Goal: Task Accomplishment & Management: Manage account settings

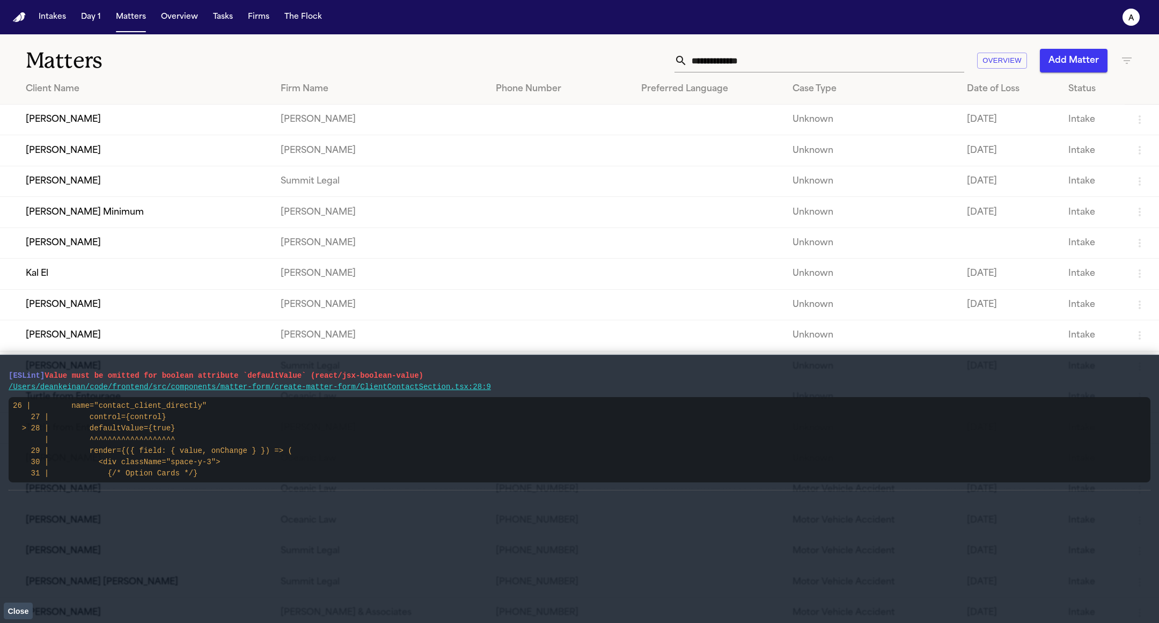
click at [18, 593] on button "Close" at bounding box center [18, 611] width 29 height 16
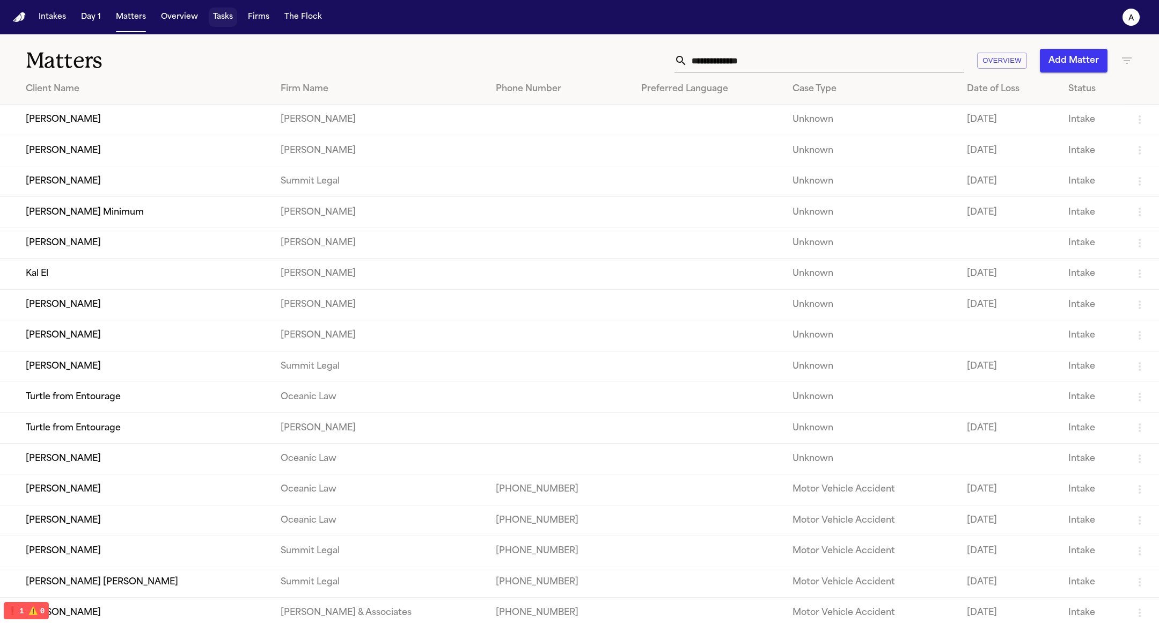
click at [213, 17] on button "Tasks" at bounding box center [223, 17] width 28 height 19
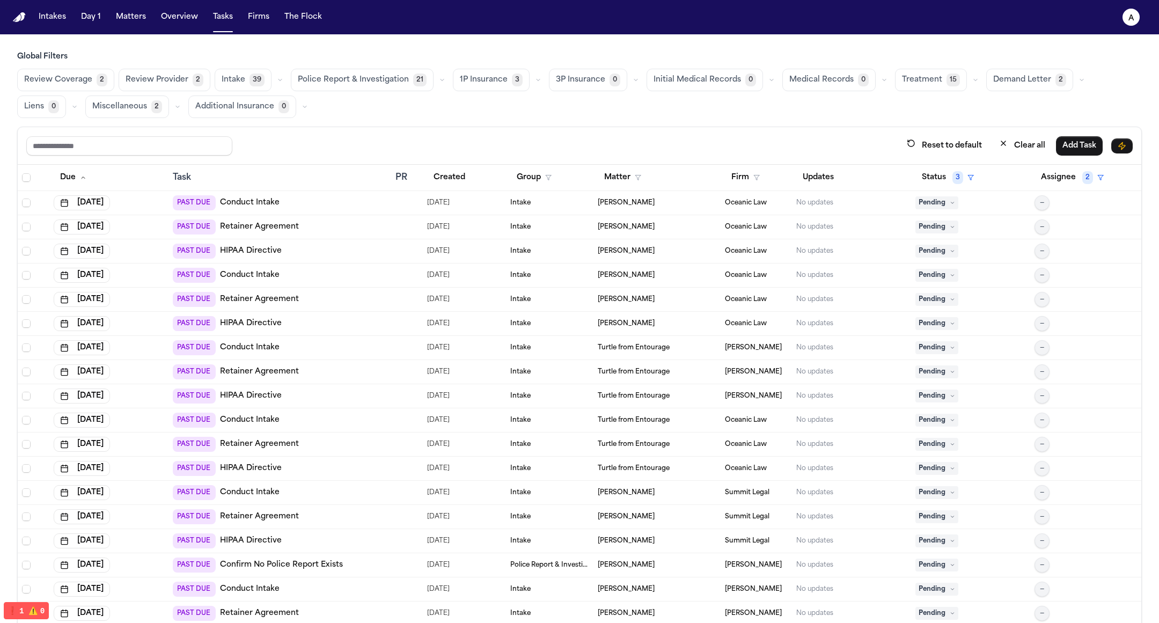
click at [352, 83] on span "Police Report & Investigation" at bounding box center [353, 80] width 111 height 11
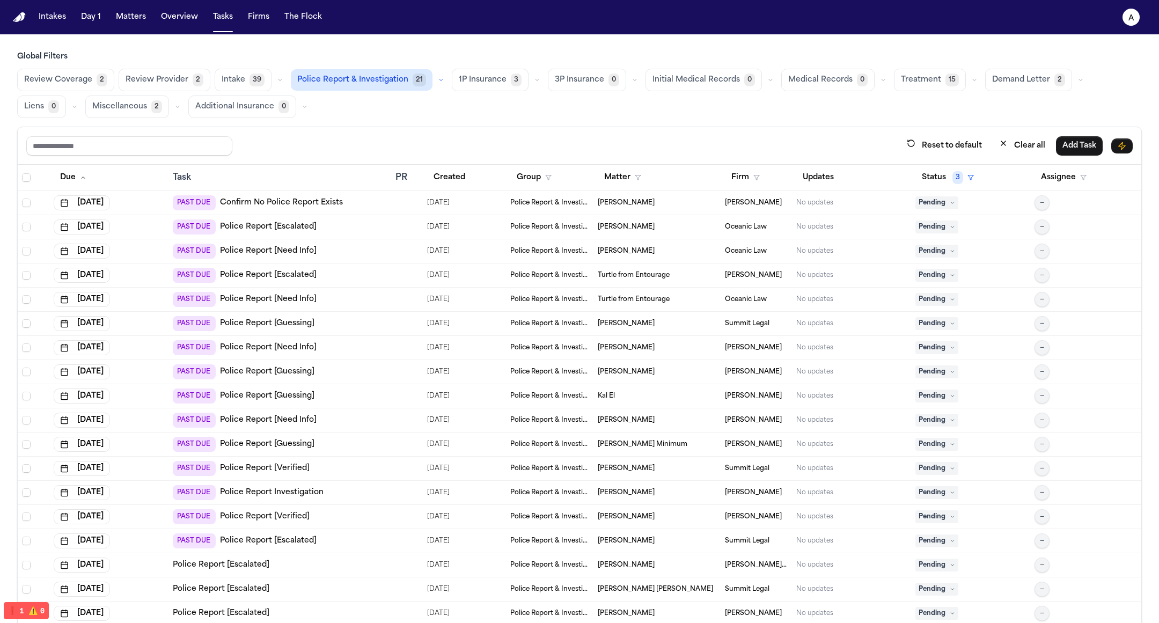
click at [916, 294] on span "Pending" at bounding box center [937, 299] width 43 height 13
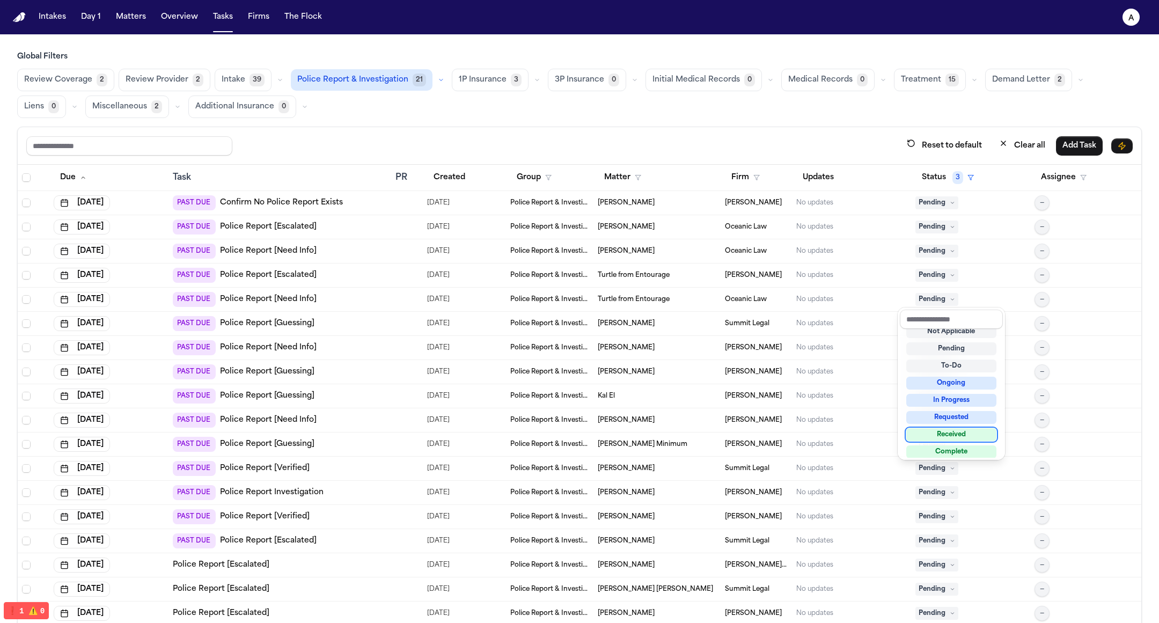
scroll to position [30, 0]
click at [894, 106] on div "Global Filters Review Coverage 2 Review Provider 2 Intake 39 Police Report & In…" at bounding box center [579, 361] width 1125 height 619
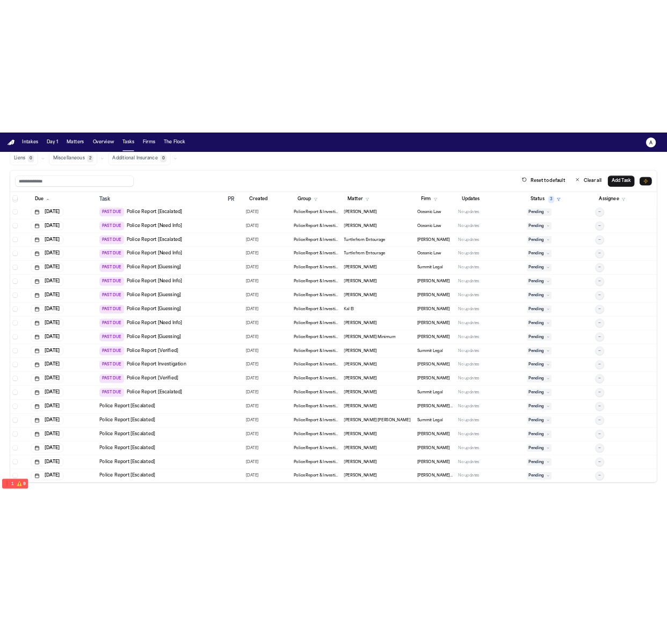
scroll to position [0, 0]
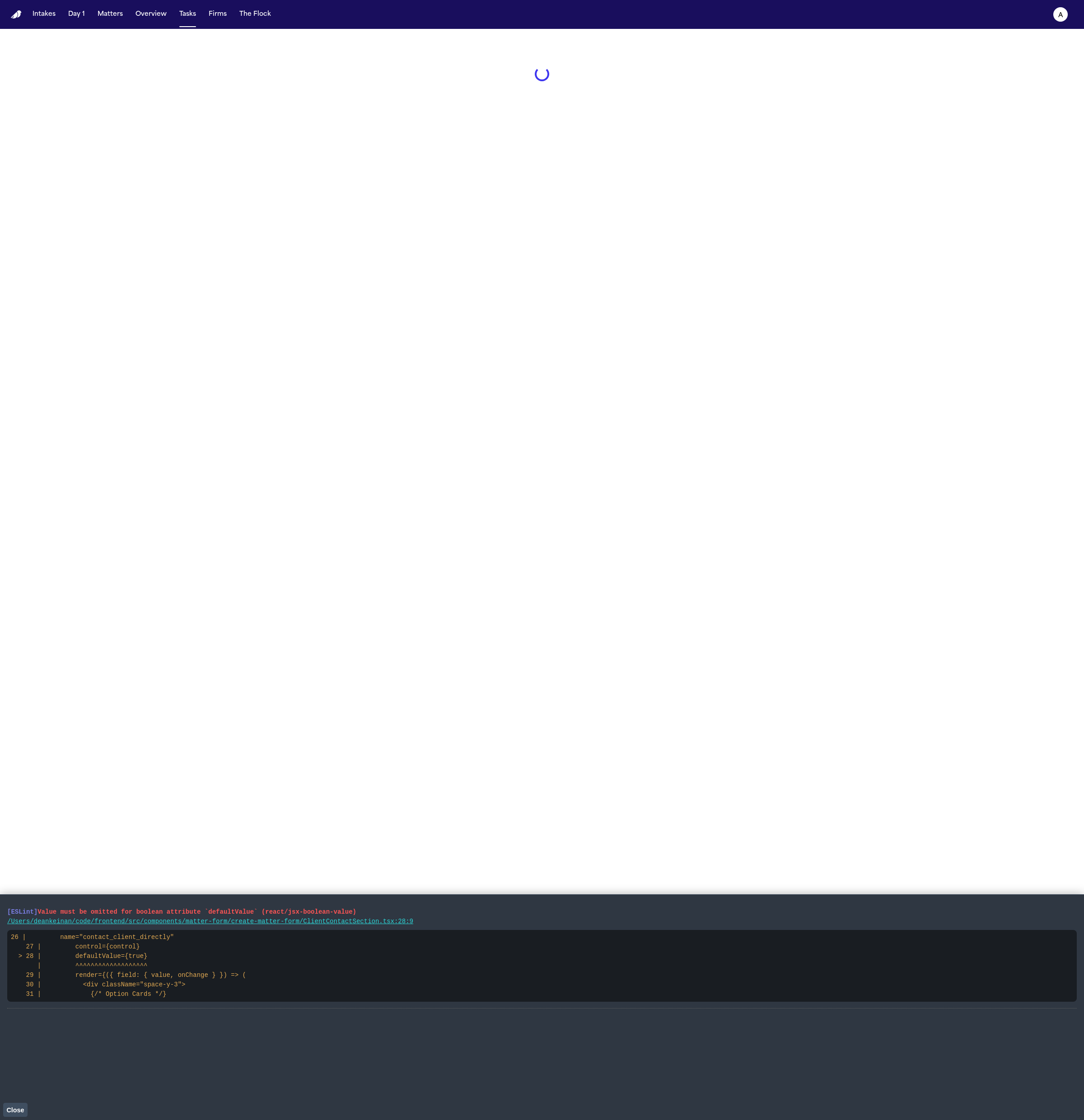
click at [20, 1106] on button "Close" at bounding box center [15, 1110] width 24 height 13
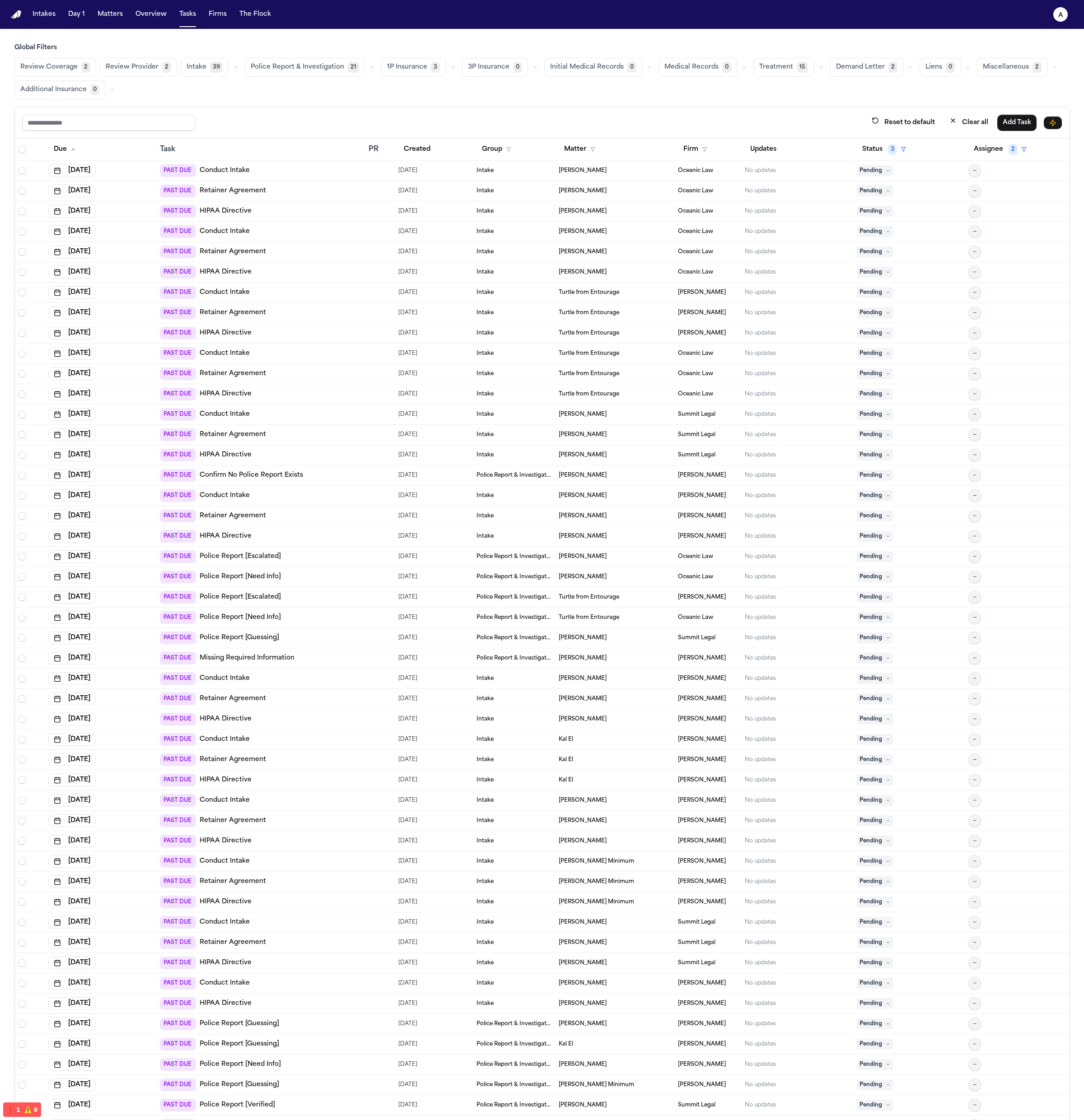
click at [320, 72] on button "Police Report & Investigation 21" at bounding box center [305, 67] width 120 height 19
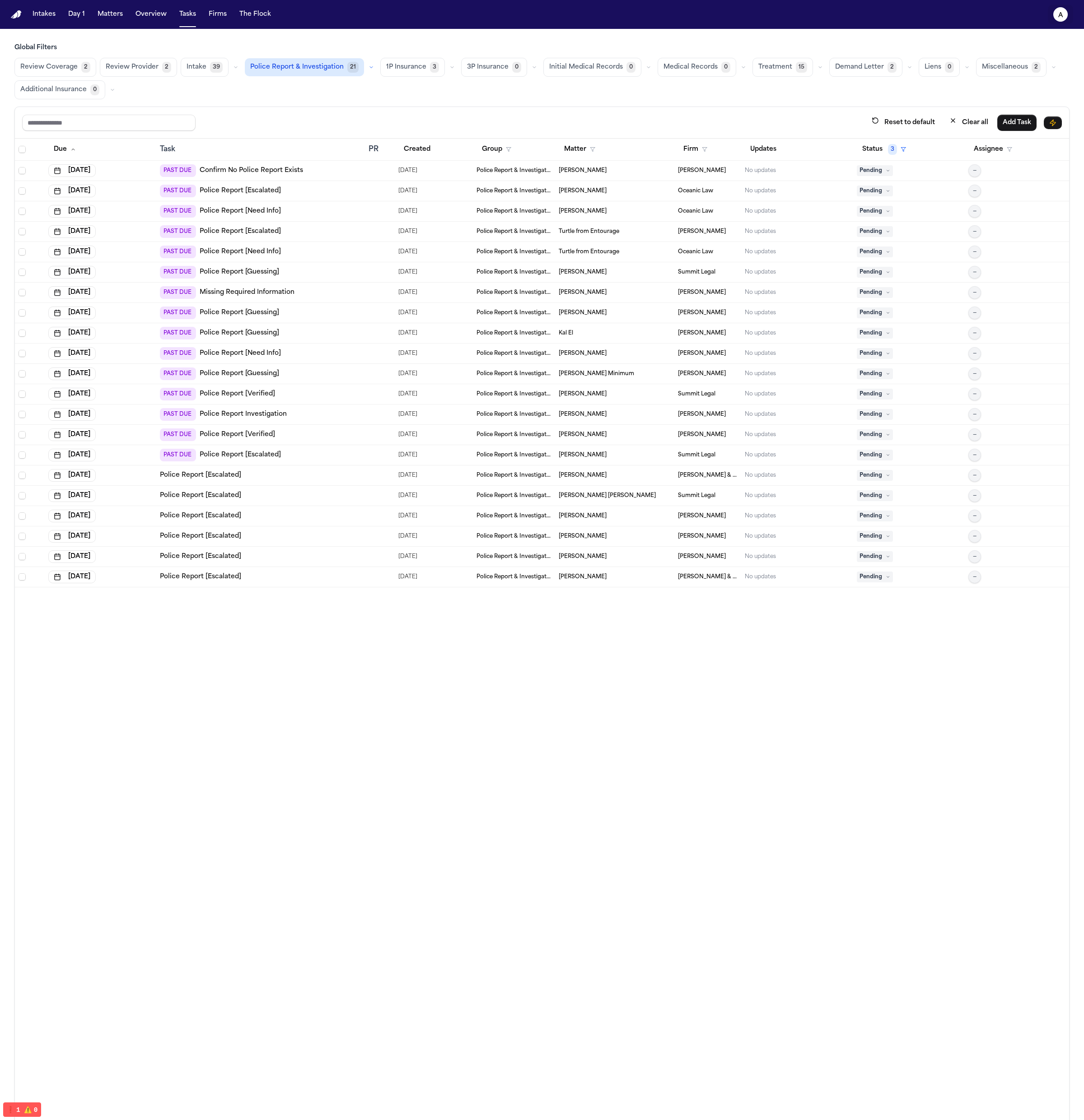
click at [1057, 15] on icon "a" at bounding box center [1060, 14] width 14 height 14
click at [1039, 127] on button "🚀 Bland Command Center" at bounding box center [1035, 131] width 151 height 16
select select "**"
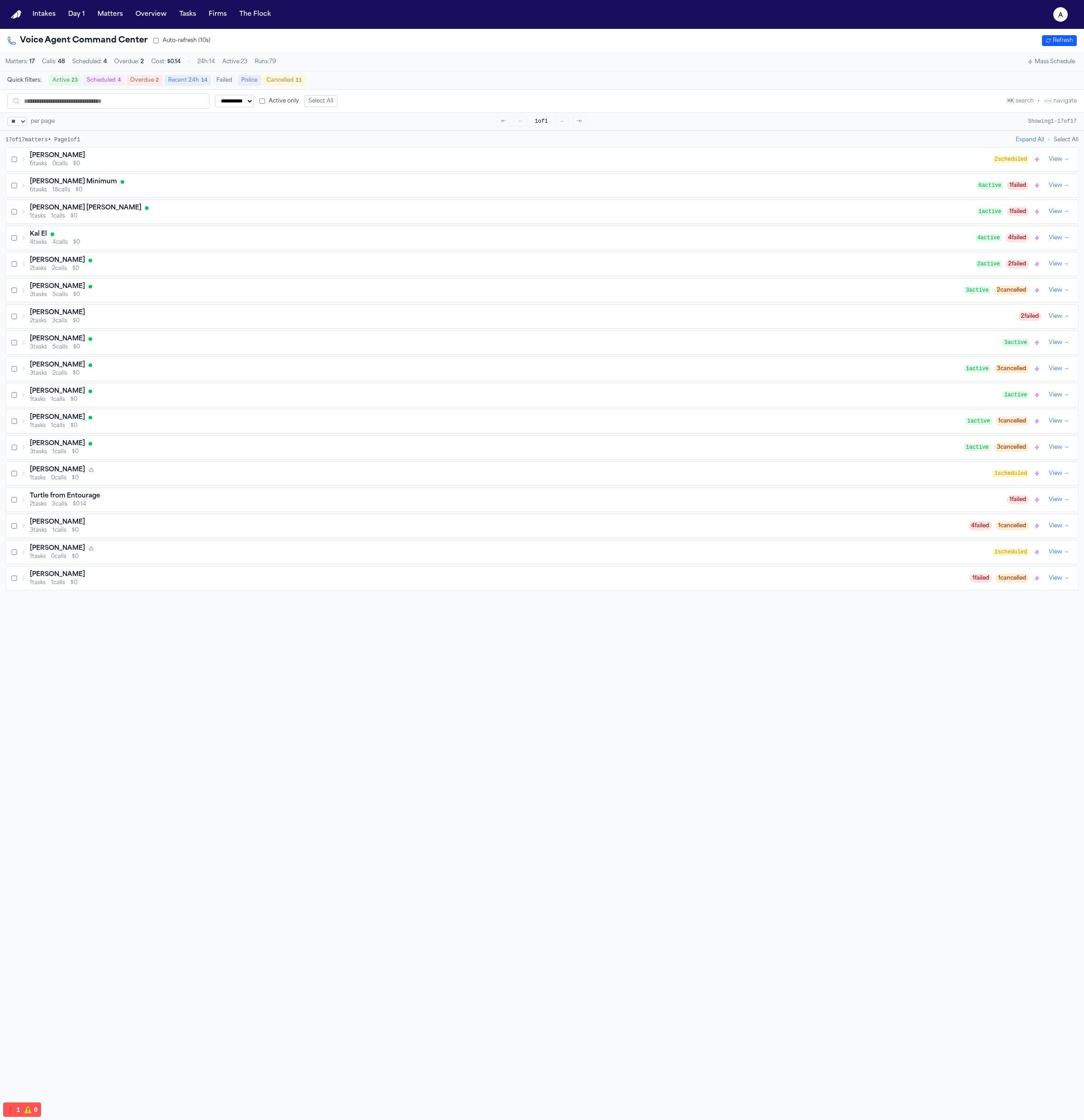
click at [1048, 61] on button "Mass Schedule" at bounding box center [1051, 61] width 55 height 11
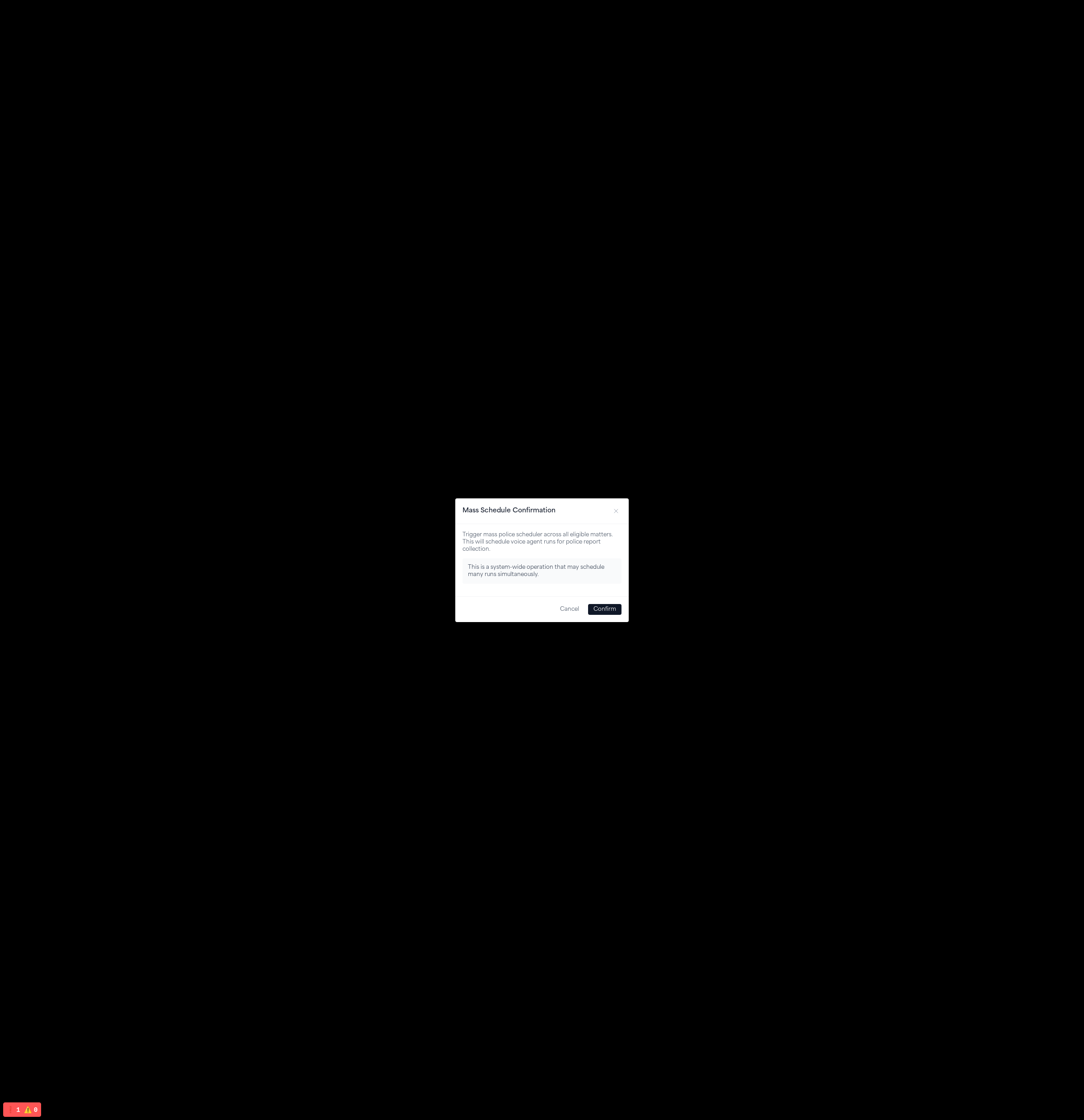
click at [617, 612] on button "Confirm" at bounding box center [605, 609] width 34 height 11
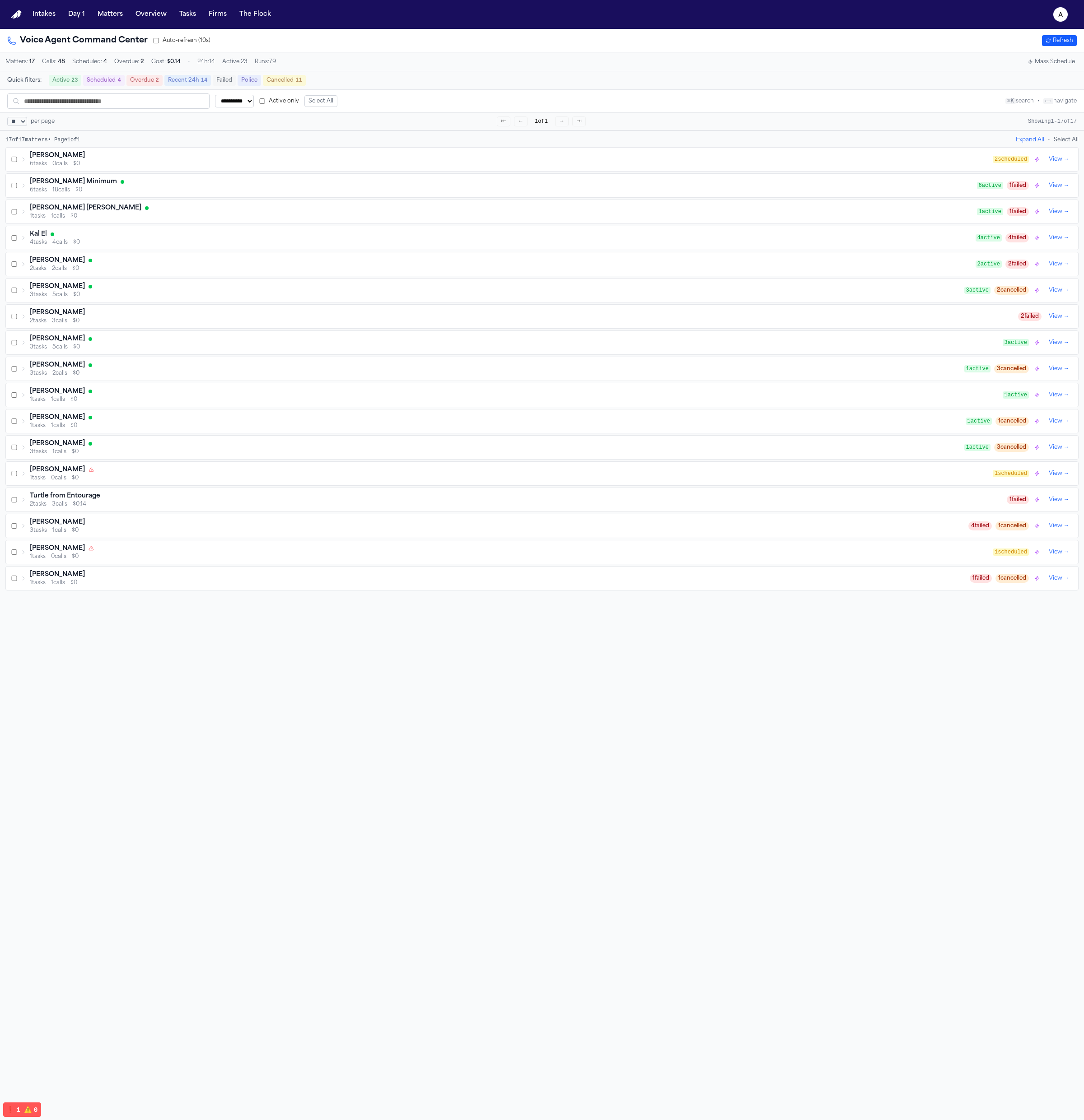
click at [176, 15] on button "Tasks" at bounding box center [188, 14] width 24 height 16
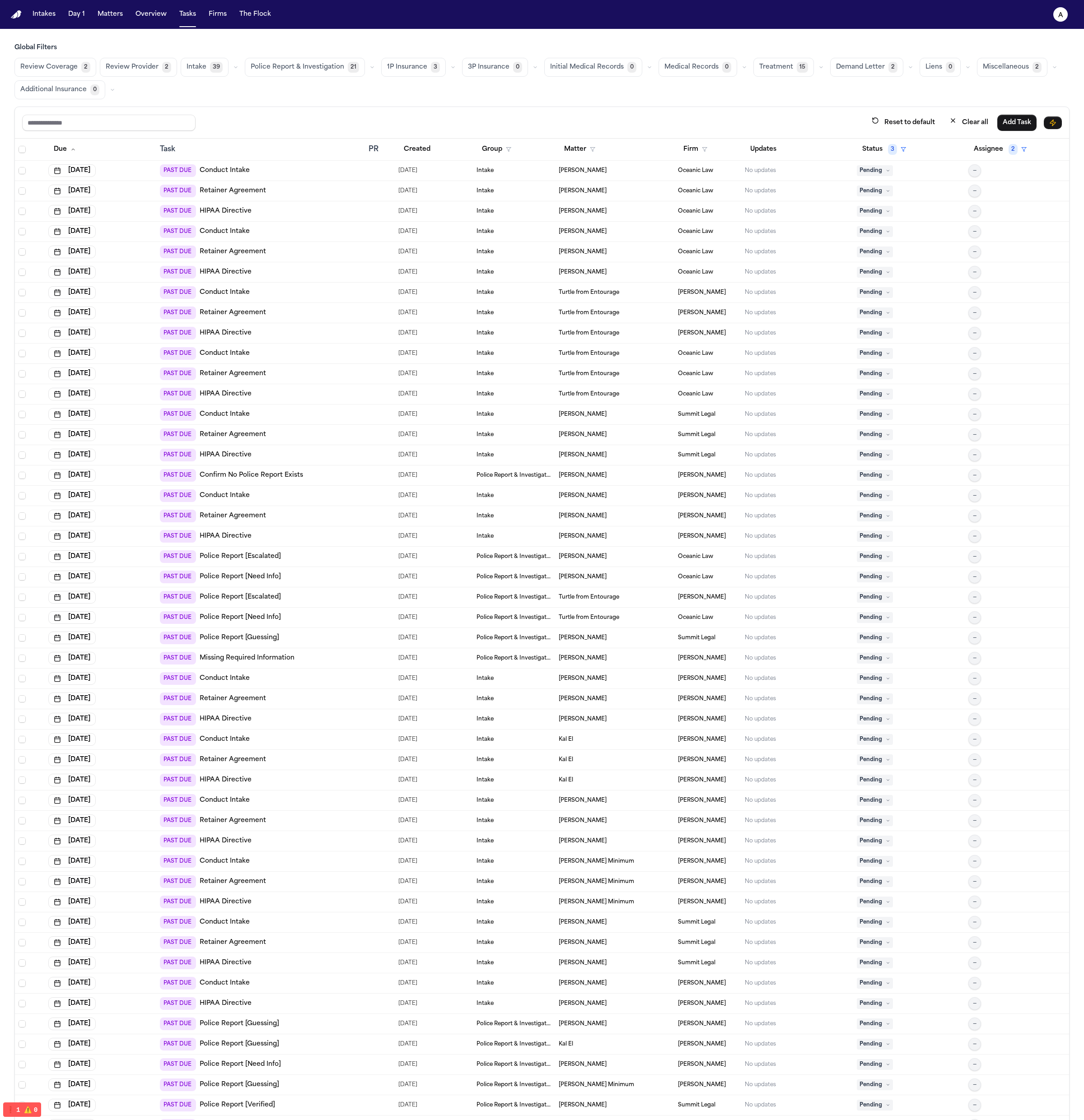
click at [281, 56] on div "Global Filters Review Coverage 2 Review Provider 2 Intake 39 Police Report & In…" at bounding box center [542, 72] width 1055 height 56
click at [282, 61] on button "Police Report & Investigation 21" at bounding box center [305, 67] width 120 height 19
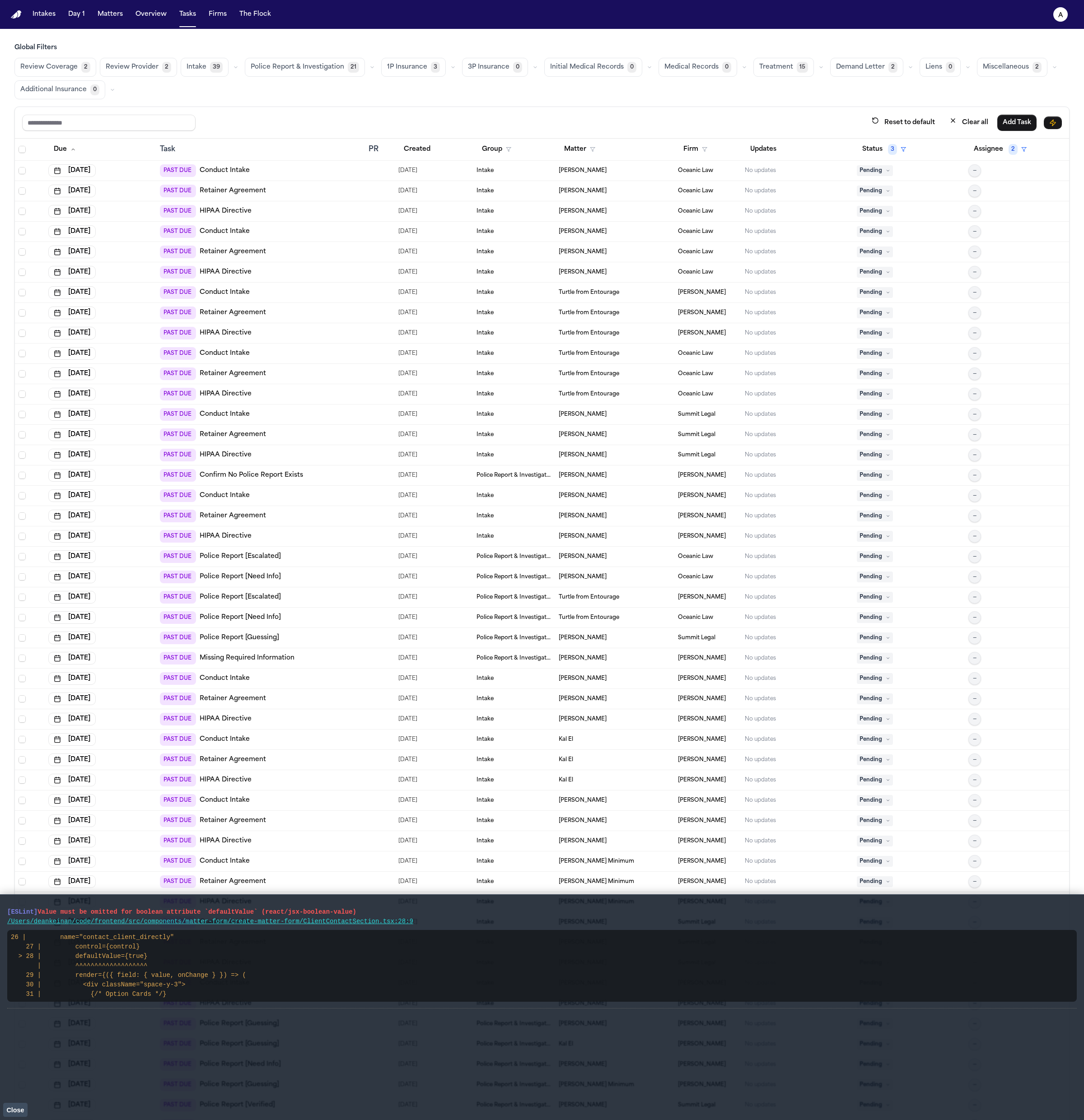
click at [311, 58] on button "Police Report & Investigation 21" at bounding box center [305, 67] width 120 height 19
click at [311, 77] on button "Police Report & Investigation 21" at bounding box center [305, 67] width 120 height 19
click at [321, 57] on div "Global Filters Review Coverage 2 Review Provider 2 Intake 39 Police Report & In…" at bounding box center [542, 72] width 1055 height 56
click at [320, 66] on span "Police Report & Investigation" at bounding box center [297, 67] width 93 height 9
click at [266, 66] on span "Police Report & Investigation" at bounding box center [297, 67] width 93 height 9
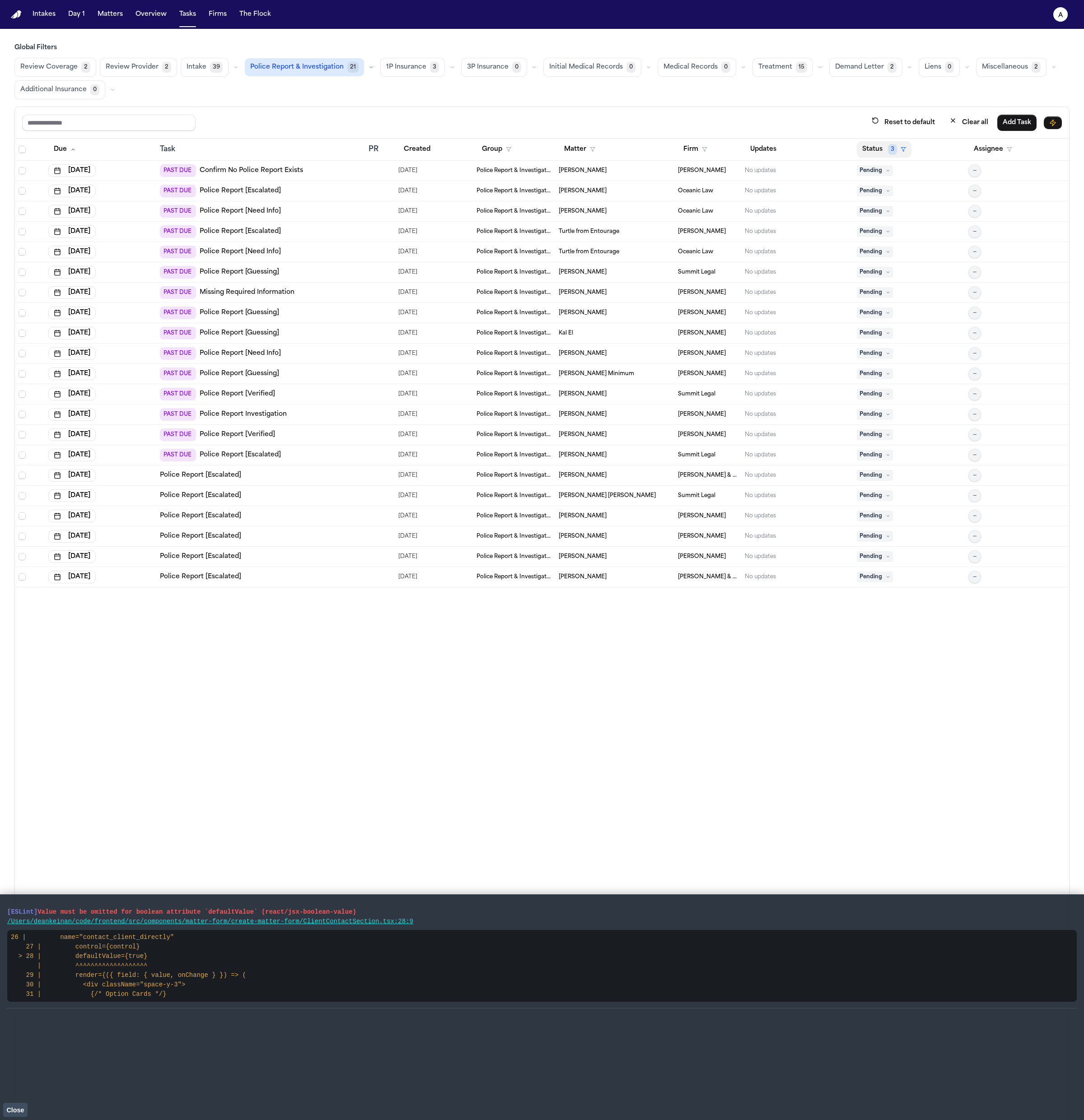
click at [888, 145] on span "3" at bounding box center [892, 149] width 9 height 11
click at [920, 207] on button "Inactive" at bounding box center [928, 206] width 29 height 12
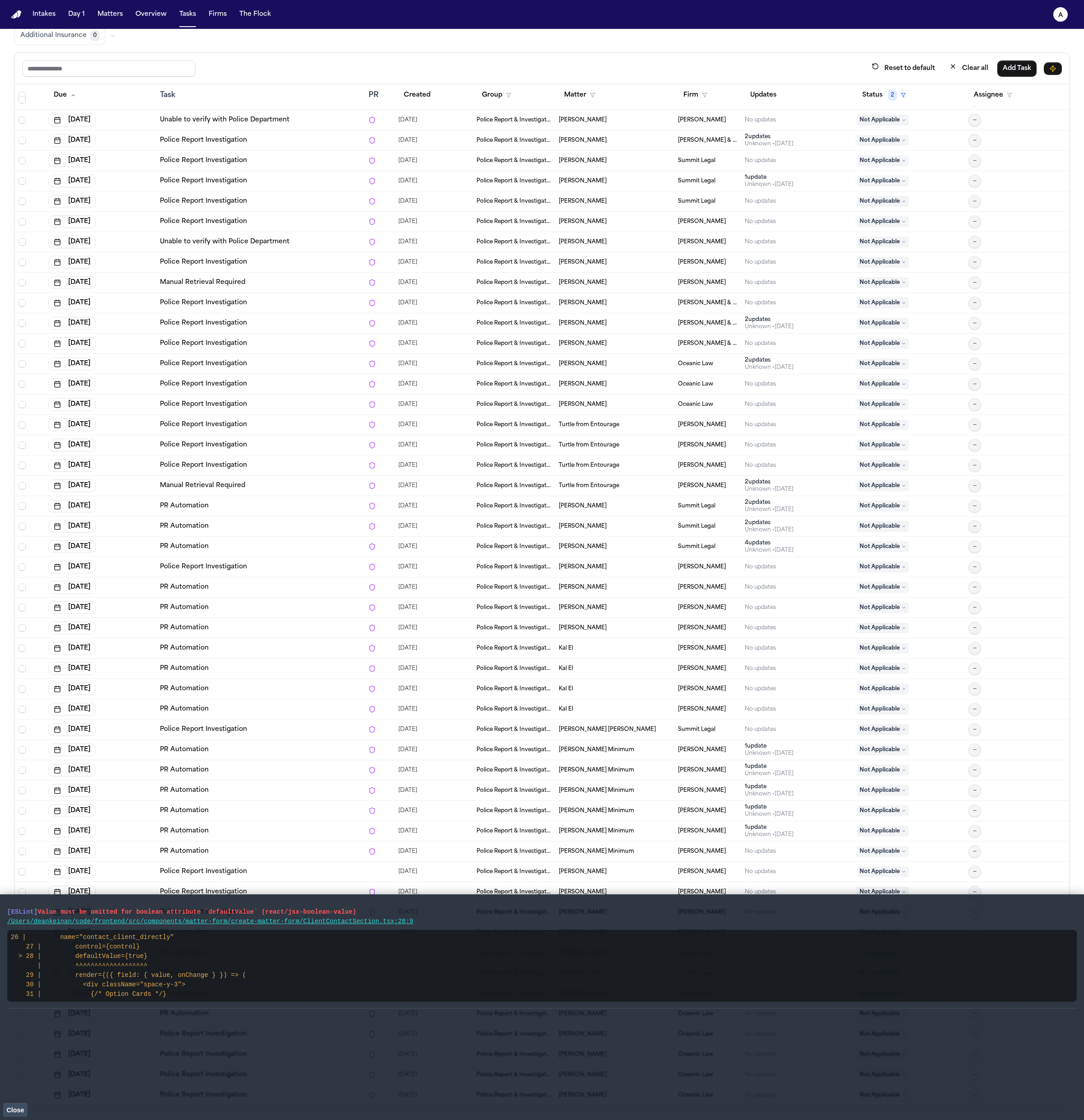
scroll to position [139, 0]
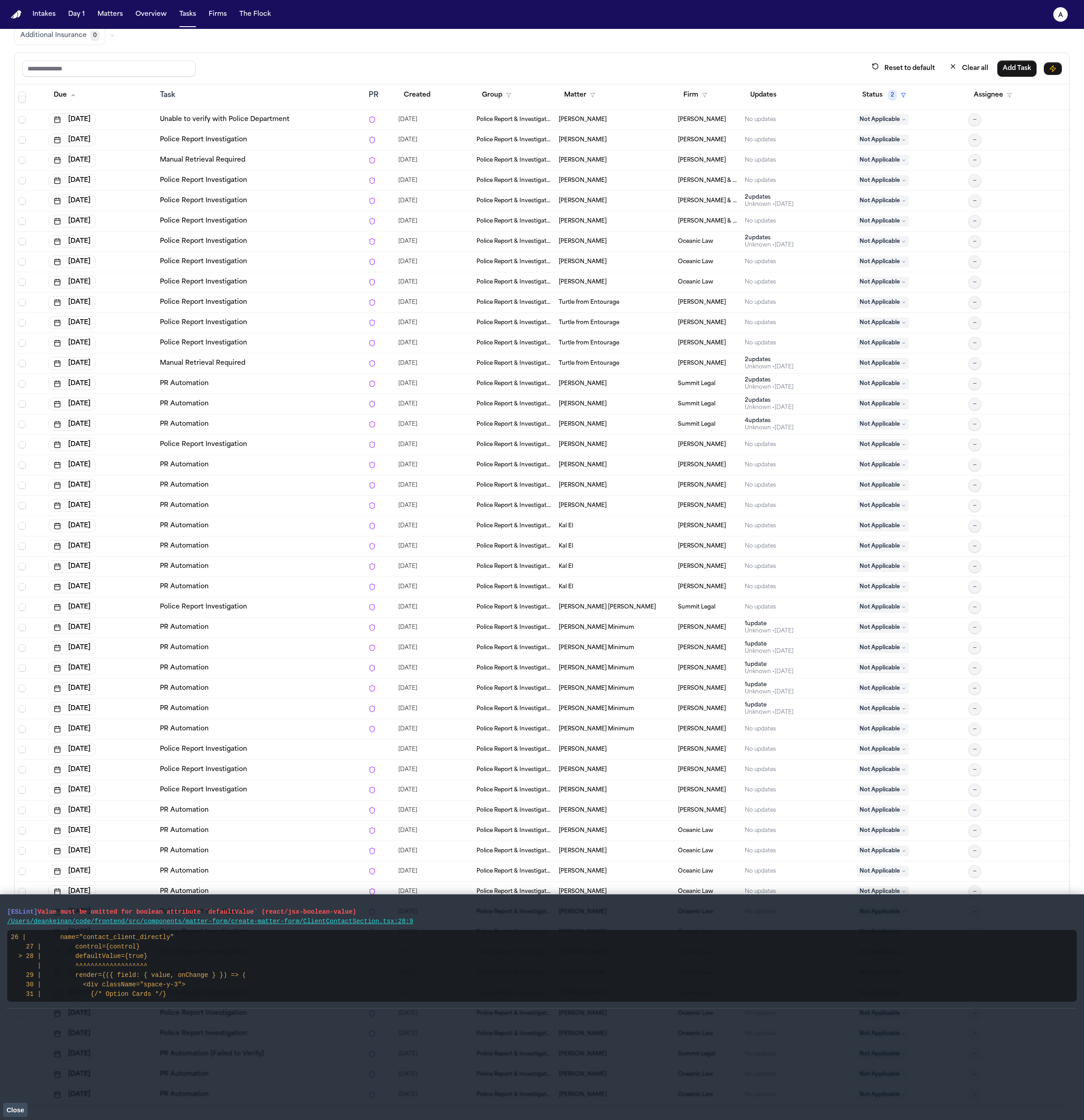
click at [14, 1117] on button "Close" at bounding box center [15, 1110] width 24 height 13
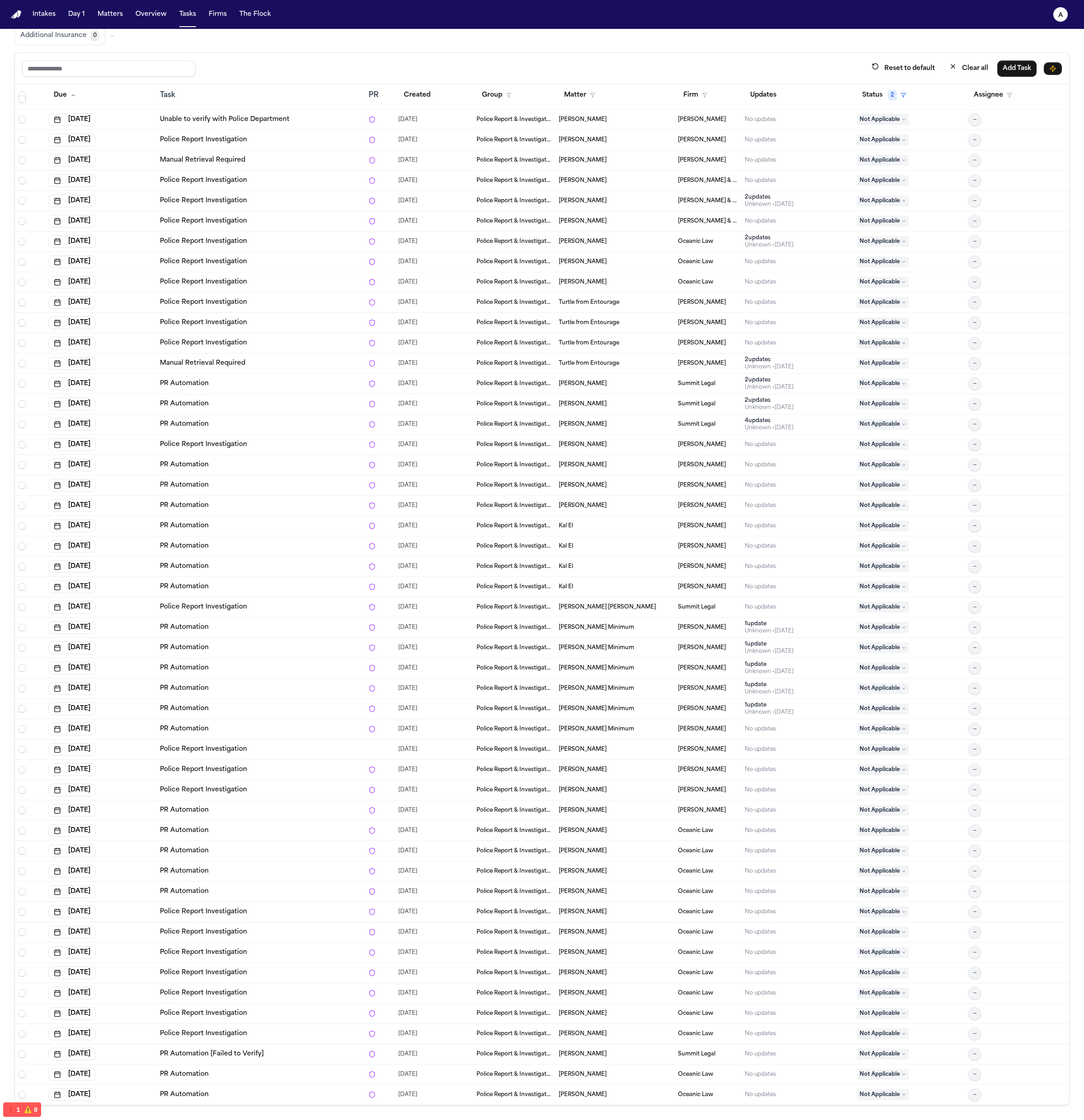
click at [247, 1061] on td "PR Automation [Failed to Verify]" at bounding box center [261, 1054] width 209 height 20
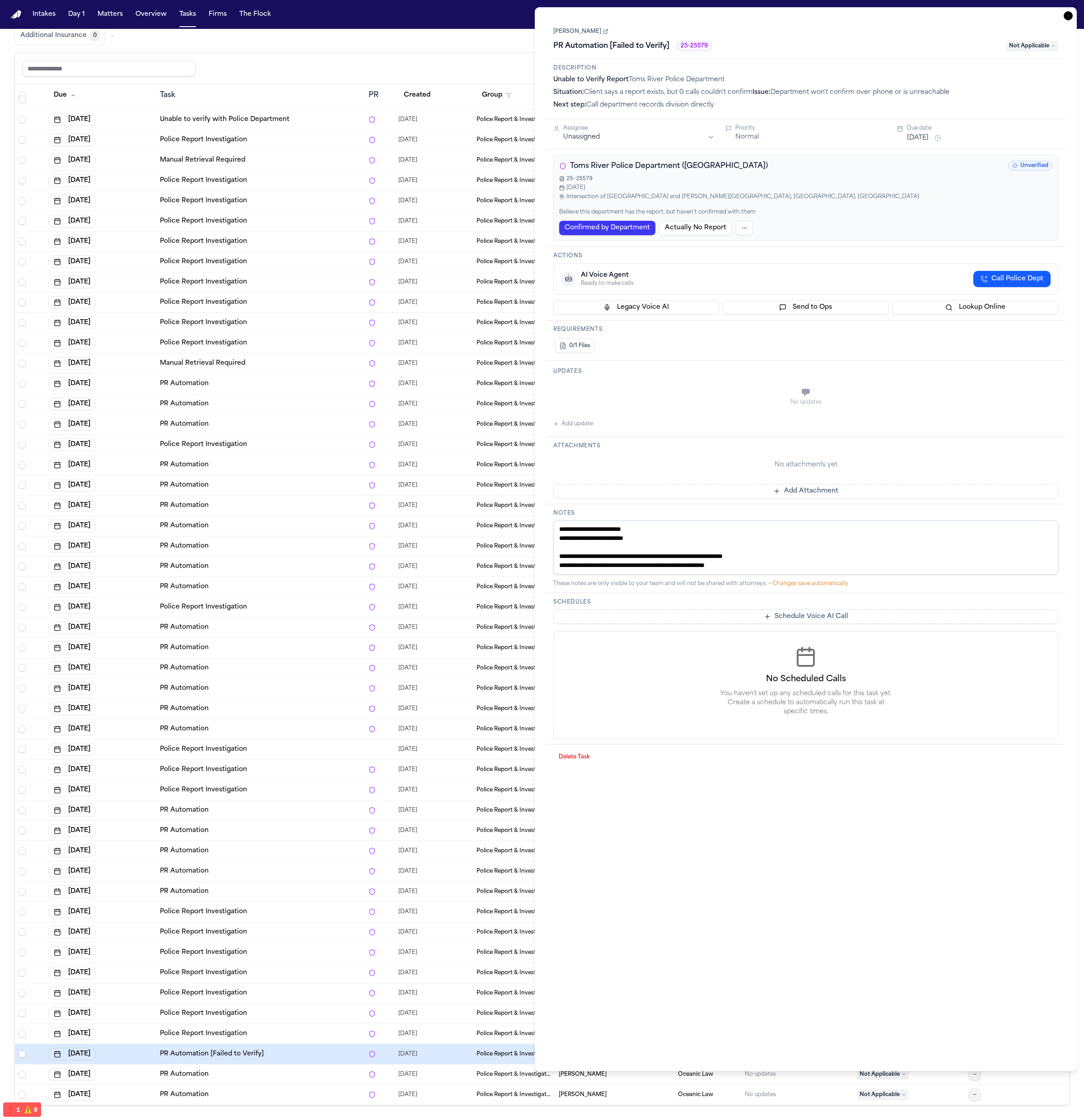
click at [278, 1054] on div "PR Automation [Failed to Verify]" at bounding box center [260, 1054] width 201 height 9
click at [303, 840] on td "PR Automation" at bounding box center [261, 831] width 209 height 20
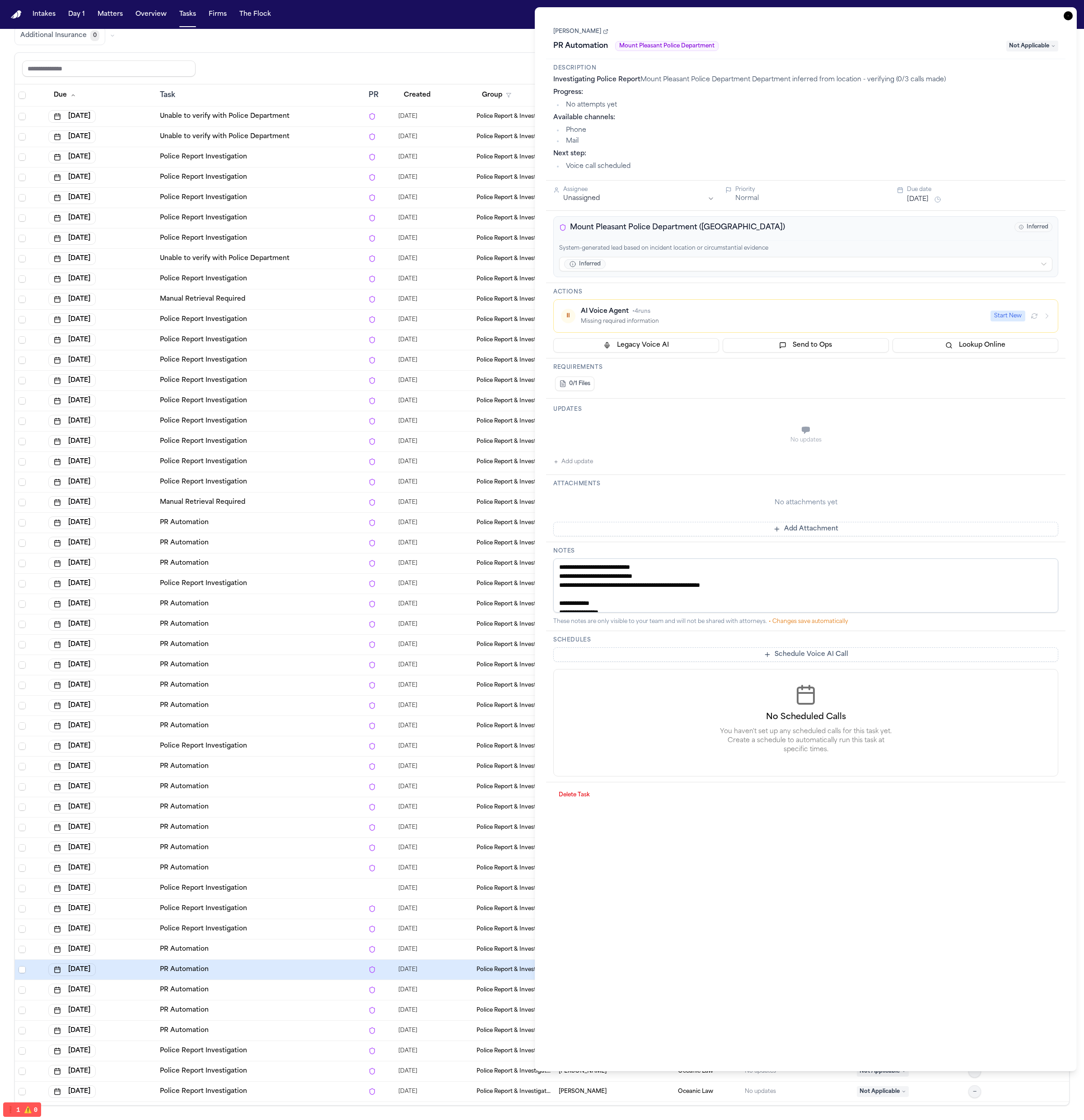
click at [334, 443] on div "Police Report Investigation" at bounding box center [260, 441] width 201 height 9
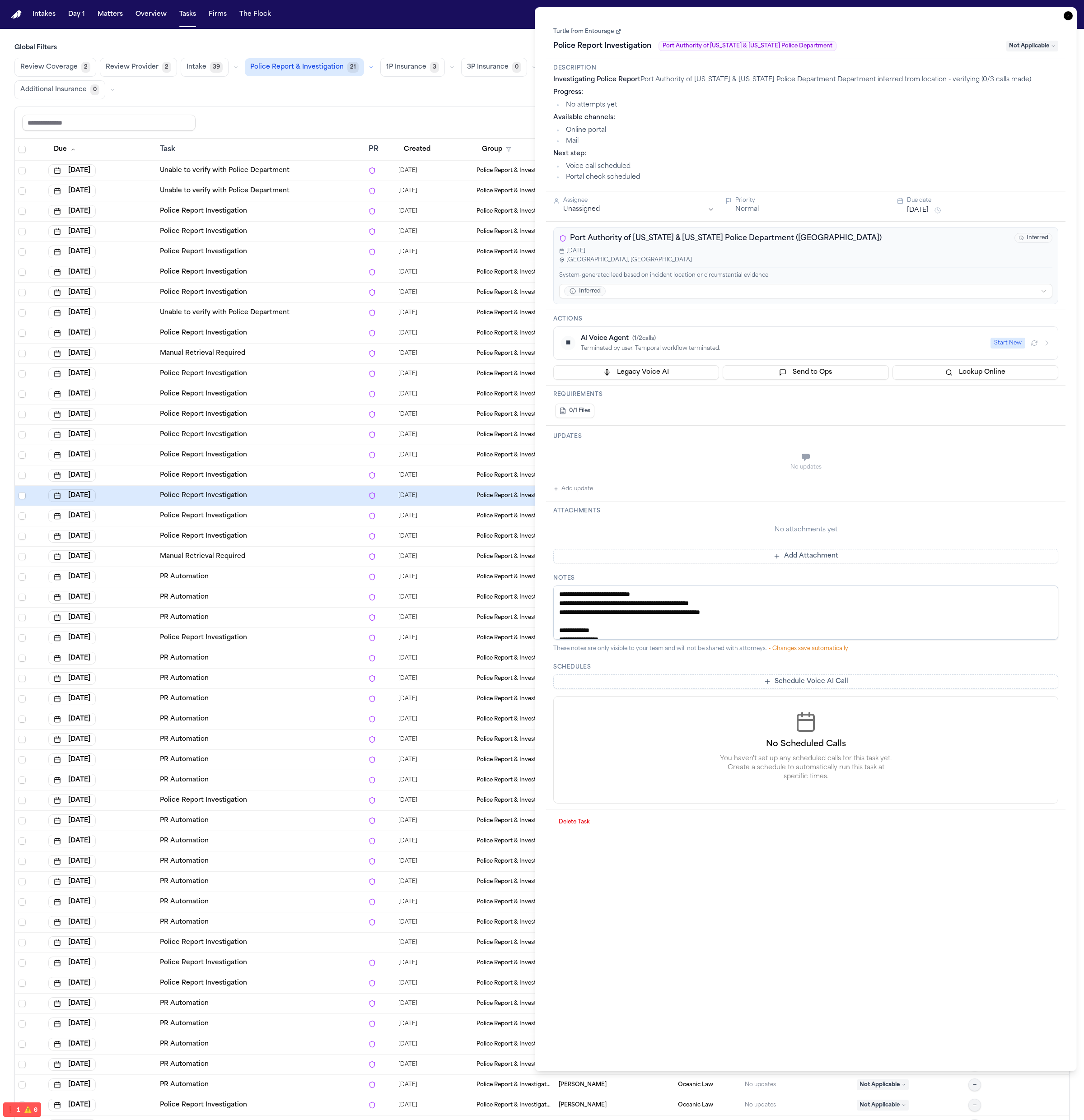
click at [330, 354] on div "Manual Retrieval Required" at bounding box center [260, 353] width 201 height 9
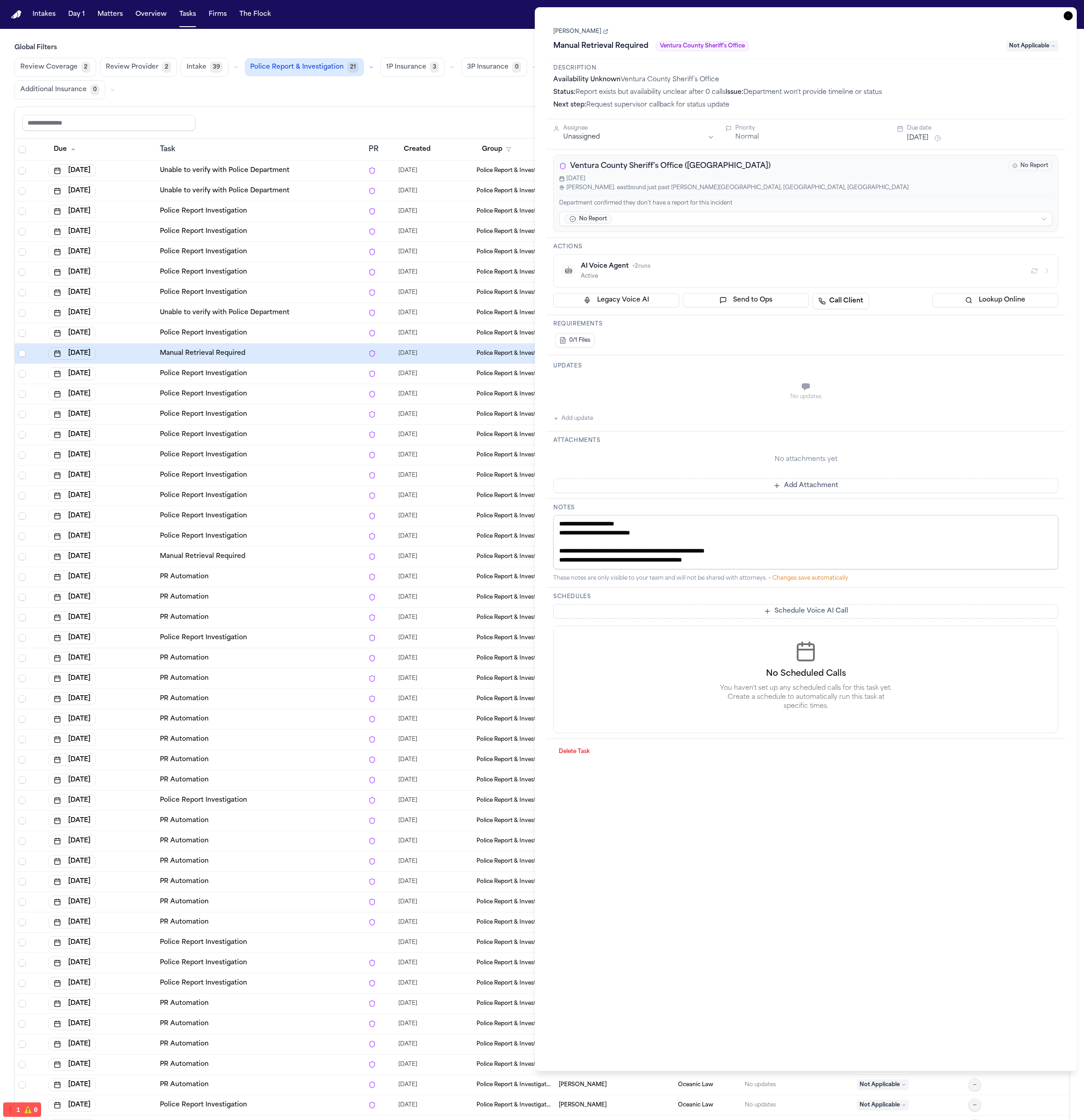
click at [309, 411] on div "Police Report Investigation" at bounding box center [260, 414] width 201 height 9
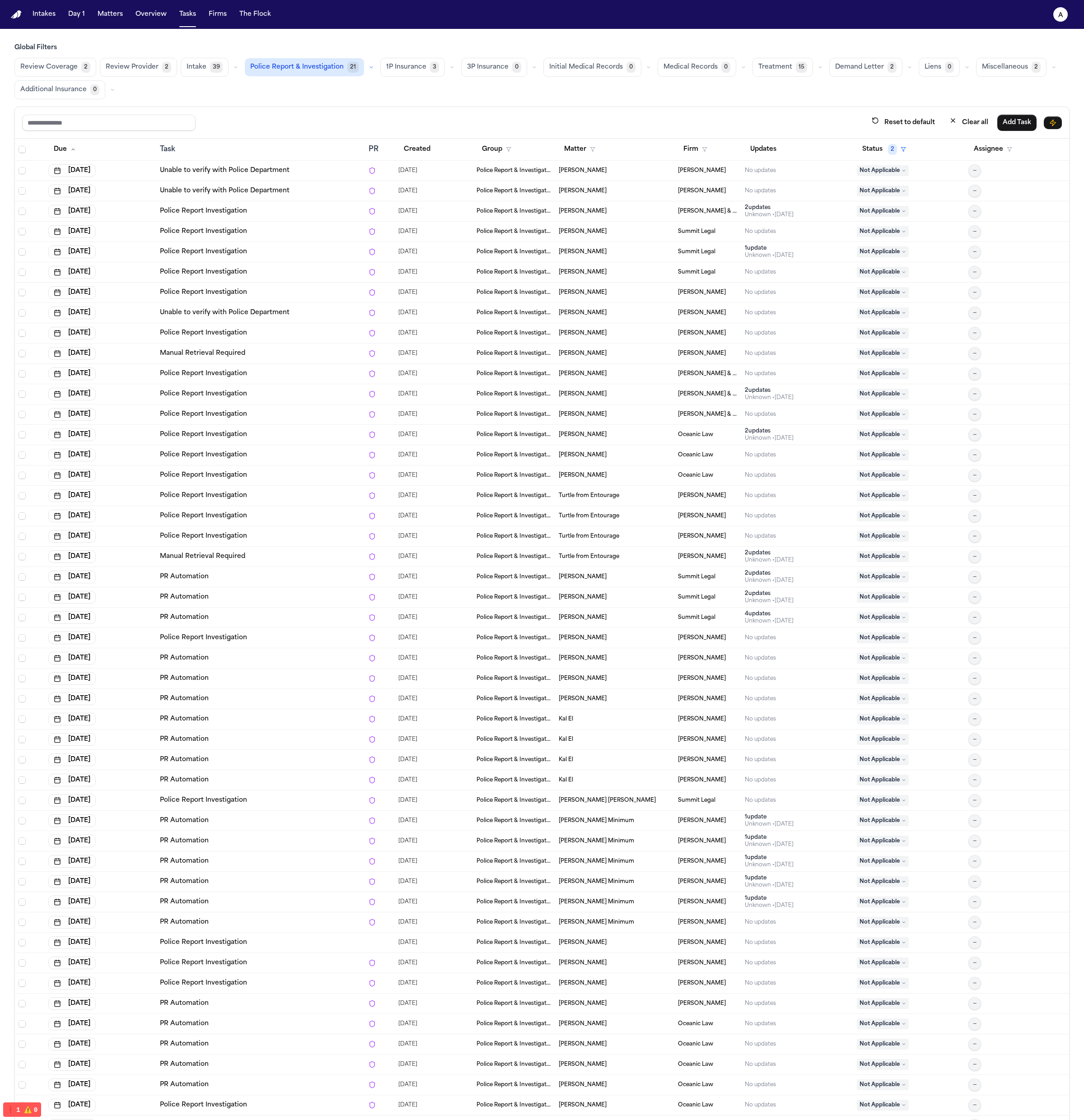
click at [300, 454] on div "Police Report Investigation" at bounding box center [260, 455] width 201 height 9
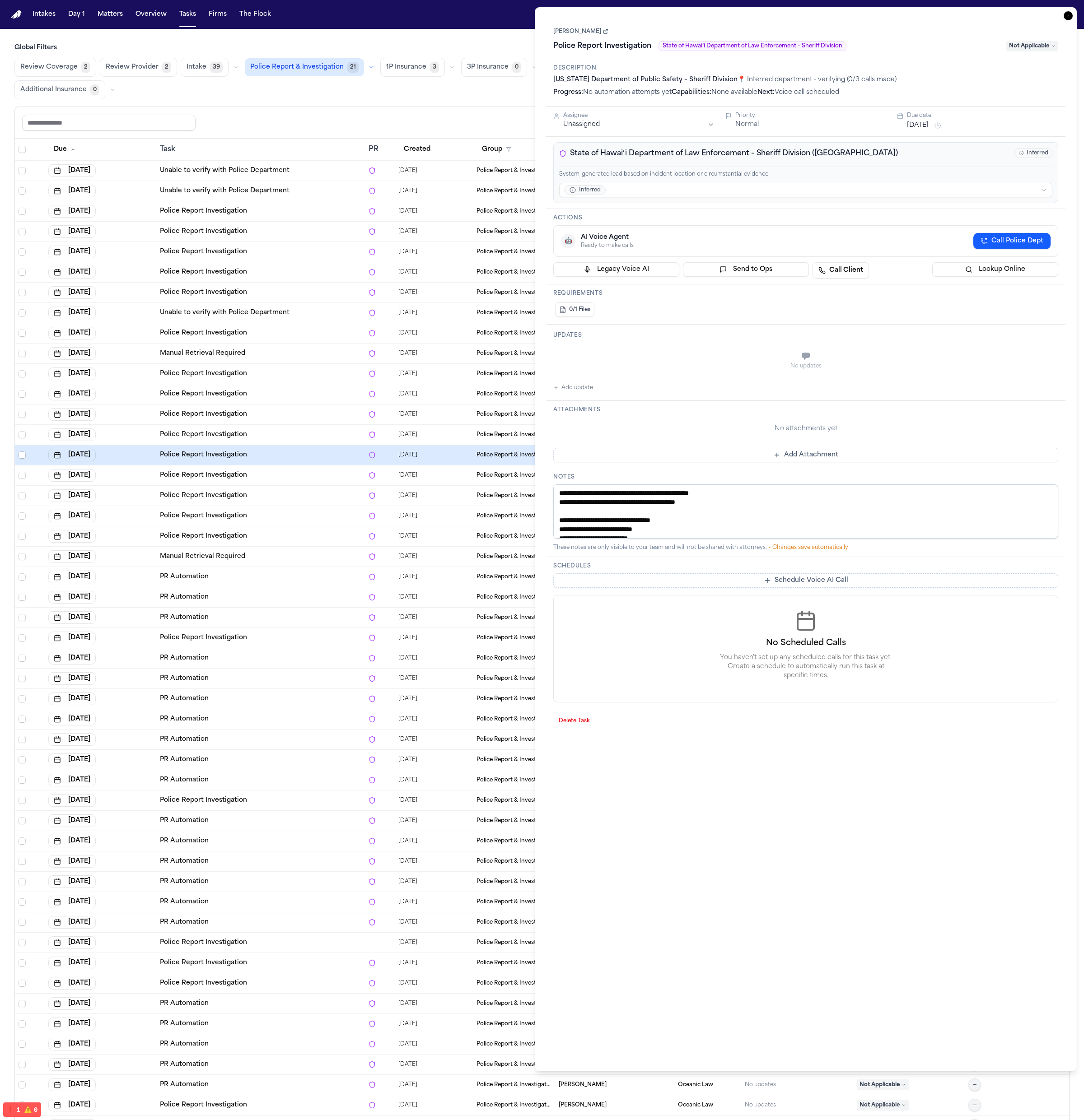
click at [1071, 16] on icon "button" at bounding box center [1068, 15] width 9 height 9
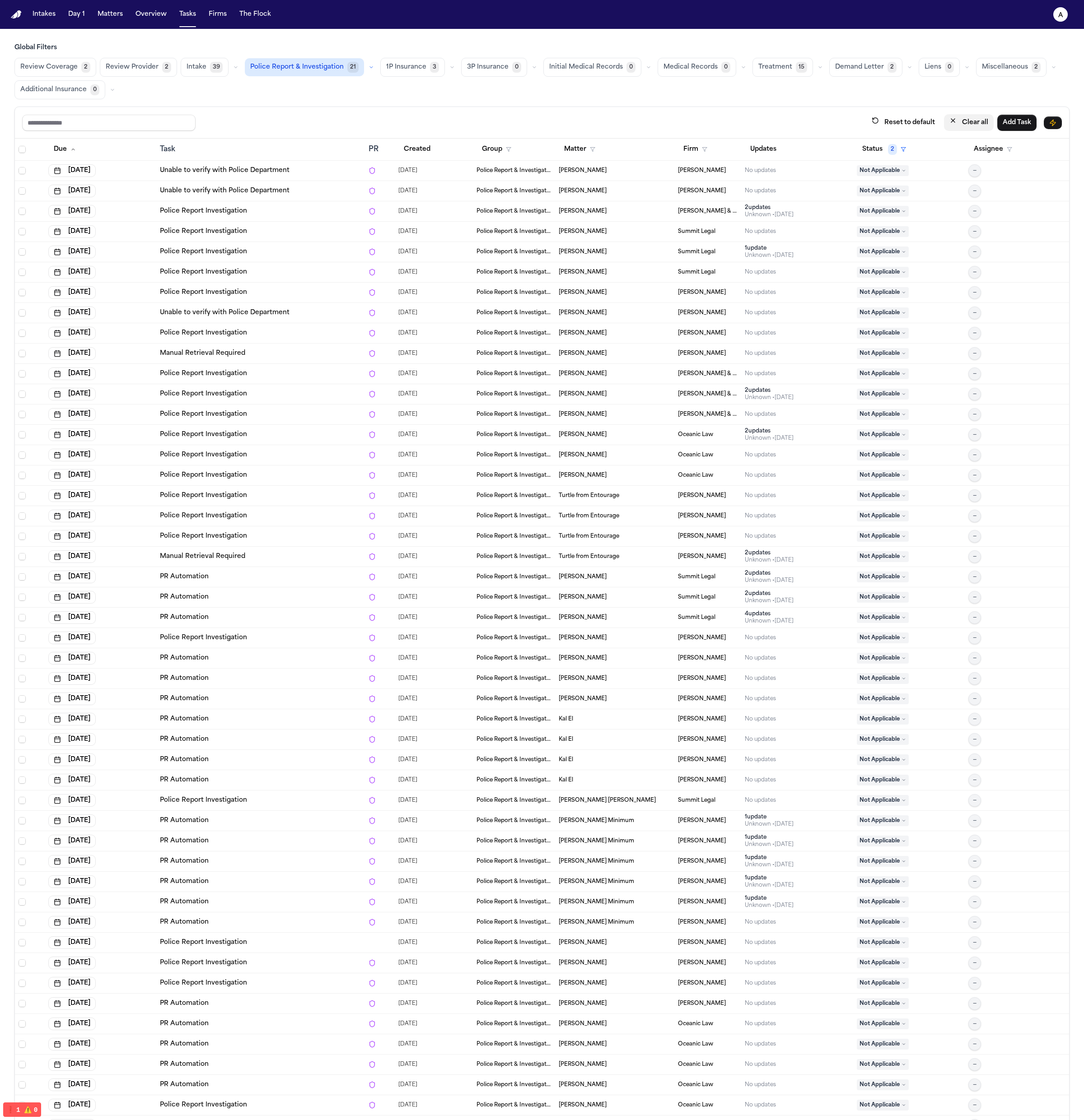
click at [973, 125] on button "Clear all" at bounding box center [969, 123] width 50 height 17
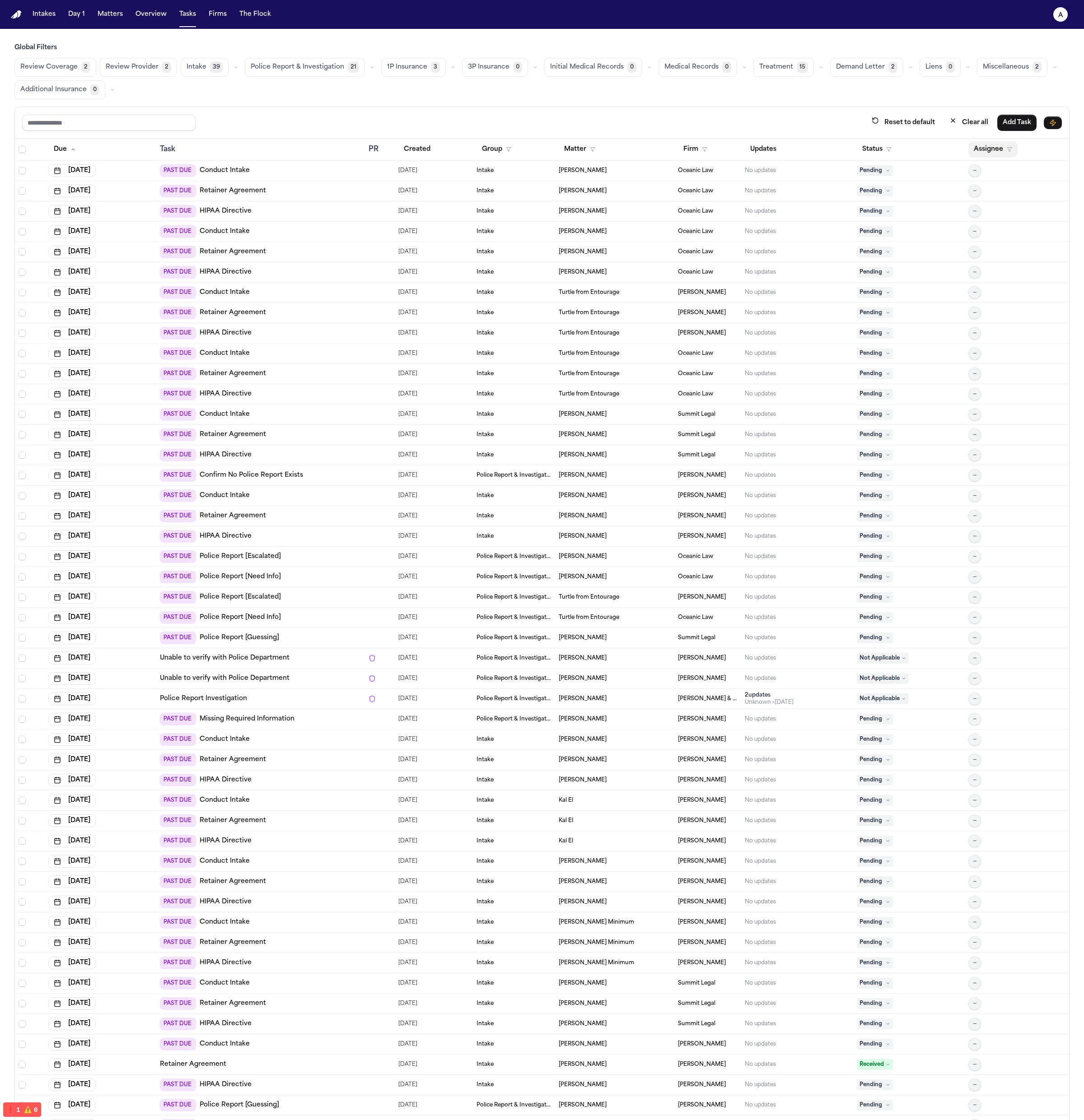
drag, startPoint x: 961, startPoint y: 146, endPoint x: 966, endPoint y: 145, distance: 5.1
click at [969, 146] on button "Assignee" at bounding box center [993, 149] width 49 height 16
click at [921, 127] on div "Reset to default Clear all Add Task Due Task PR Created Group Matter Firm Updat…" at bounding box center [542, 634] width 1055 height 1054
click at [915, 125] on button "Reset to default" at bounding box center [903, 123] width 74 height 17
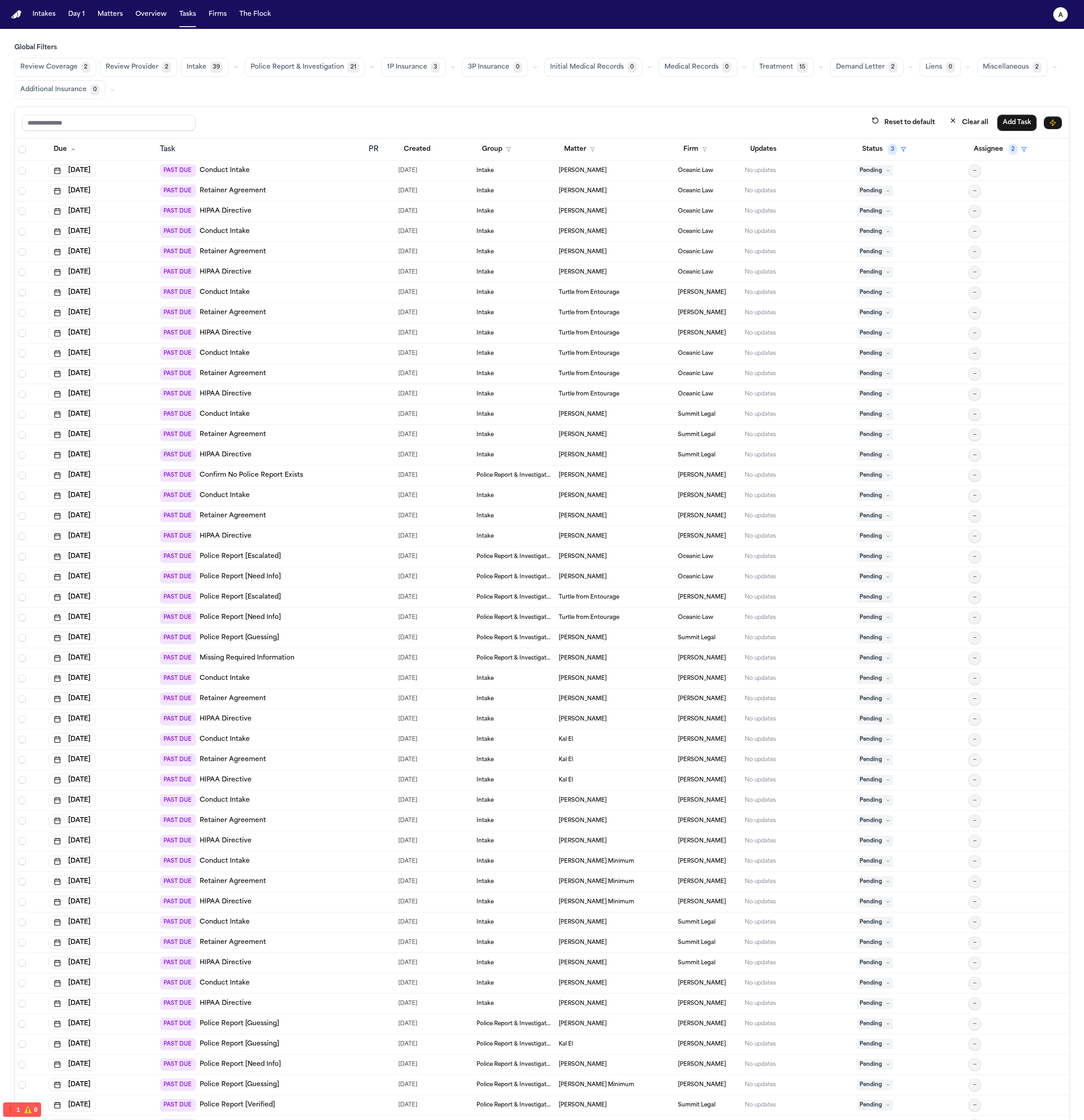
click at [688, 109] on div "Reset to default Clear all Add Task" at bounding box center [542, 123] width 1055 height 32
click at [317, 71] on span "Police Report & Investigation" at bounding box center [297, 67] width 93 height 9
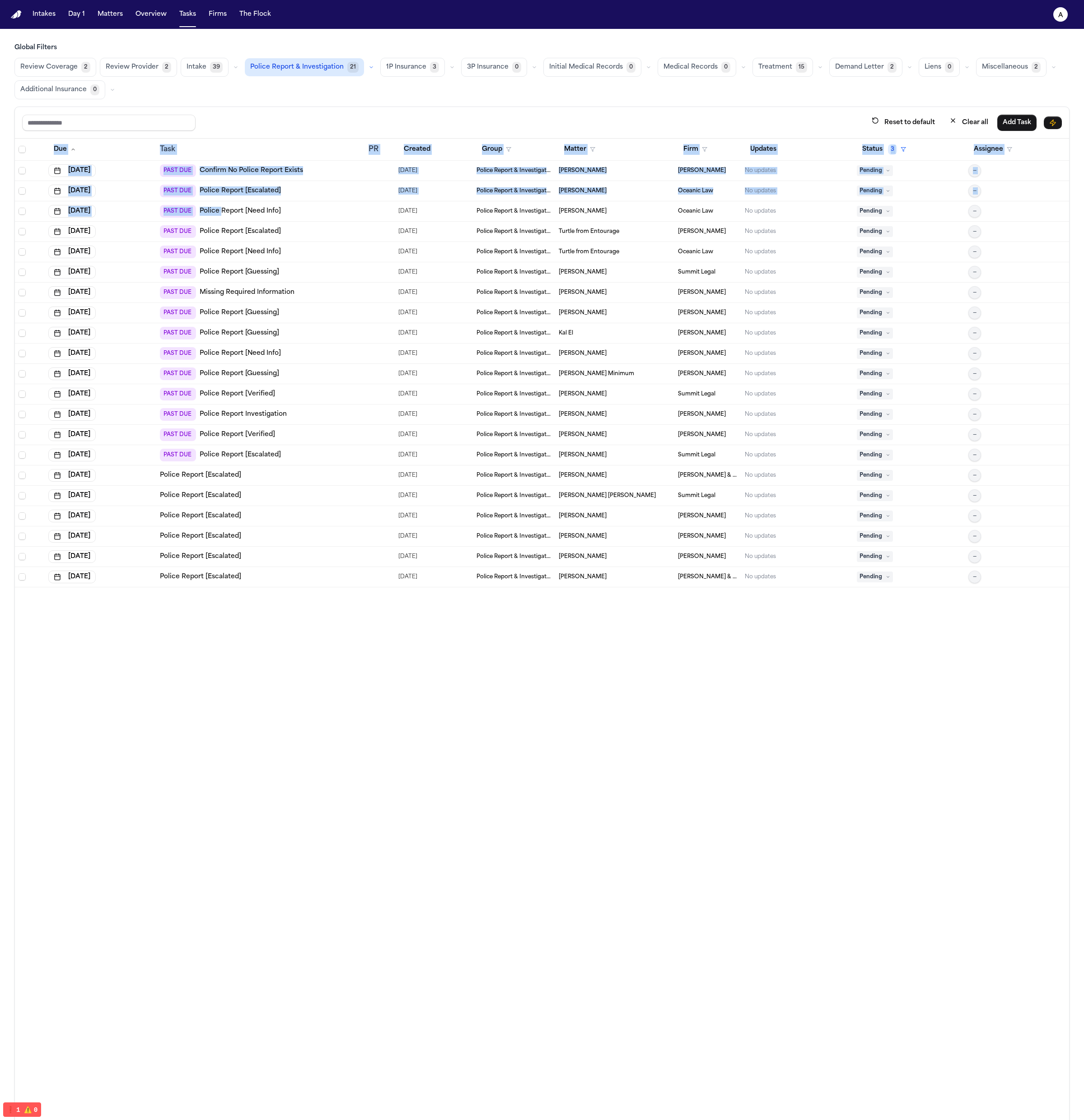
drag, startPoint x: 571, startPoint y: 764, endPoint x: 202, endPoint y: 188, distance: 684.1
click at [202, 188] on div "Due Task PR Created Group Matter Firm Updates Status 3 Assignee Aug 15, 2025 PA…" at bounding box center [542, 649] width 1055 height 1021
click at [604, 739] on div "Due Task PR Created Group Matter Firm Updates Status 3 Assignee Aug 15, 2025 PA…" at bounding box center [542, 649] width 1055 height 1021
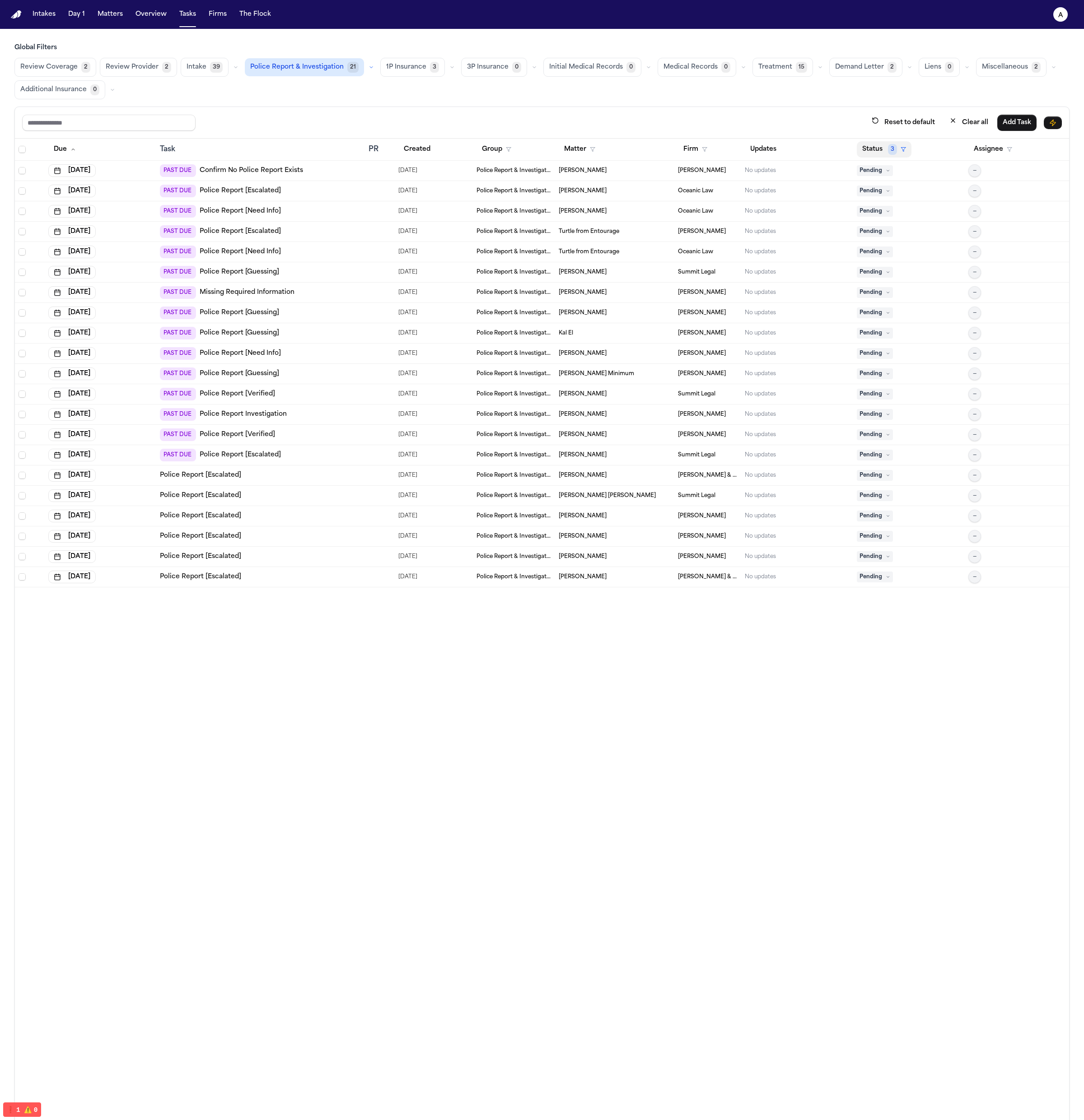
click at [890, 151] on button "Status 3" at bounding box center [884, 149] width 55 height 16
click at [927, 203] on button "Inactive" at bounding box center [928, 206] width 29 height 12
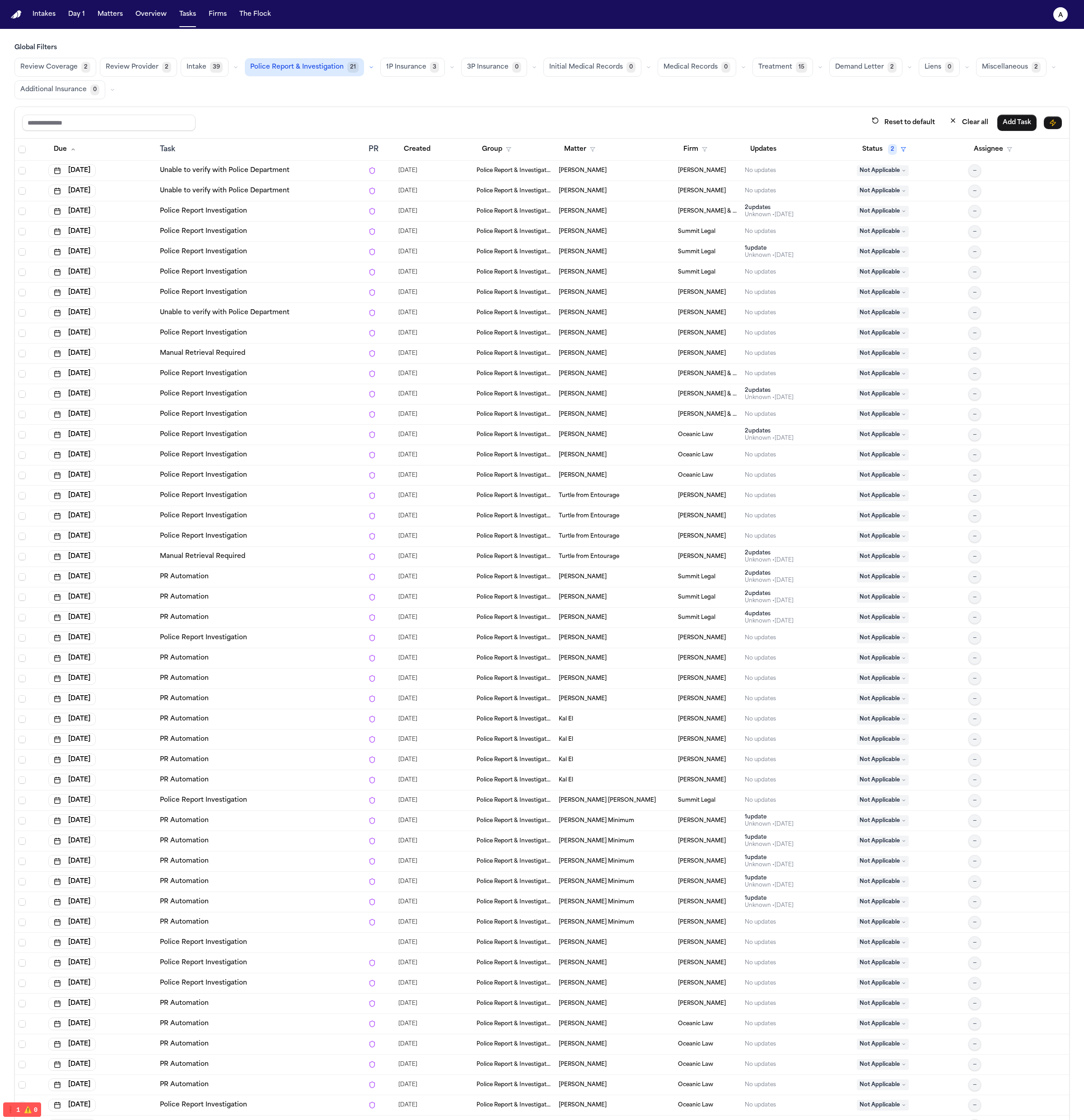
click at [300, 421] on td "Police Report Investigation" at bounding box center [261, 415] width 209 height 20
click at [261, 699] on div "PR Automation" at bounding box center [260, 698] width 201 height 9
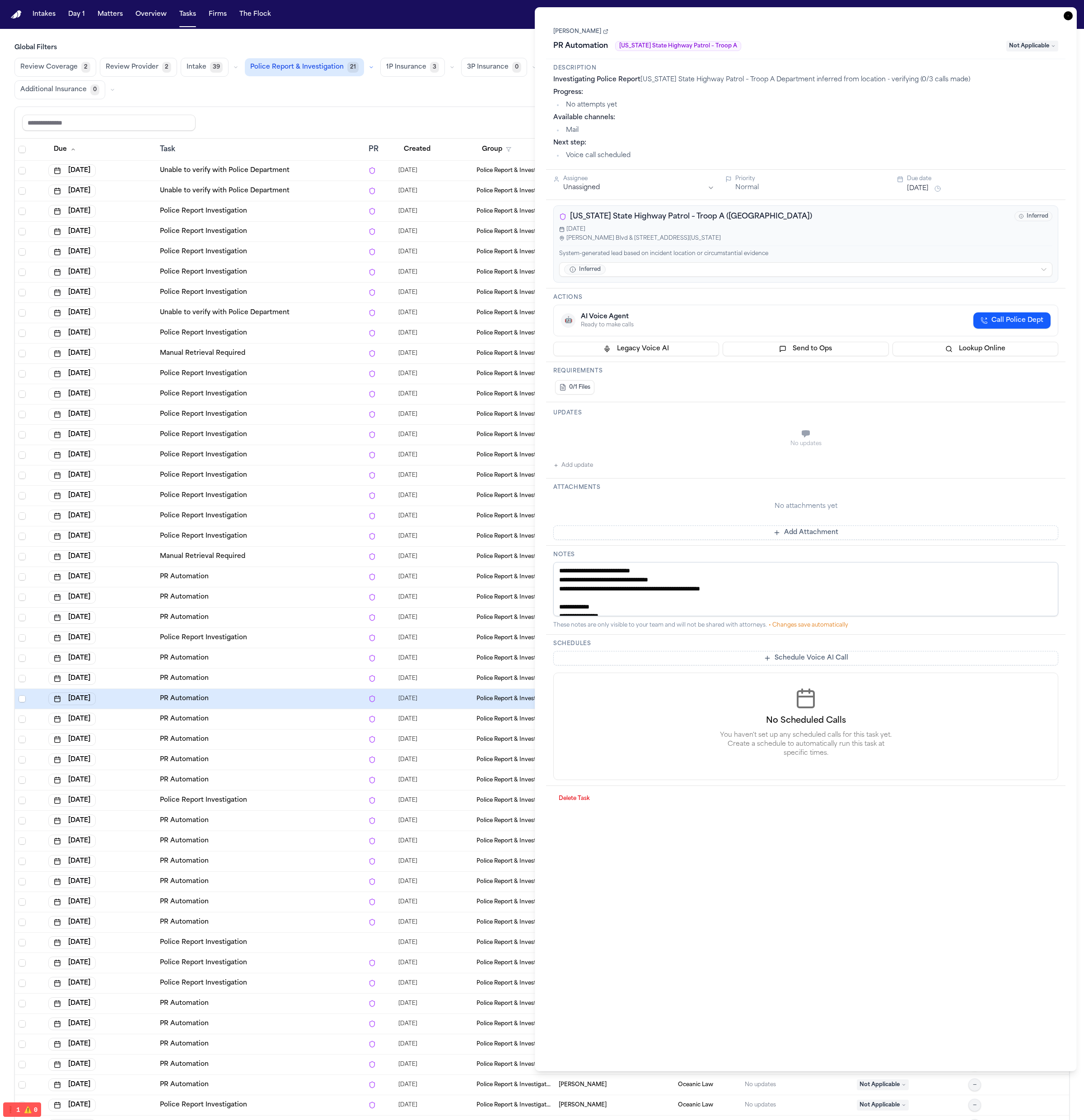
click at [261, 751] on td "PR Automation" at bounding box center [261, 760] width 209 height 20
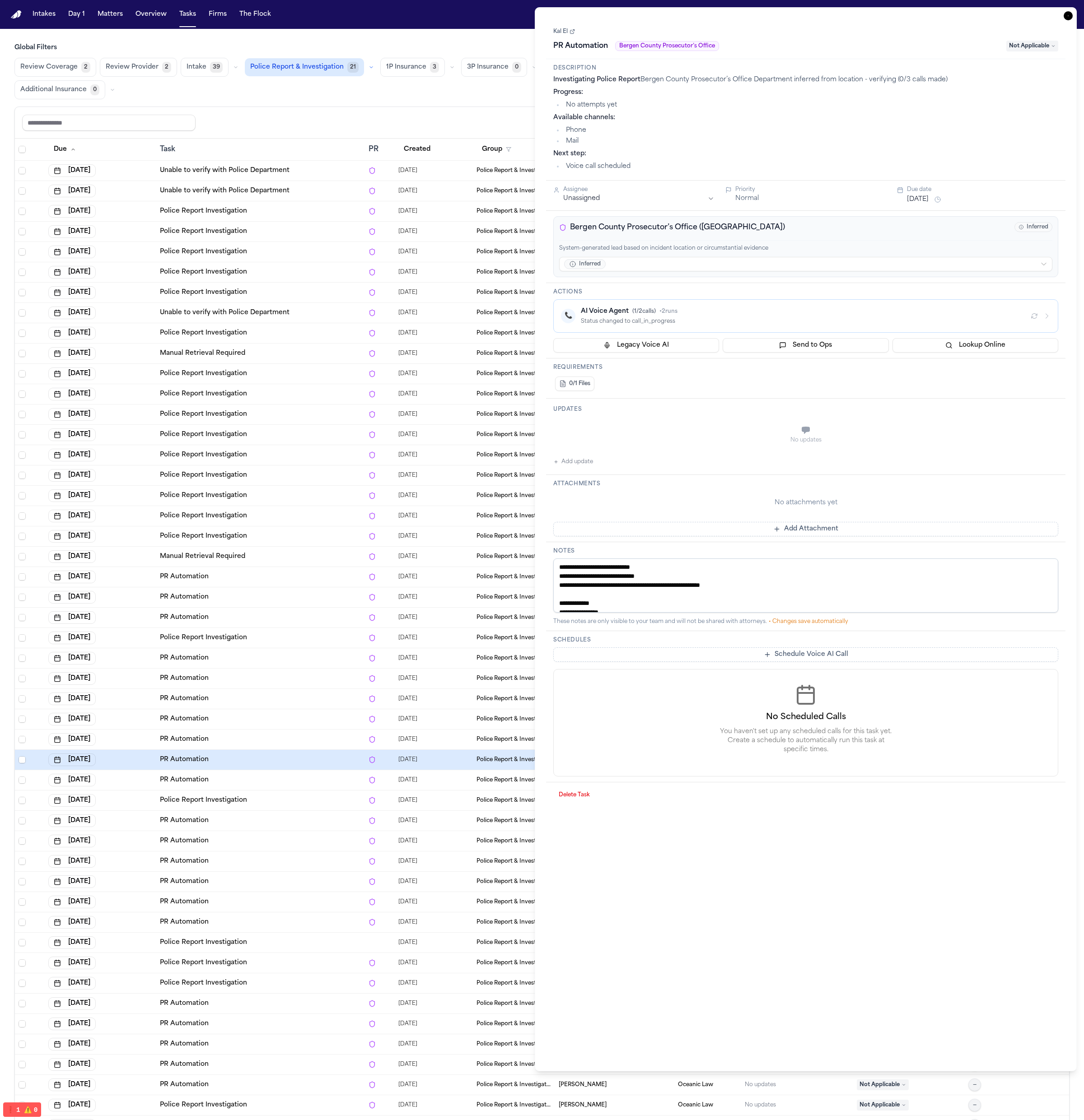
click at [276, 367] on td "Police Report Investigation" at bounding box center [261, 374] width 209 height 20
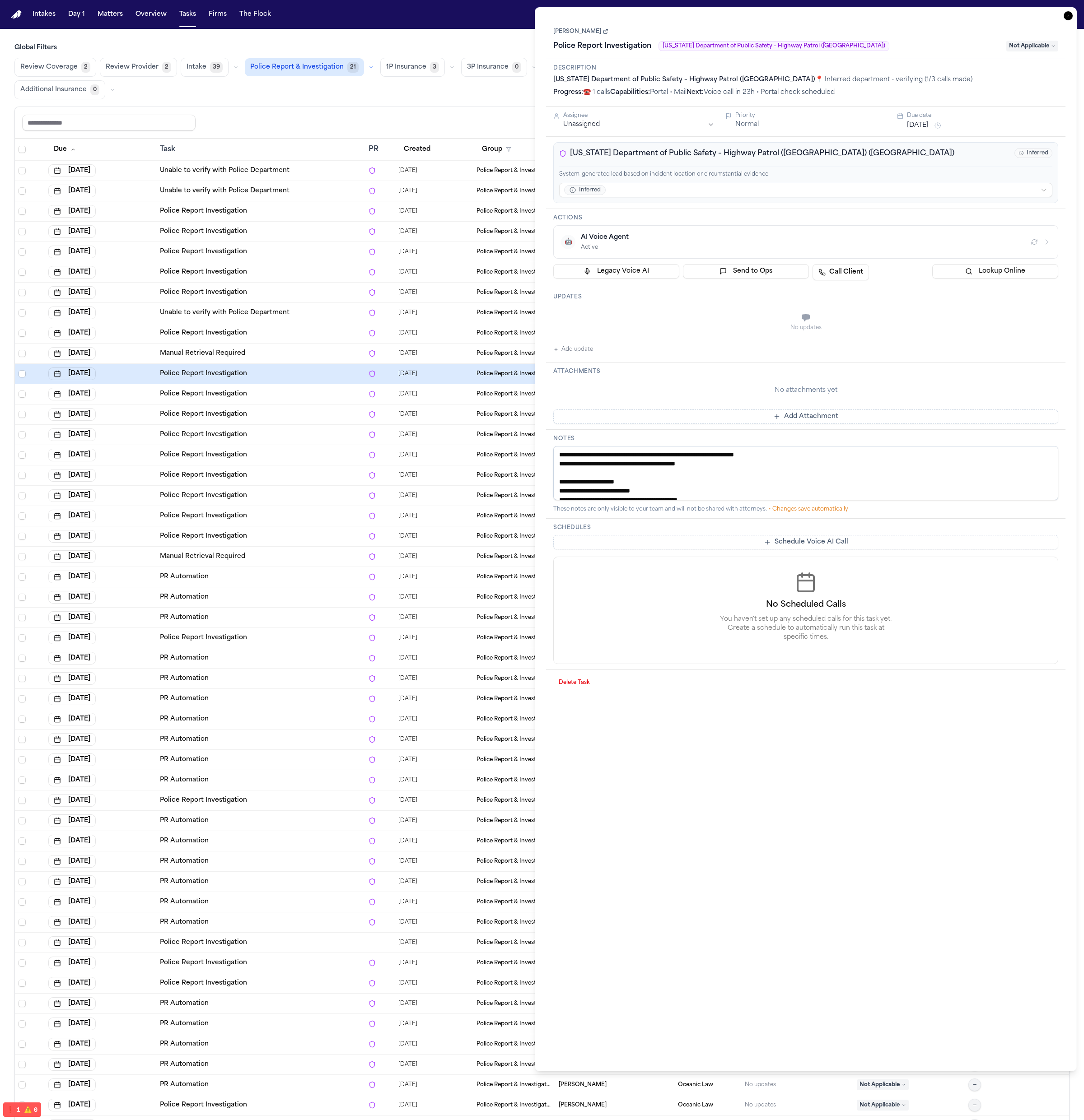
click at [279, 320] on td "Unable to verify with Police Department" at bounding box center [261, 313] width 209 height 20
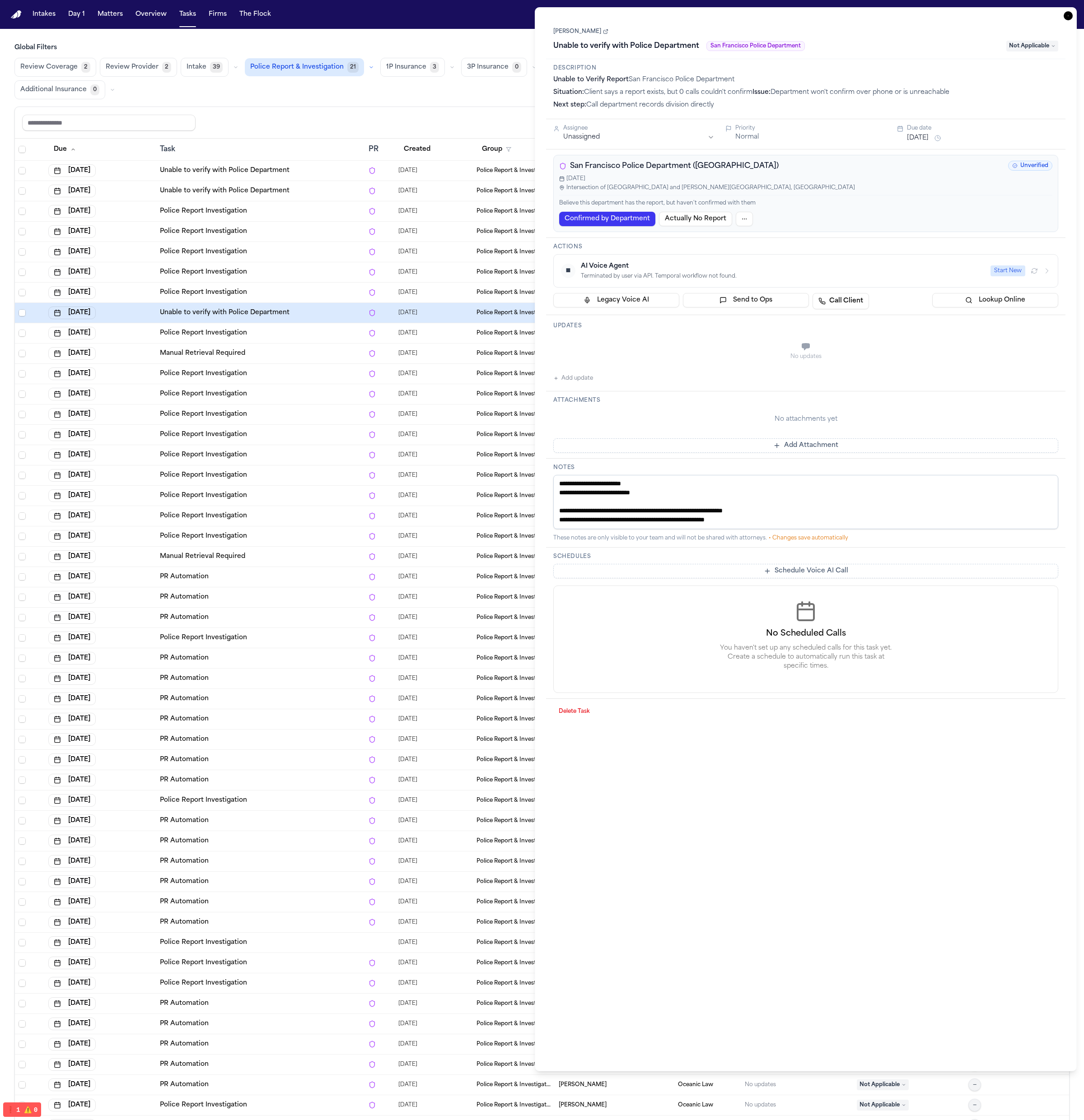
click at [296, 232] on div "Police Report Investigation" at bounding box center [260, 231] width 201 height 9
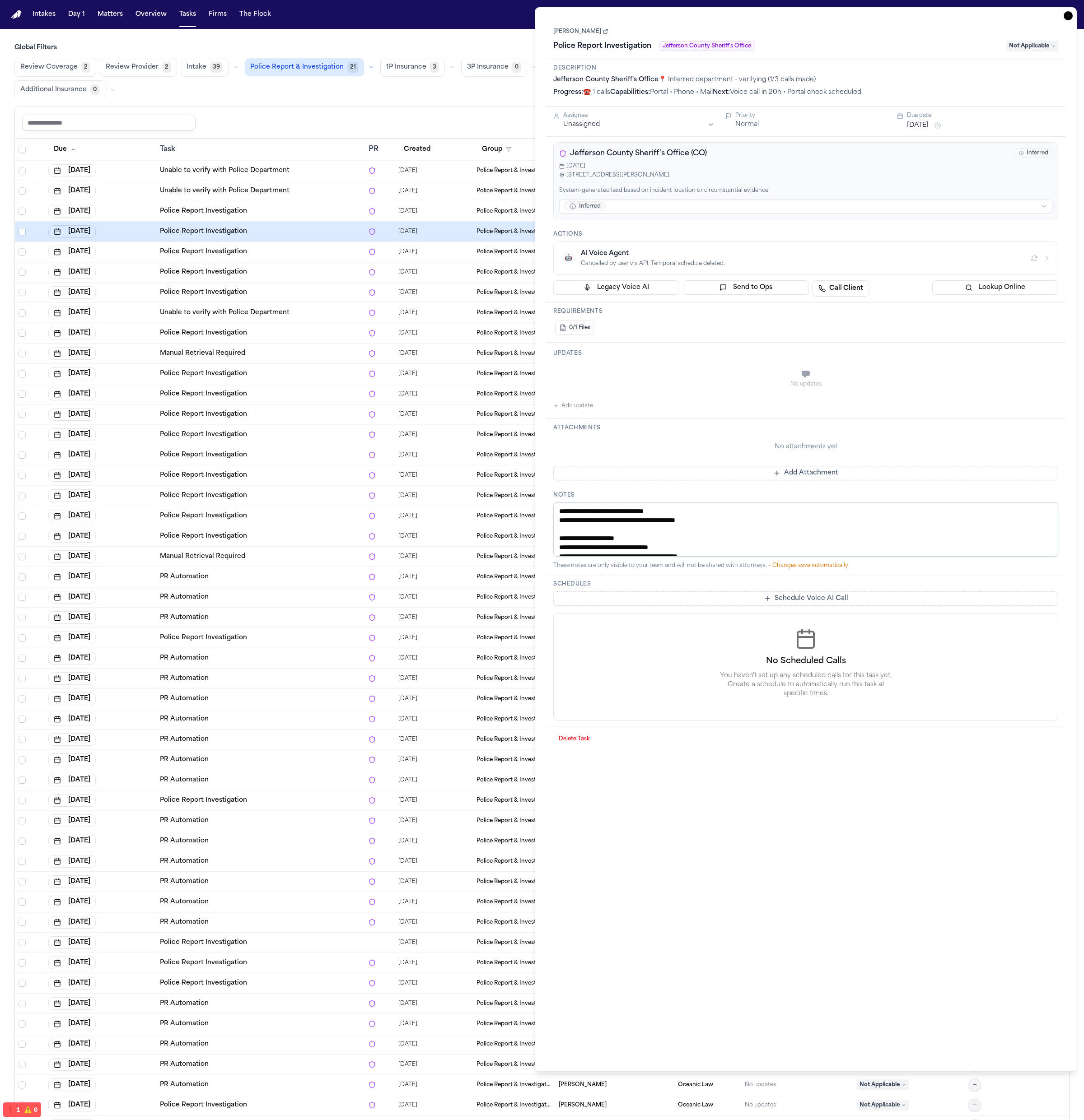
click at [304, 192] on div "Unable to verify with Police Department" at bounding box center [260, 191] width 201 height 9
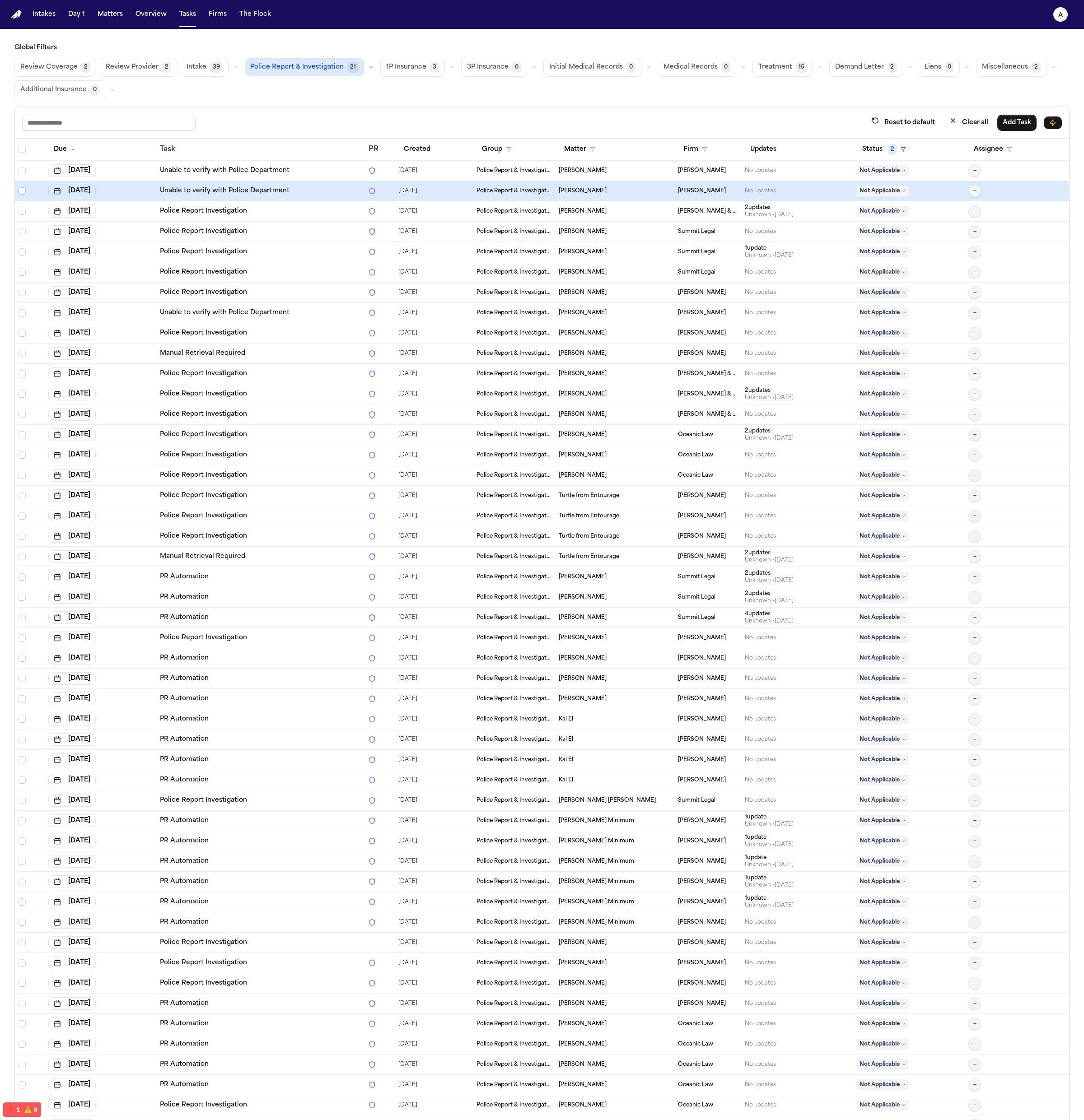
click at [304, 342] on td "Police Report Investigation" at bounding box center [261, 333] width 209 height 20
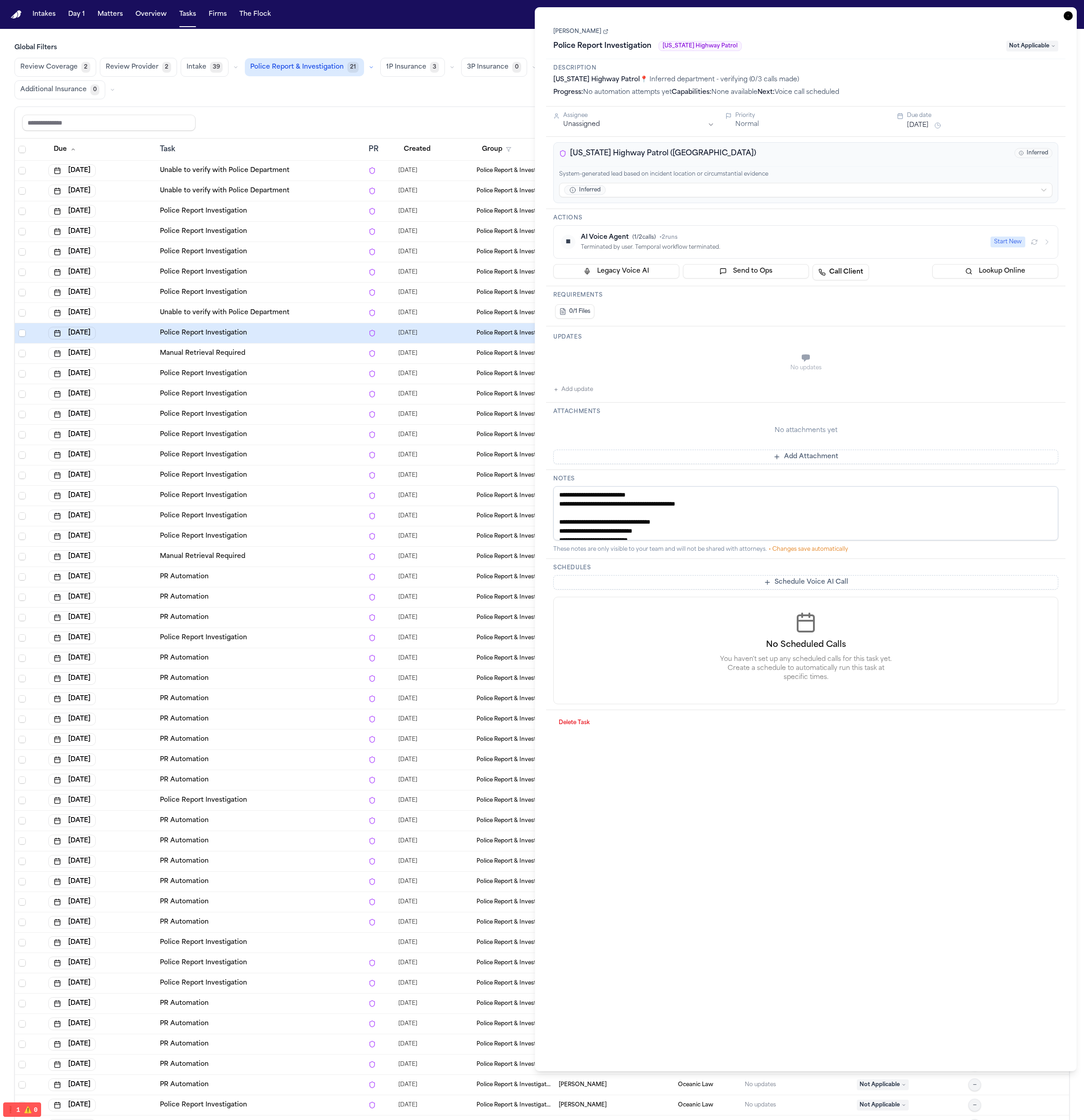
click at [289, 553] on div "Manual Retrieval Required" at bounding box center [260, 556] width 201 height 9
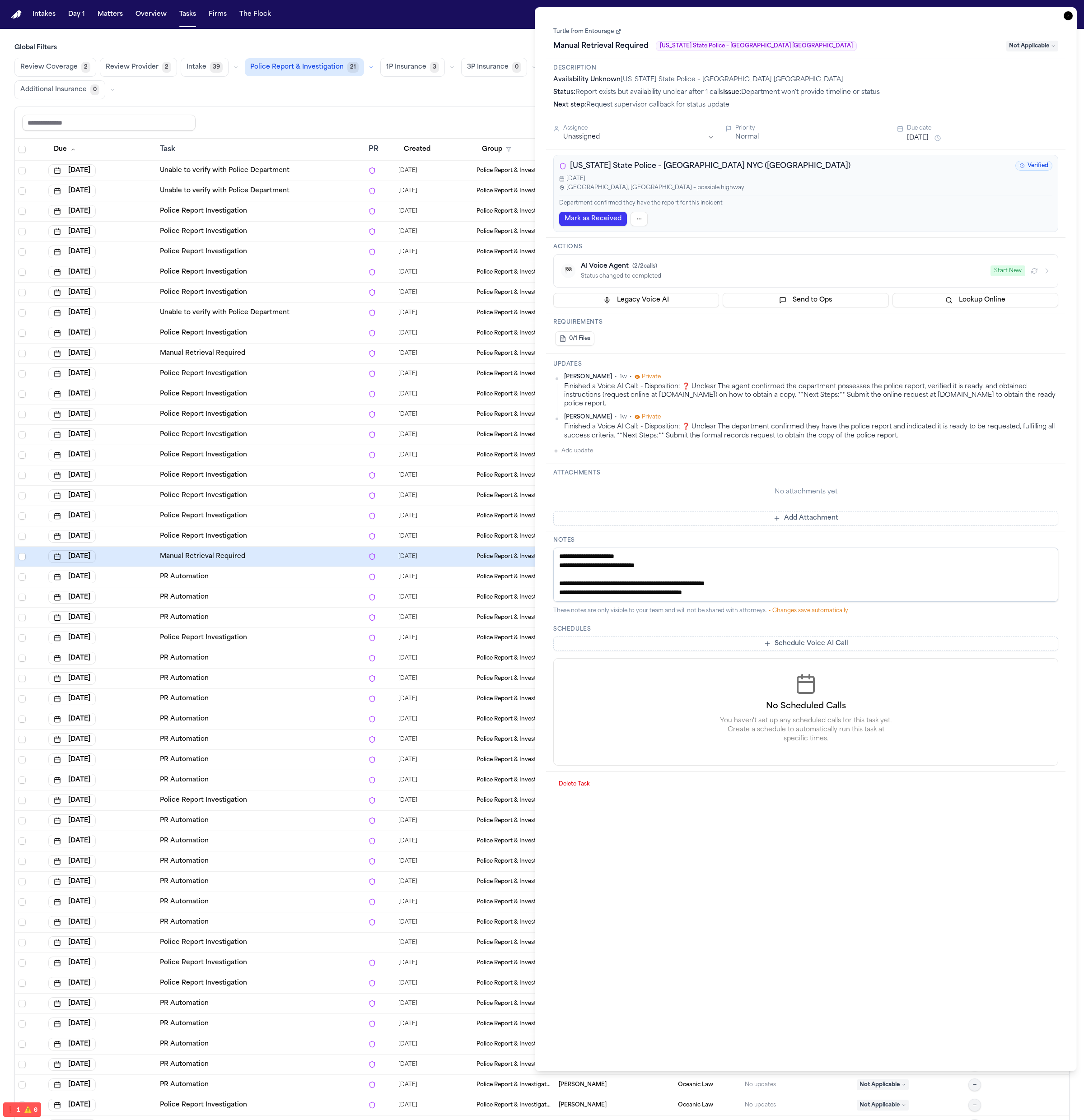
scroll to position [139, 0]
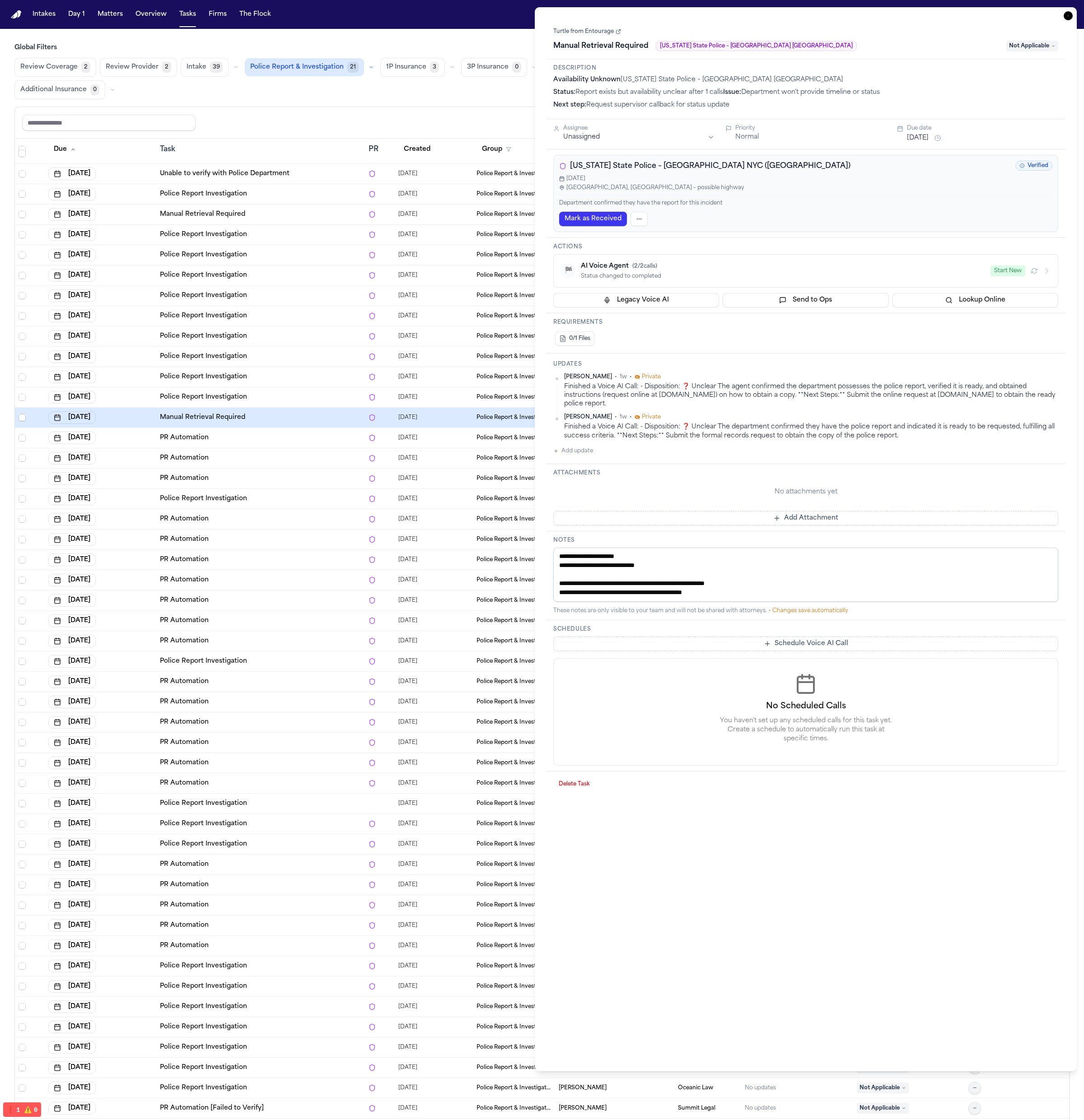
click at [293, 685] on div "PR Automation" at bounding box center [260, 682] width 201 height 9
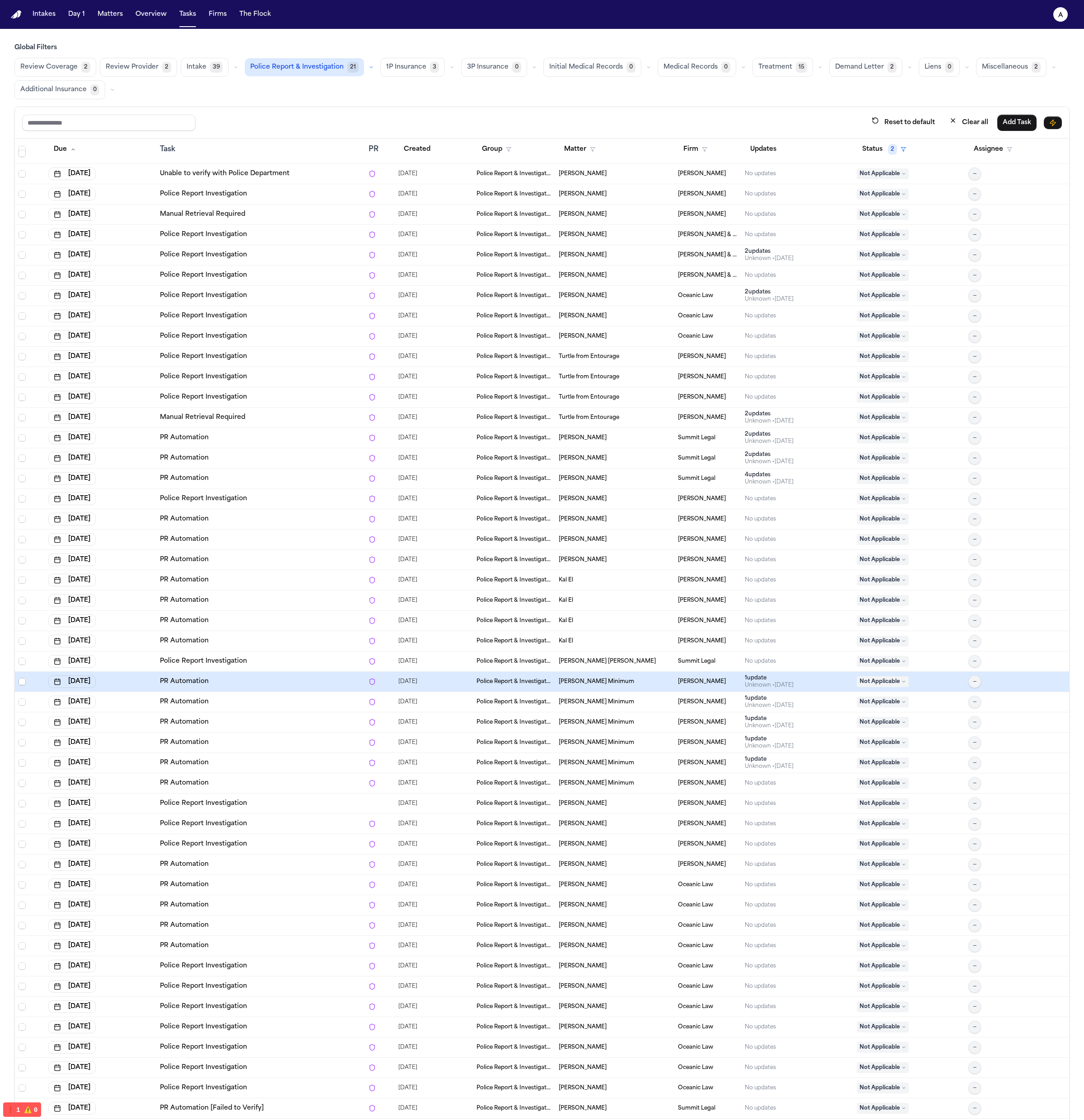
scroll to position [162, 0]
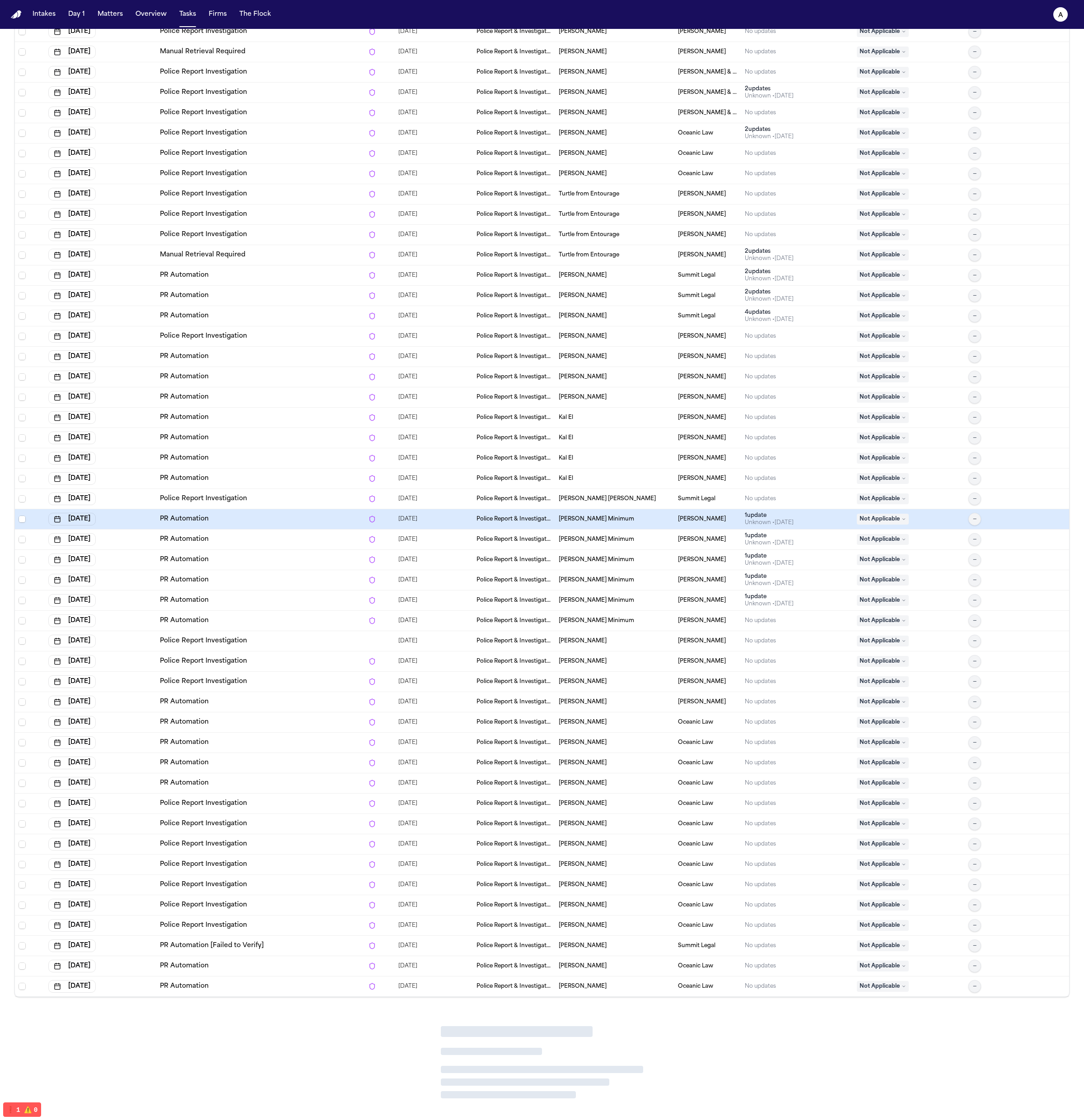
click at [289, 581] on div "PR Automation" at bounding box center [260, 580] width 201 height 9
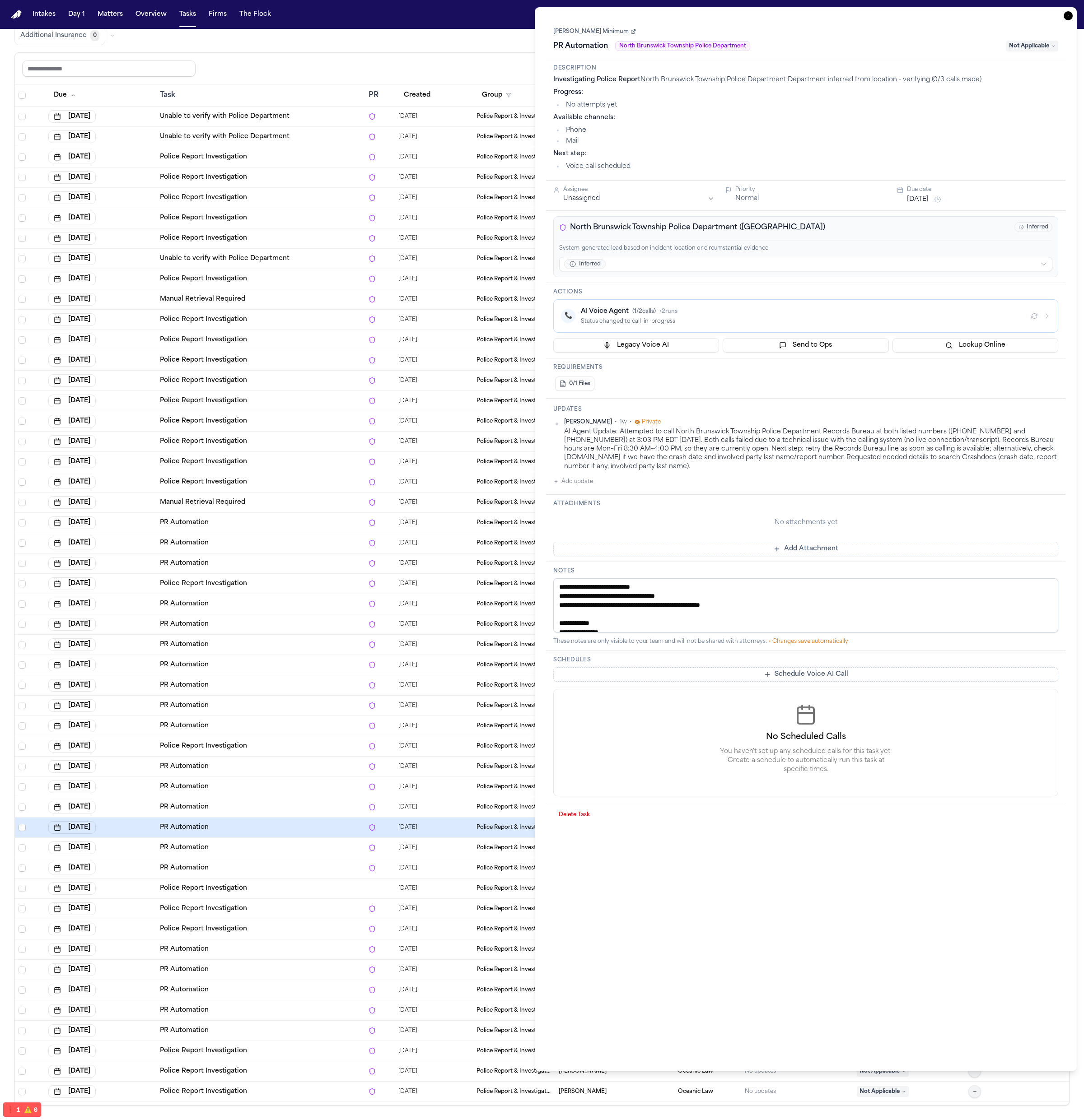
click at [238, 785] on div "PR Automation" at bounding box center [260, 787] width 201 height 9
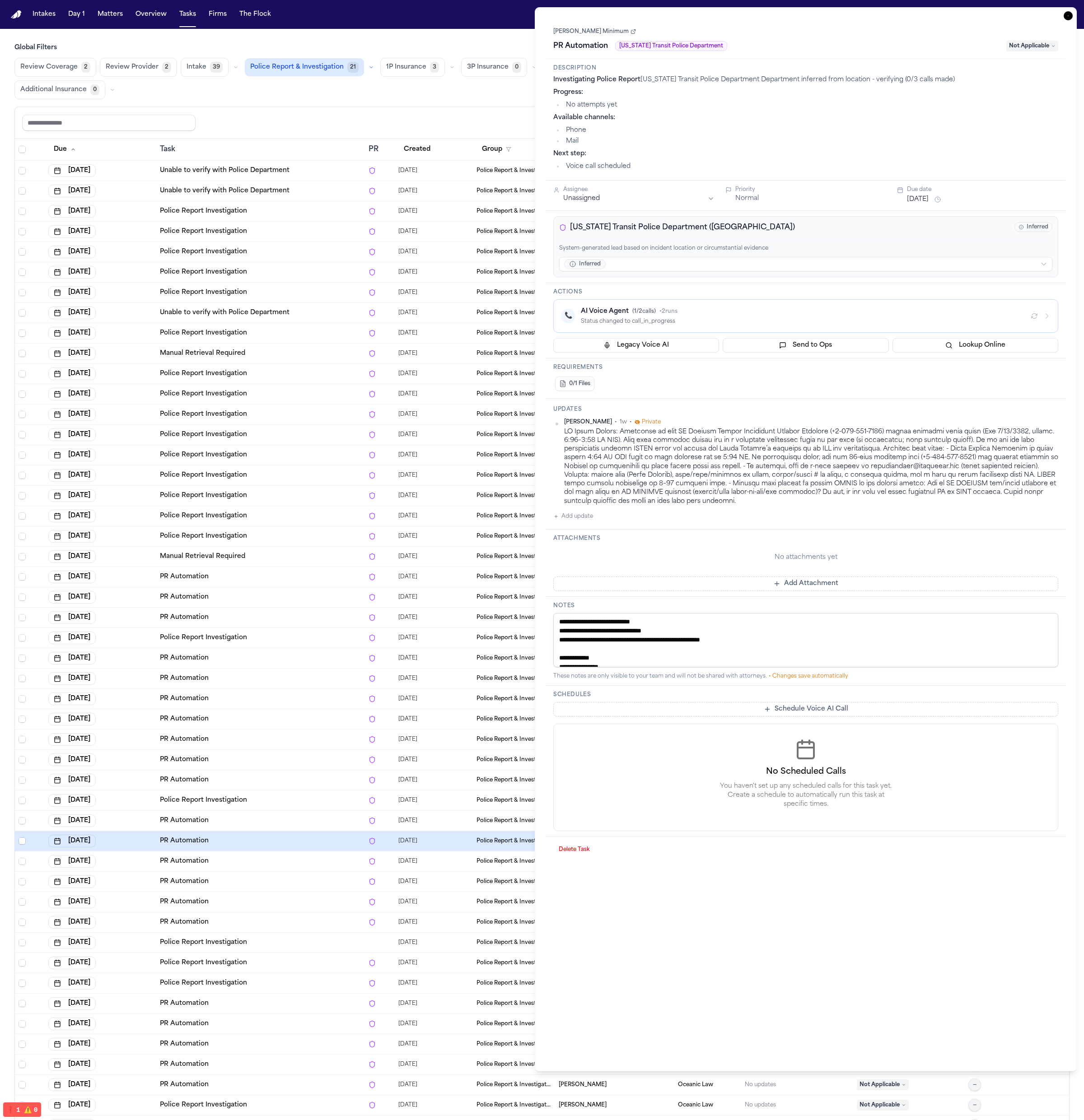
click at [264, 78] on div "Review Coverage 2 Review Provider 2 Intake 39 Police Report & Investigation 21 …" at bounding box center [542, 78] width 1055 height 41
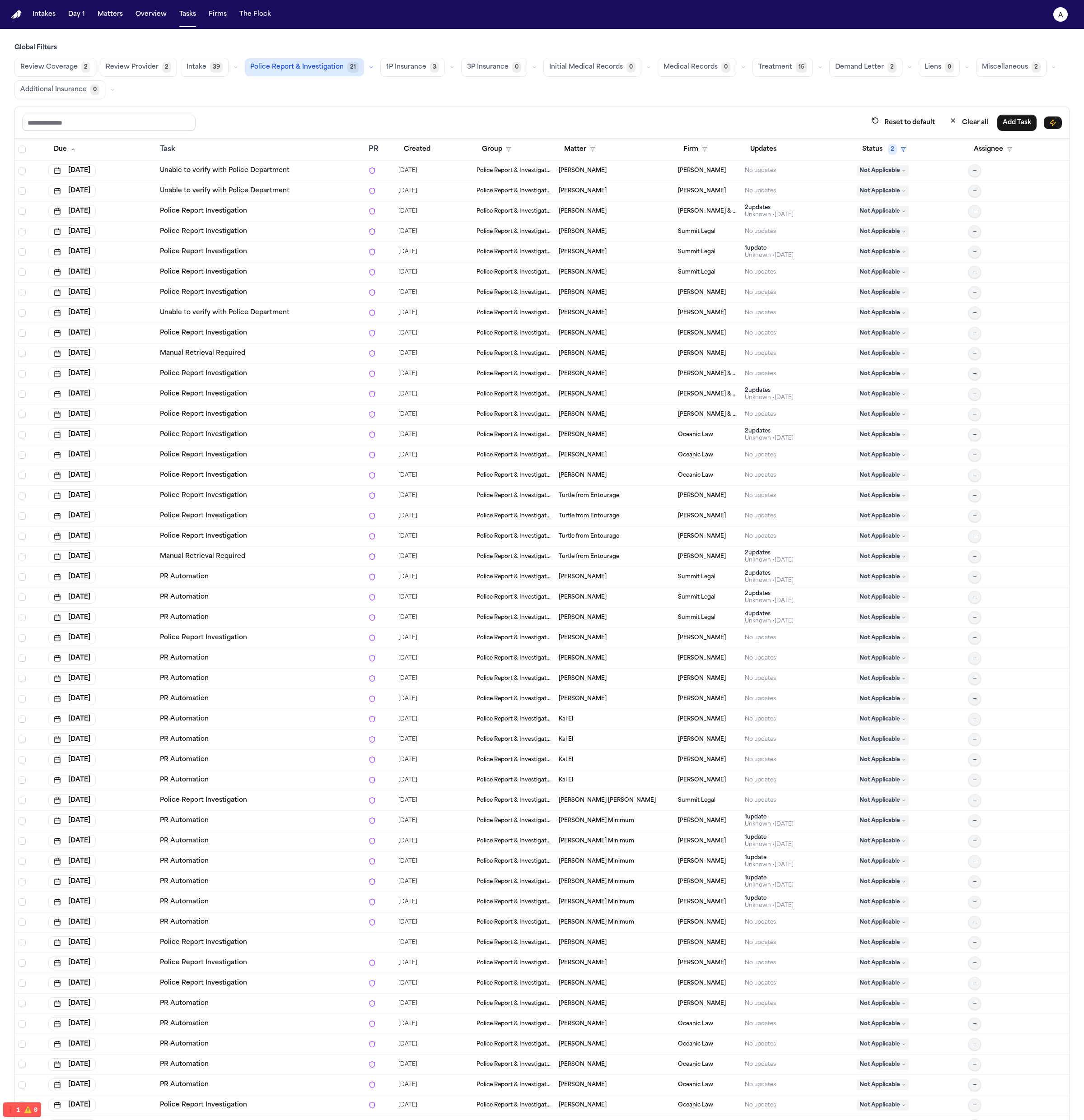
click at [417, 93] on div "Review Coverage 2 Review Provider 2 Intake 39 Police Report & Investigation 21 …" at bounding box center [542, 78] width 1055 height 41
click at [193, 310] on link "Unable to verify with Police Department" at bounding box center [225, 313] width 130 height 9
click at [268, 417] on div "Police Report Investigation" at bounding box center [260, 414] width 201 height 9
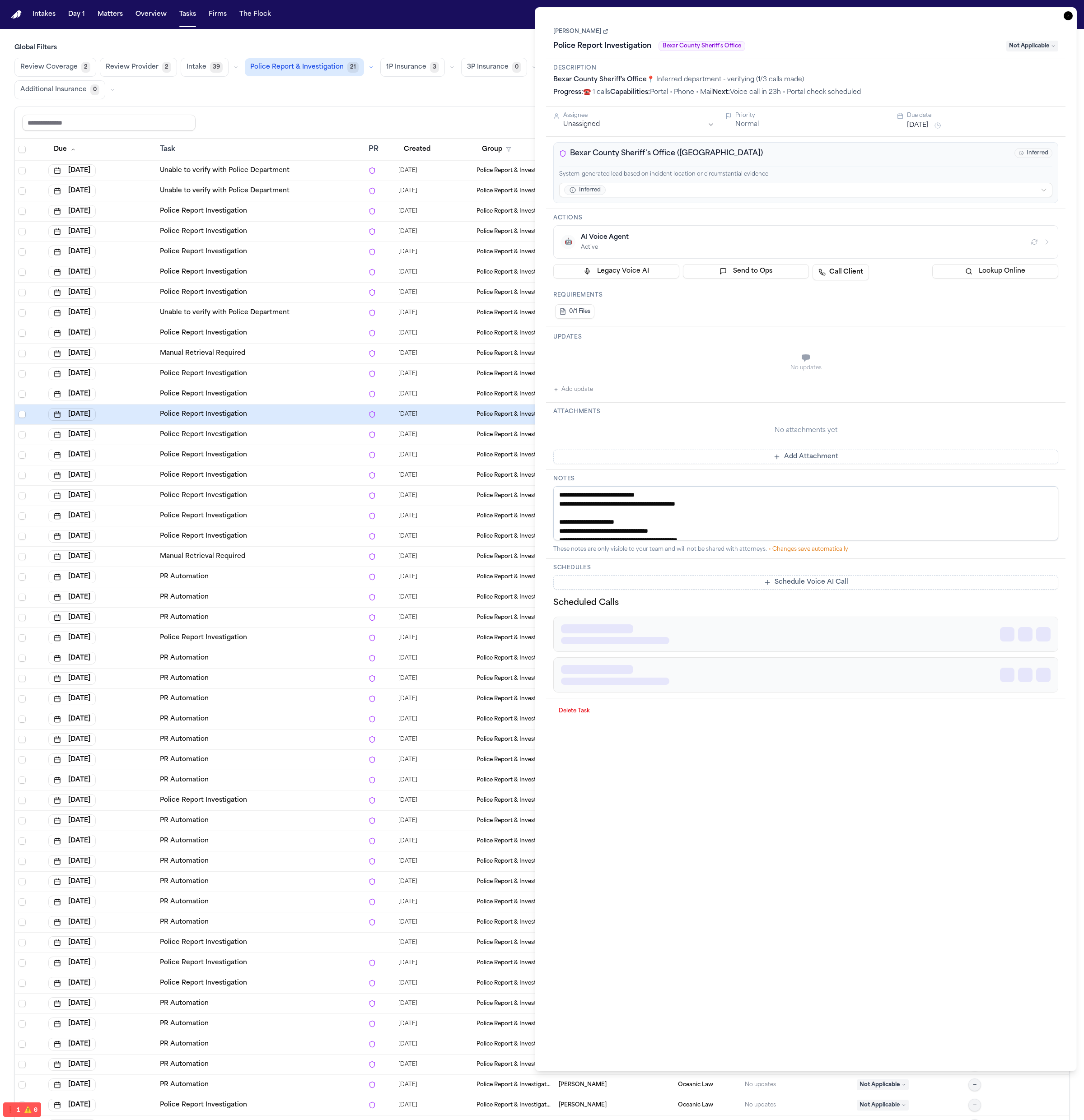
click at [252, 471] on div "Police Report Investigation" at bounding box center [260, 475] width 201 height 9
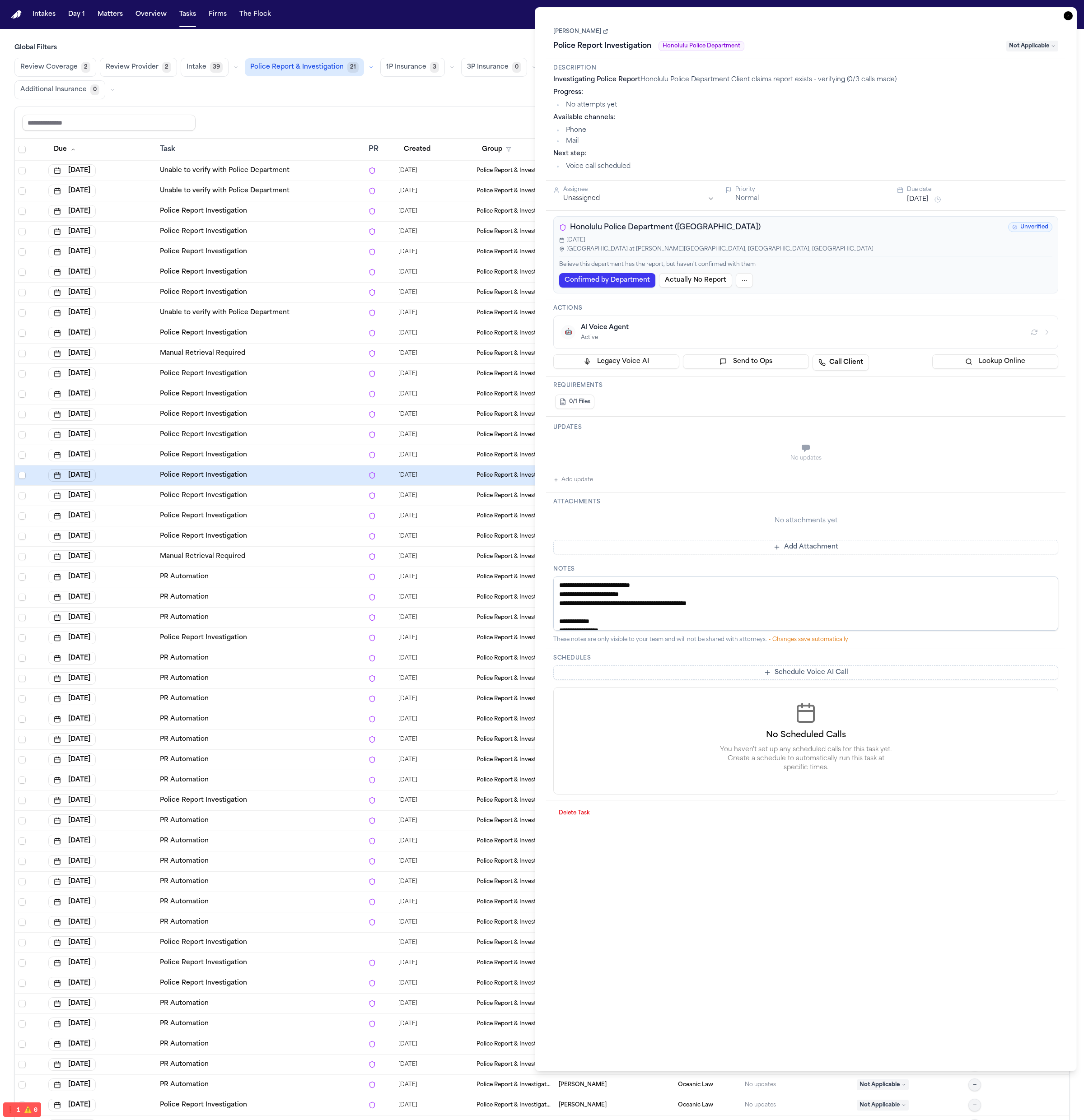
click at [255, 534] on div "Police Report Investigation" at bounding box center [260, 536] width 201 height 9
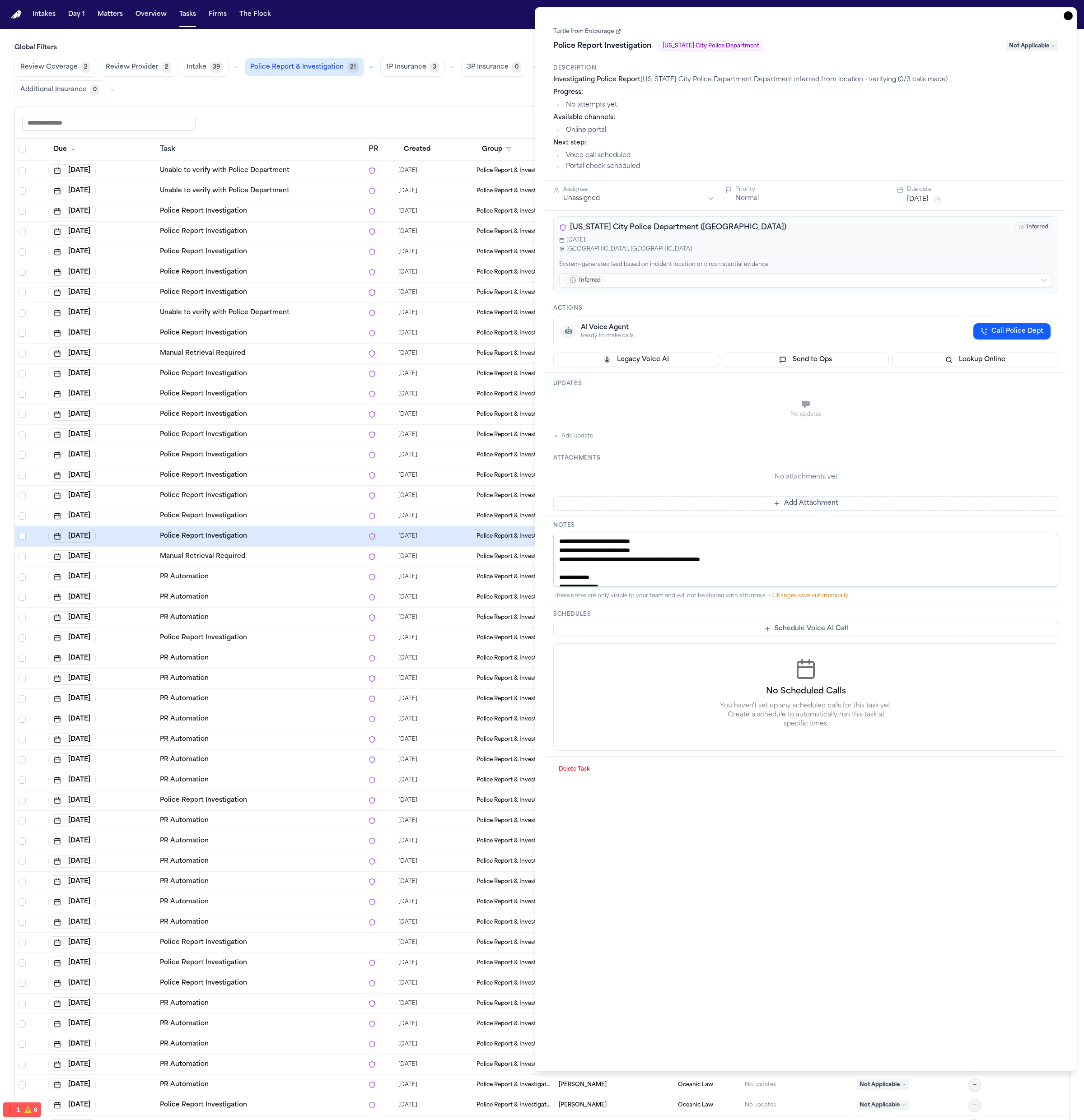
click at [408, 97] on div "Review Coverage 2 Review Provider 2 Intake 39 Police Report & Investigation 21 …" at bounding box center [542, 78] width 1055 height 41
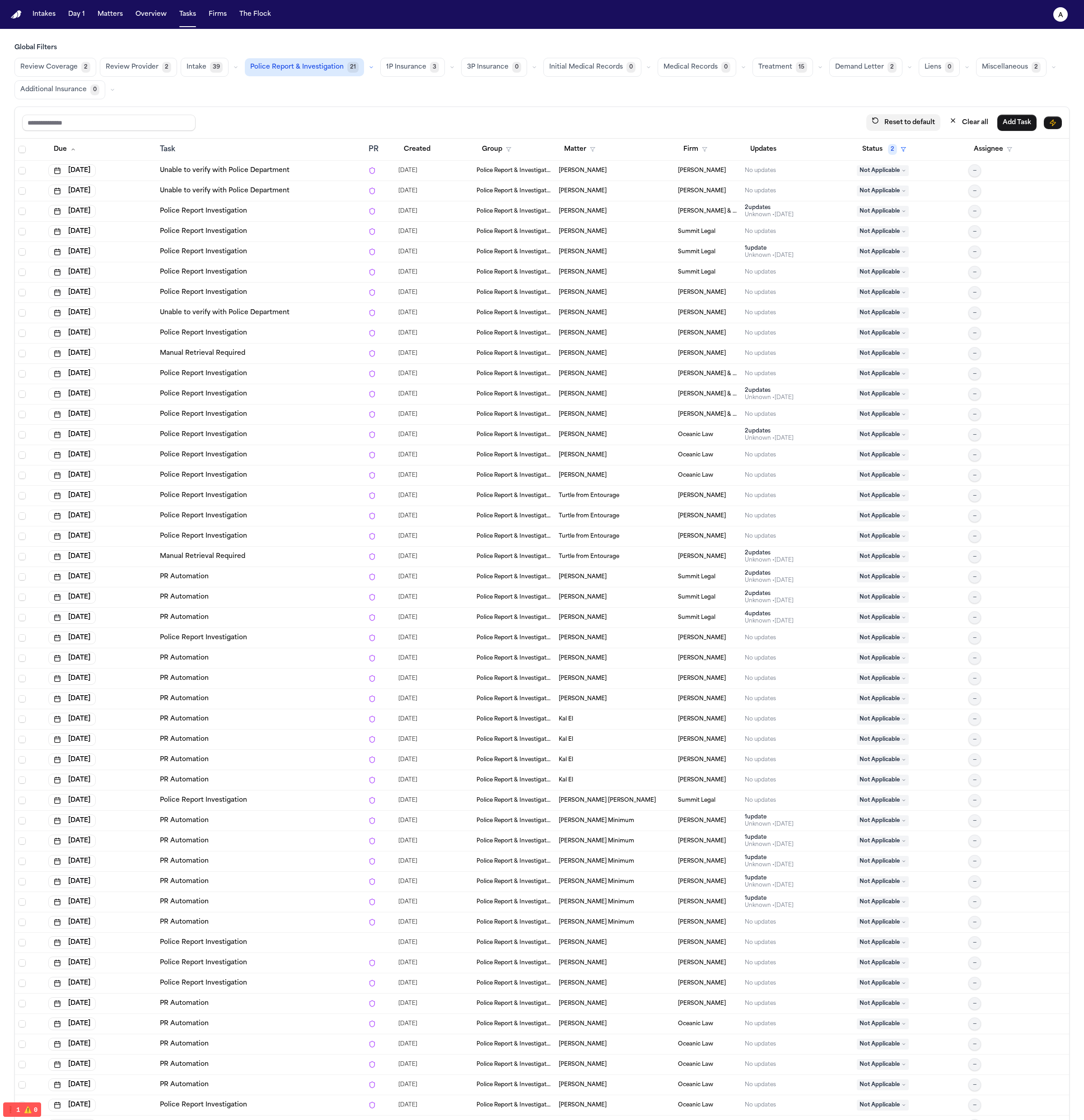
click at [906, 119] on button "Reset to default" at bounding box center [903, 123] width 74 height 17
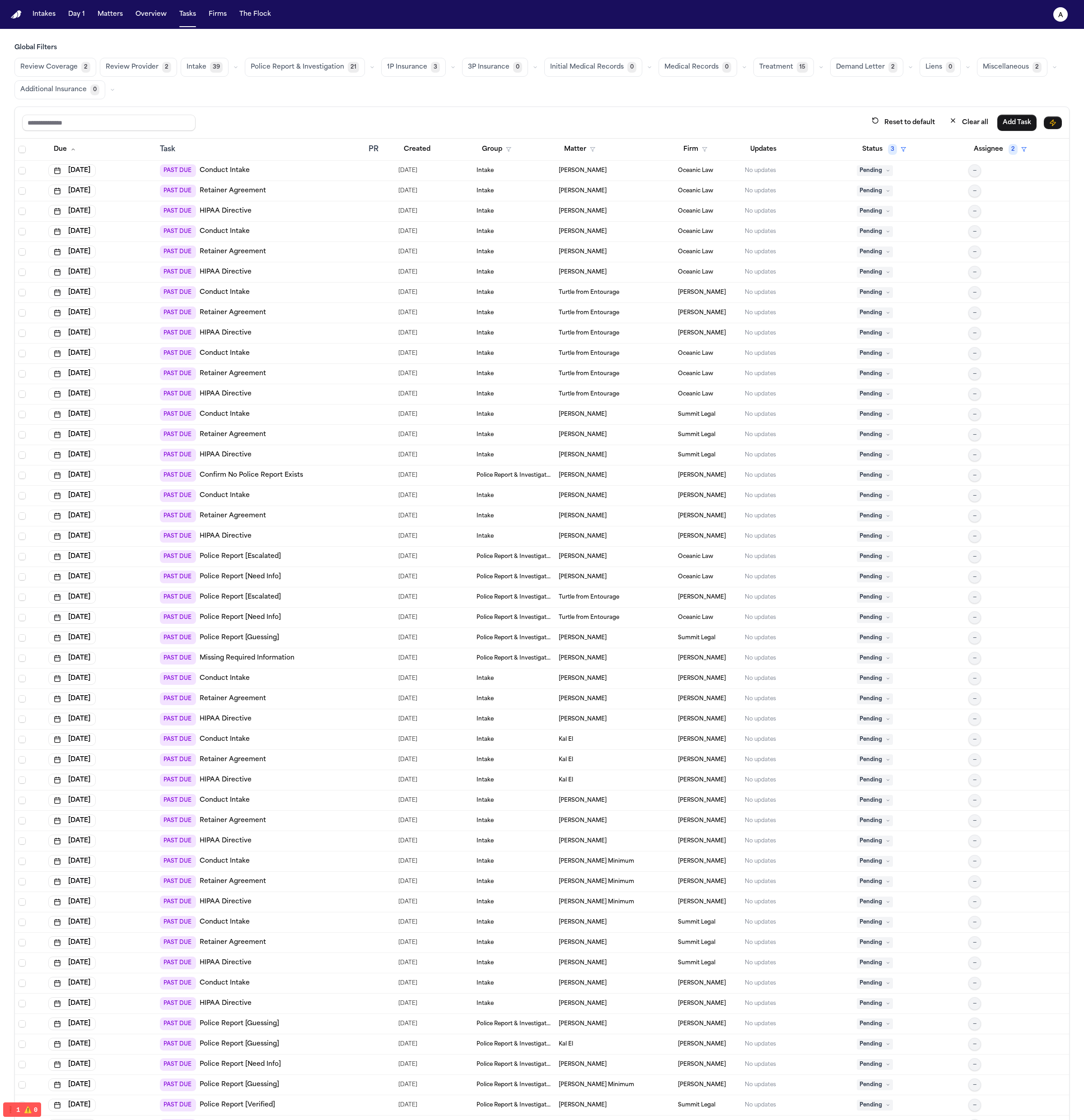
click at [335, 72] on button "Police Report & Investigation 21" at bounding box center [305, 67] width 120 height 19
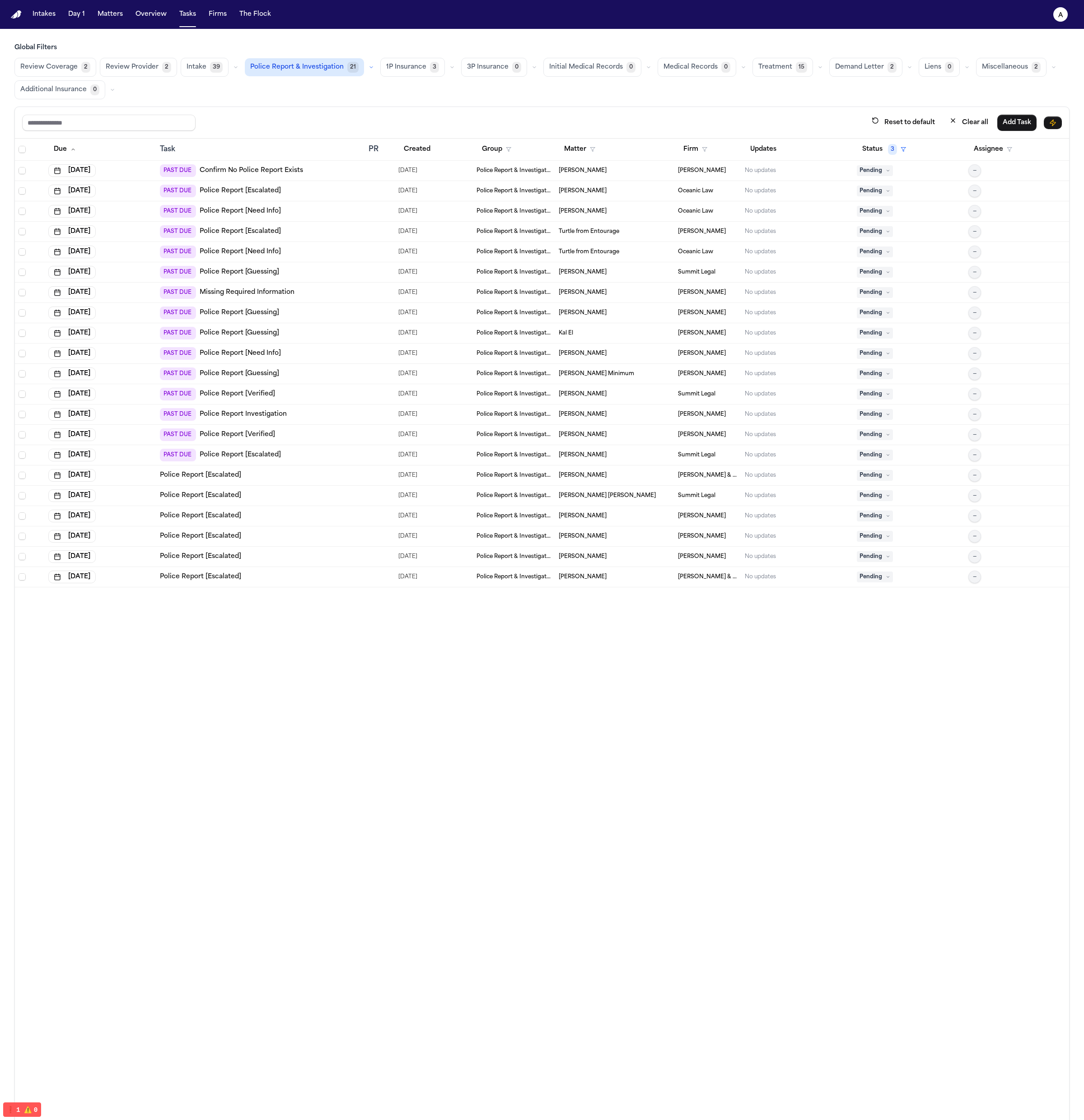
click at [276, 738] on div "Due Task PR Created Group Matter Firm Updates Status 3 Assignee Aug 15, 2025 PA…" at bounding box center [542, 649] width 1055 height 1021
click at [253, 731] on div "Due Task PR Created Group Matter Firm Updates Status 3 Assignee Aug 15, 2025 PA…" at bounding box center [542, 649] width 1055 height 1021
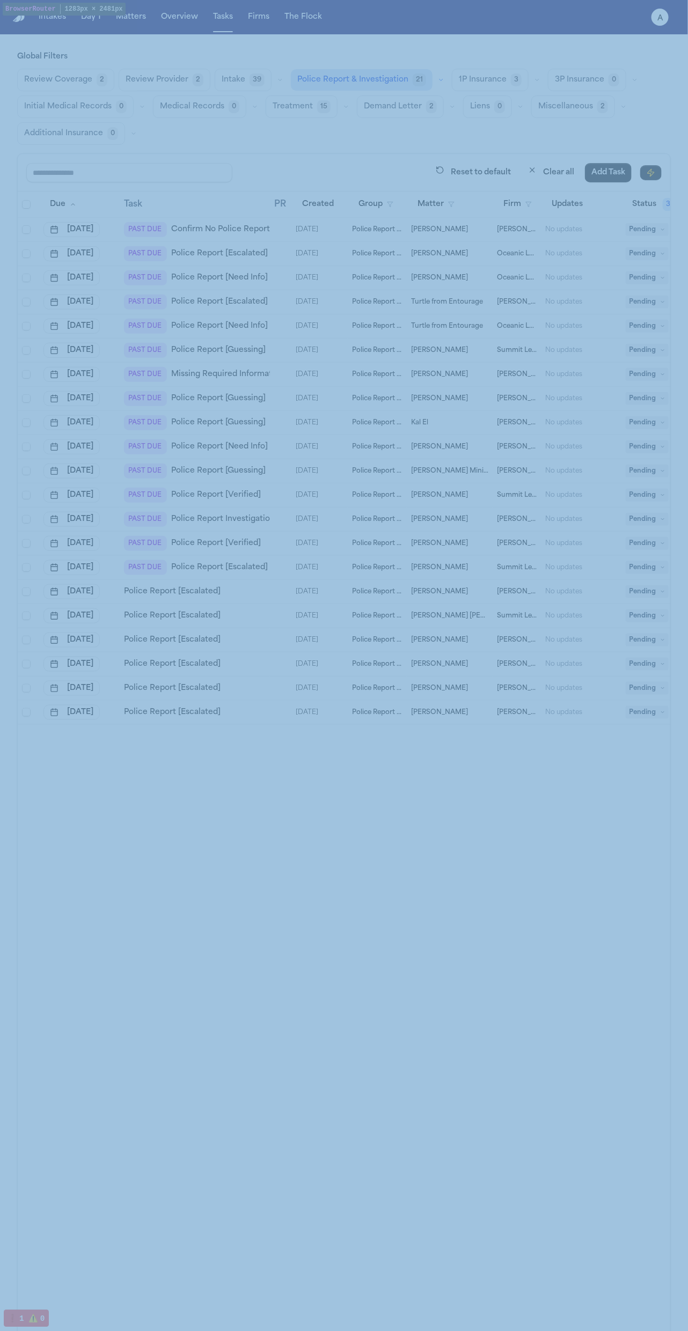
click at [186, 709] on link "Police Report [Escalated]" at bounding box center [172, 712] width 97 height 11
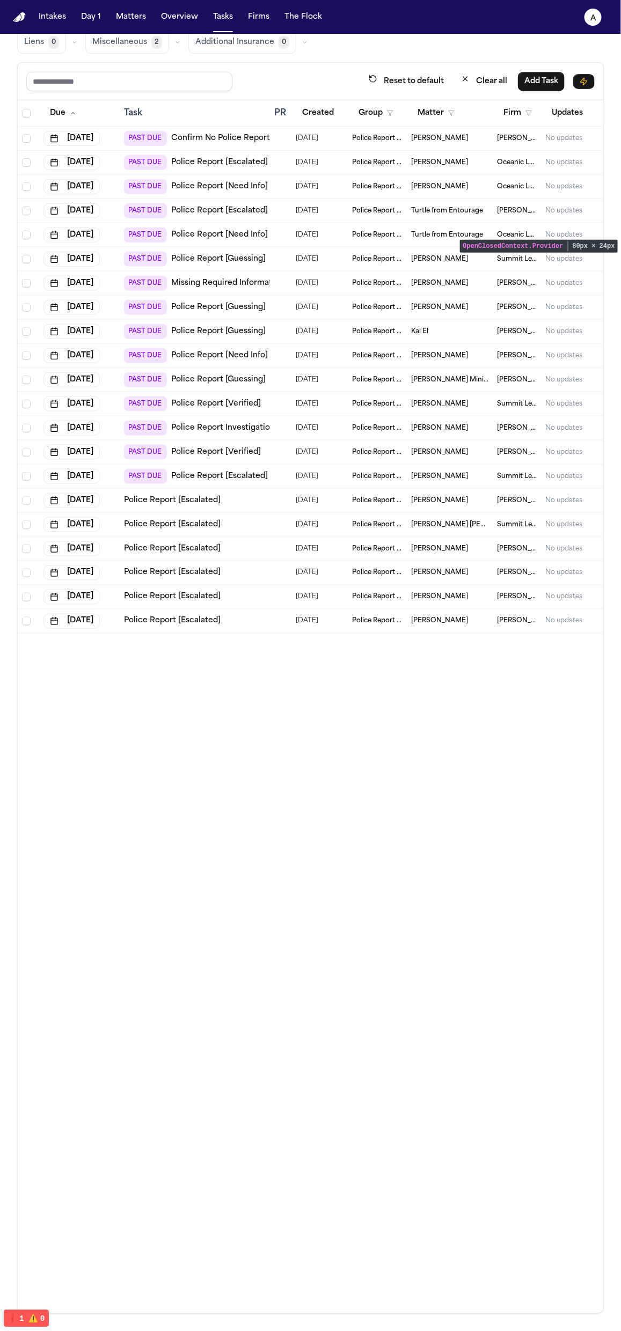
scroll to position [38, 0]
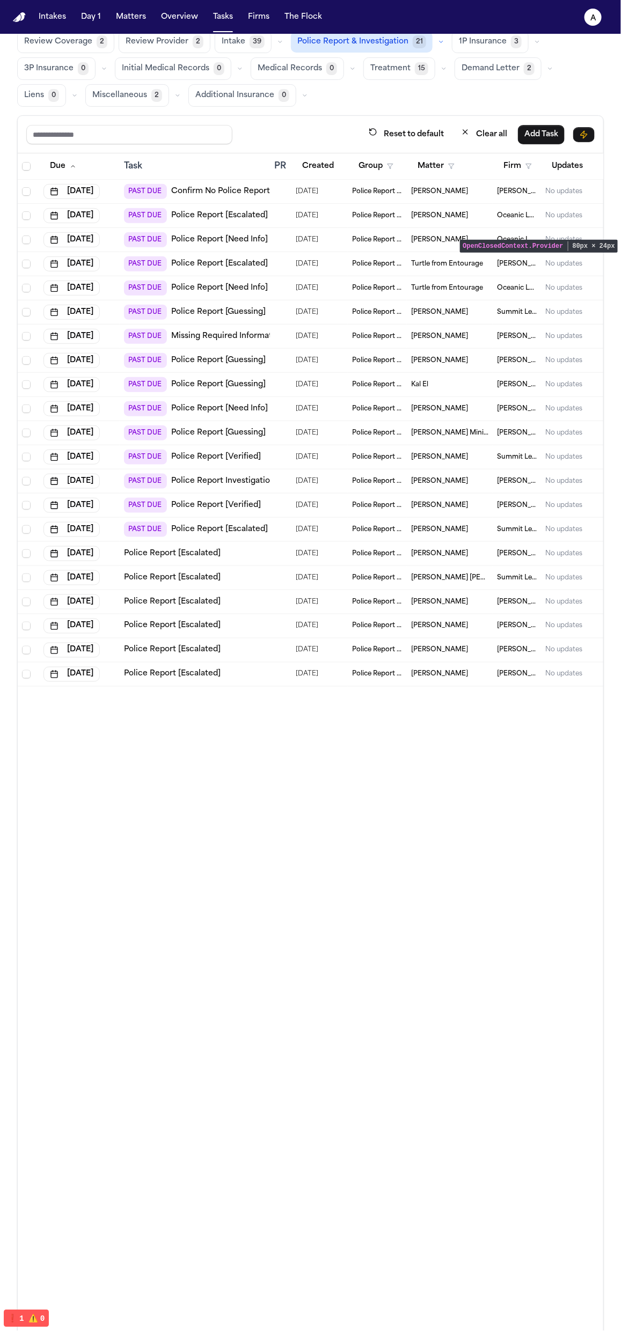
click at [442, 805] on div "Due Task PR Created Group Matter Firm Updates Status 3 Assignee Aug 15, 2025 PA…" at bounding box center [311, 759] width 586 height 1213
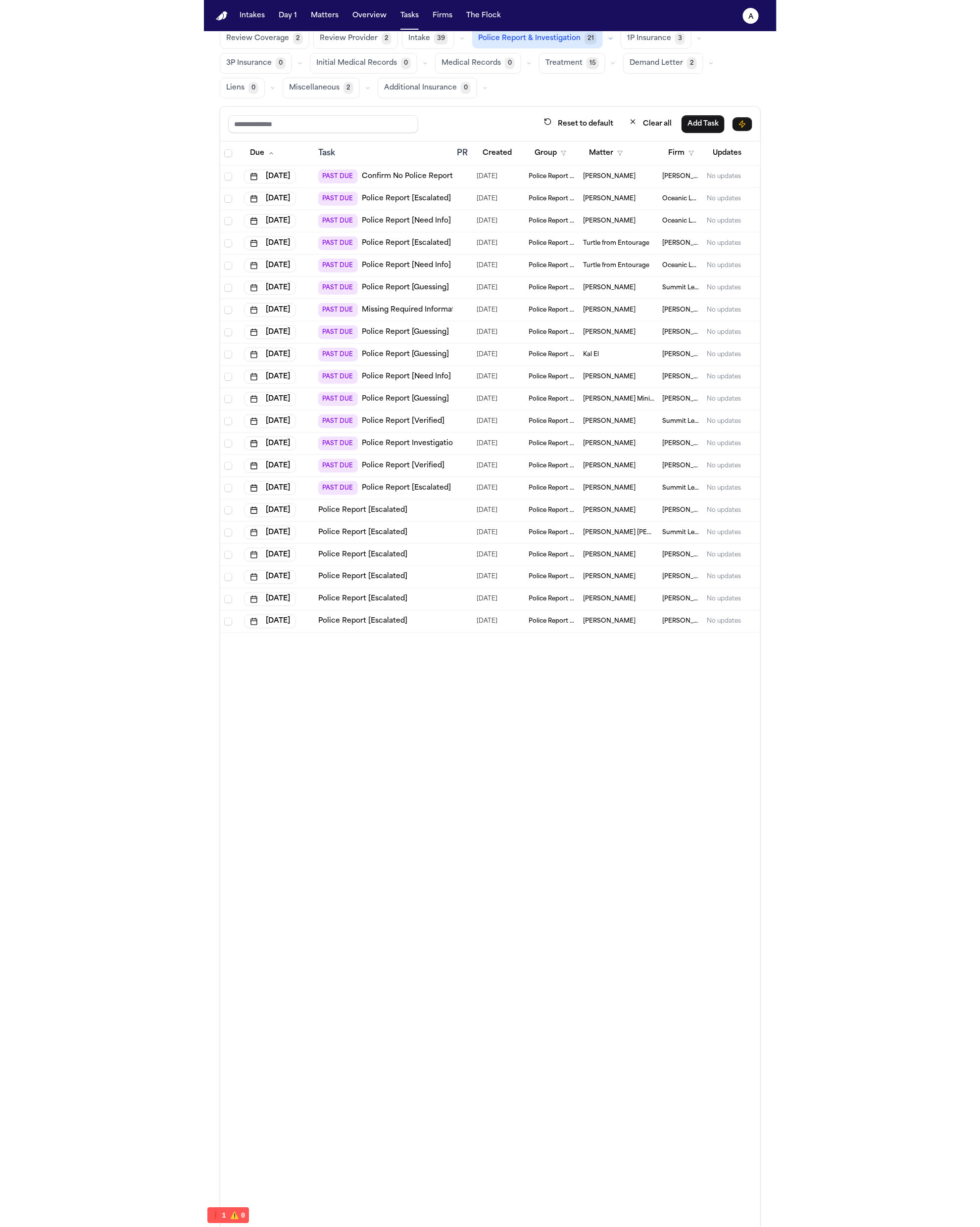
scroll to position [0, 0]
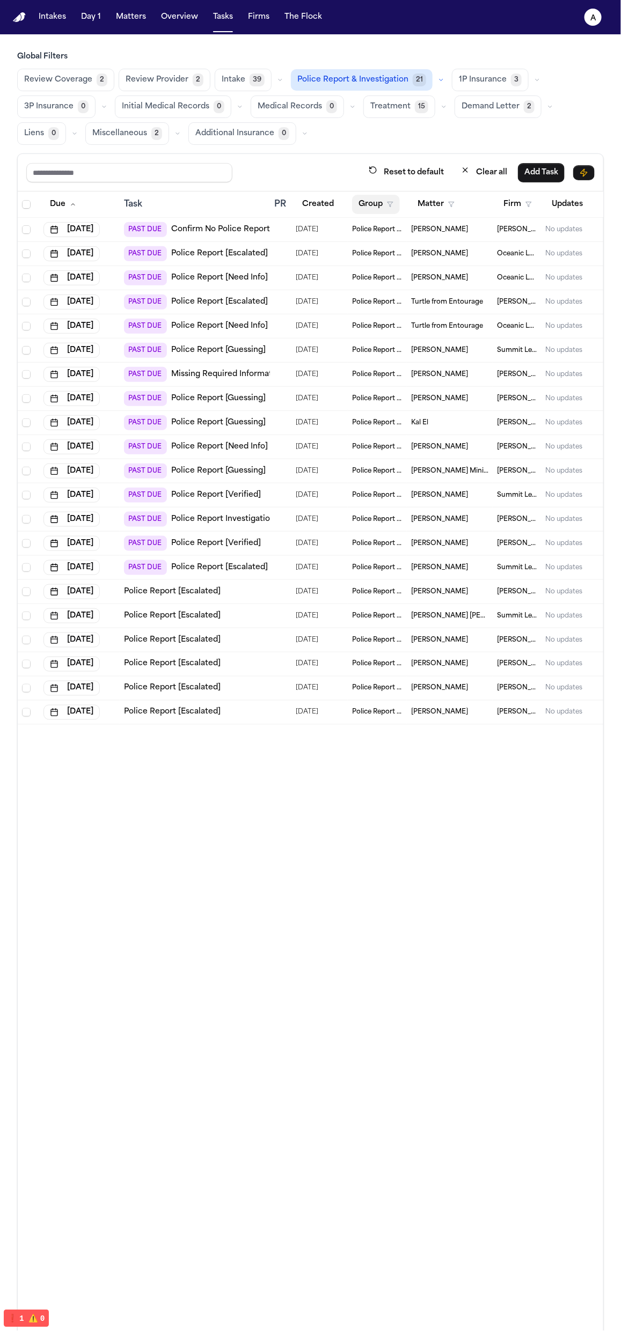
click at [366, 204] on button "Group" at bounding box center [376, 204] width 48 height 19
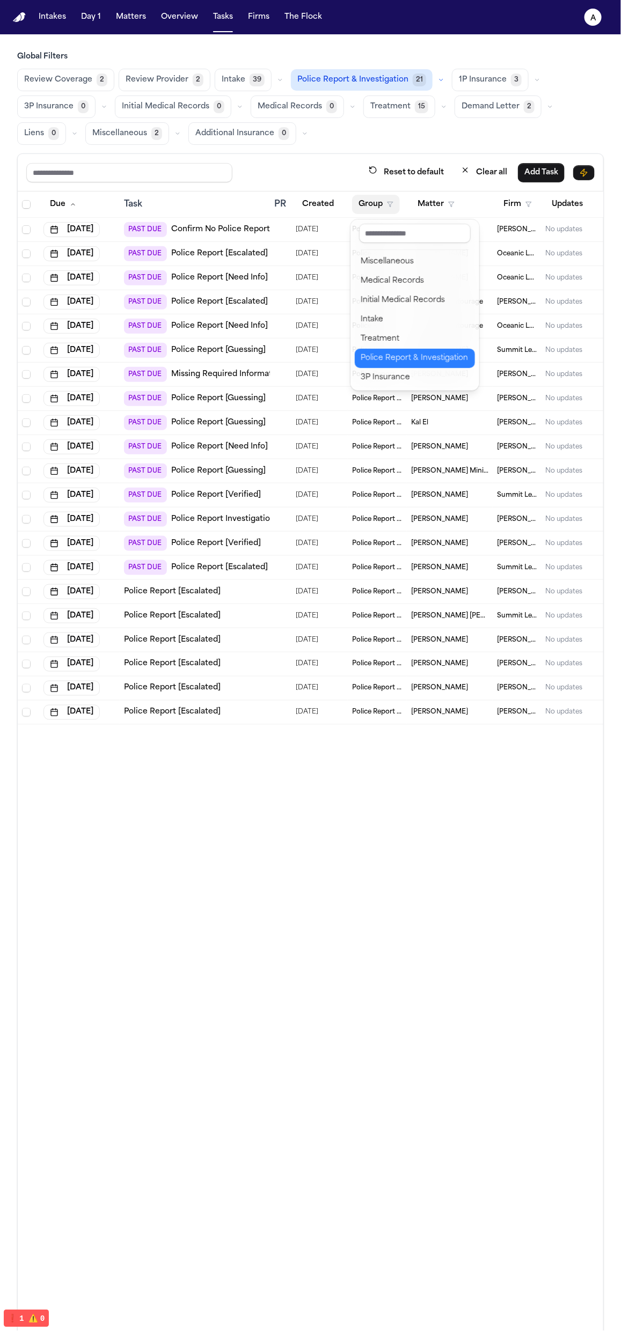
click at [420, 362] on div "Police Report & Investigation" at bounding box center [414, 358] width 107 height 13
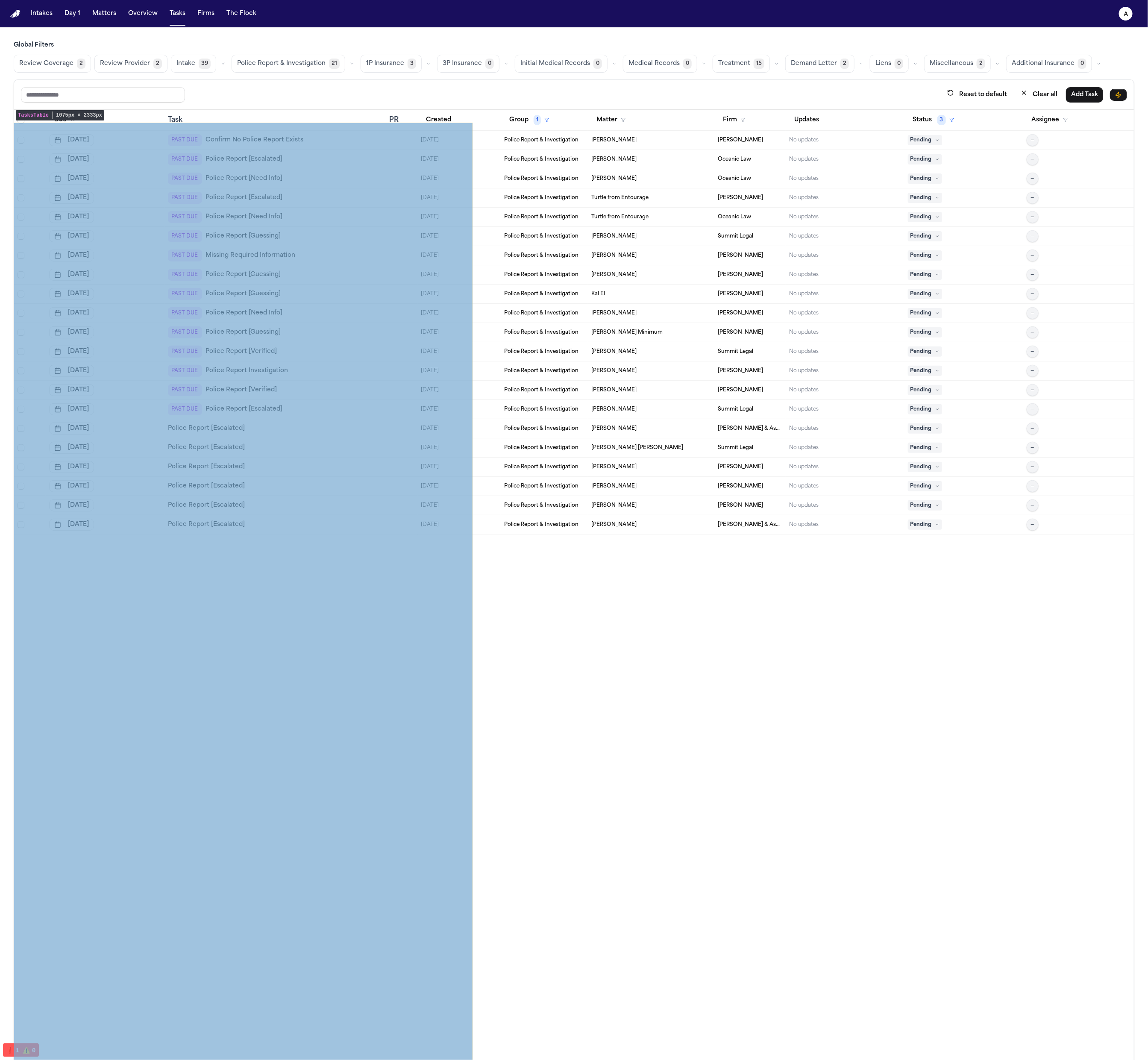
click at [866, 726] on div "Due Task PR Created Group 1 Matter Firm Updates Status 3 Assignee Aug 15, 2025 …" at bounding box center [574, 593] width 1120 height 966
click at [623, 605] on div "Due Task PR Created Group 1 Matter Firm Updates Status 3 Assignee Aug 15, 2025 …" at bounding box center [574, 593] width 1120 height 966
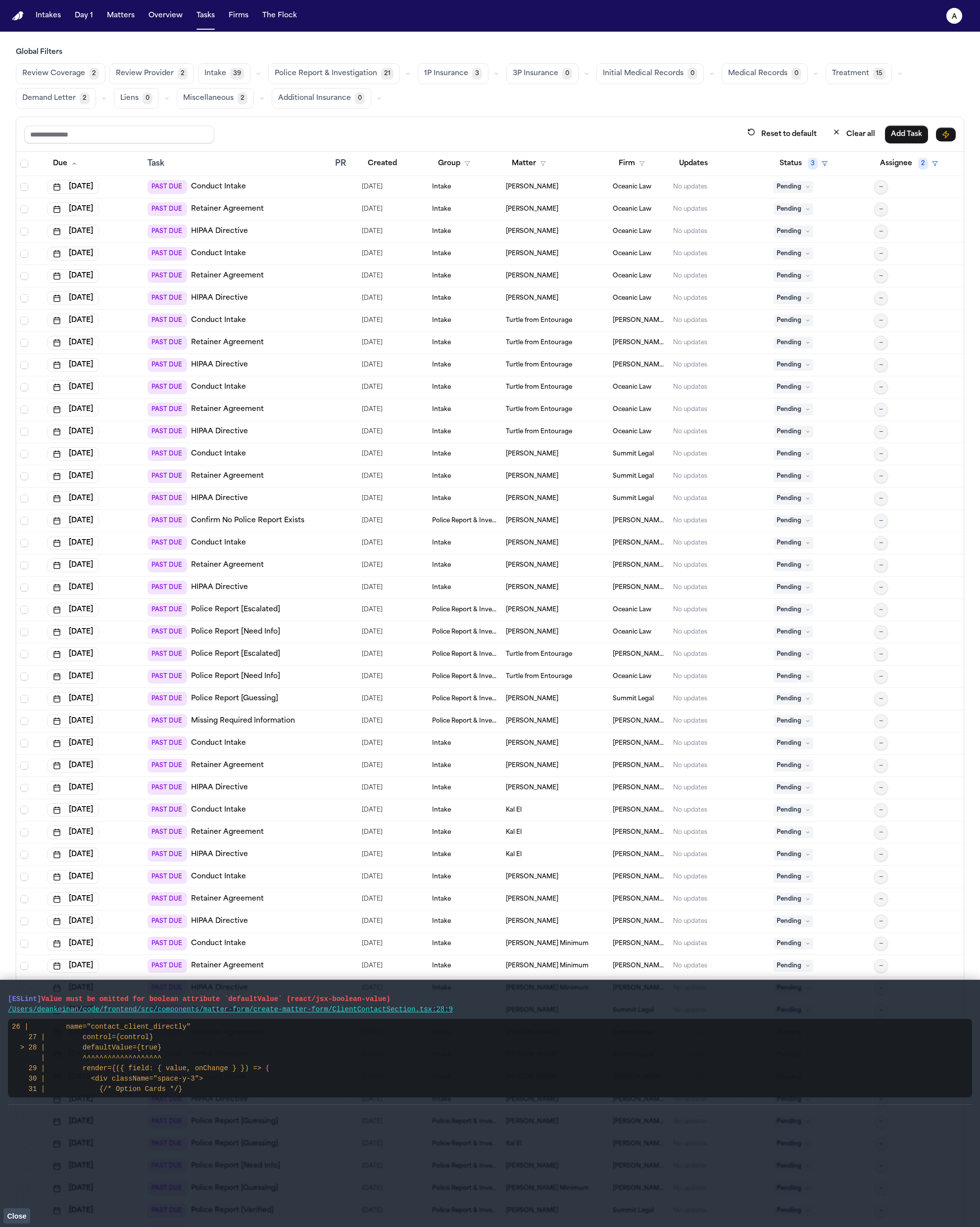
click at [332, 73] on span "Police Report & Investigation" at bounding box center [325, 74] width 102 height 10
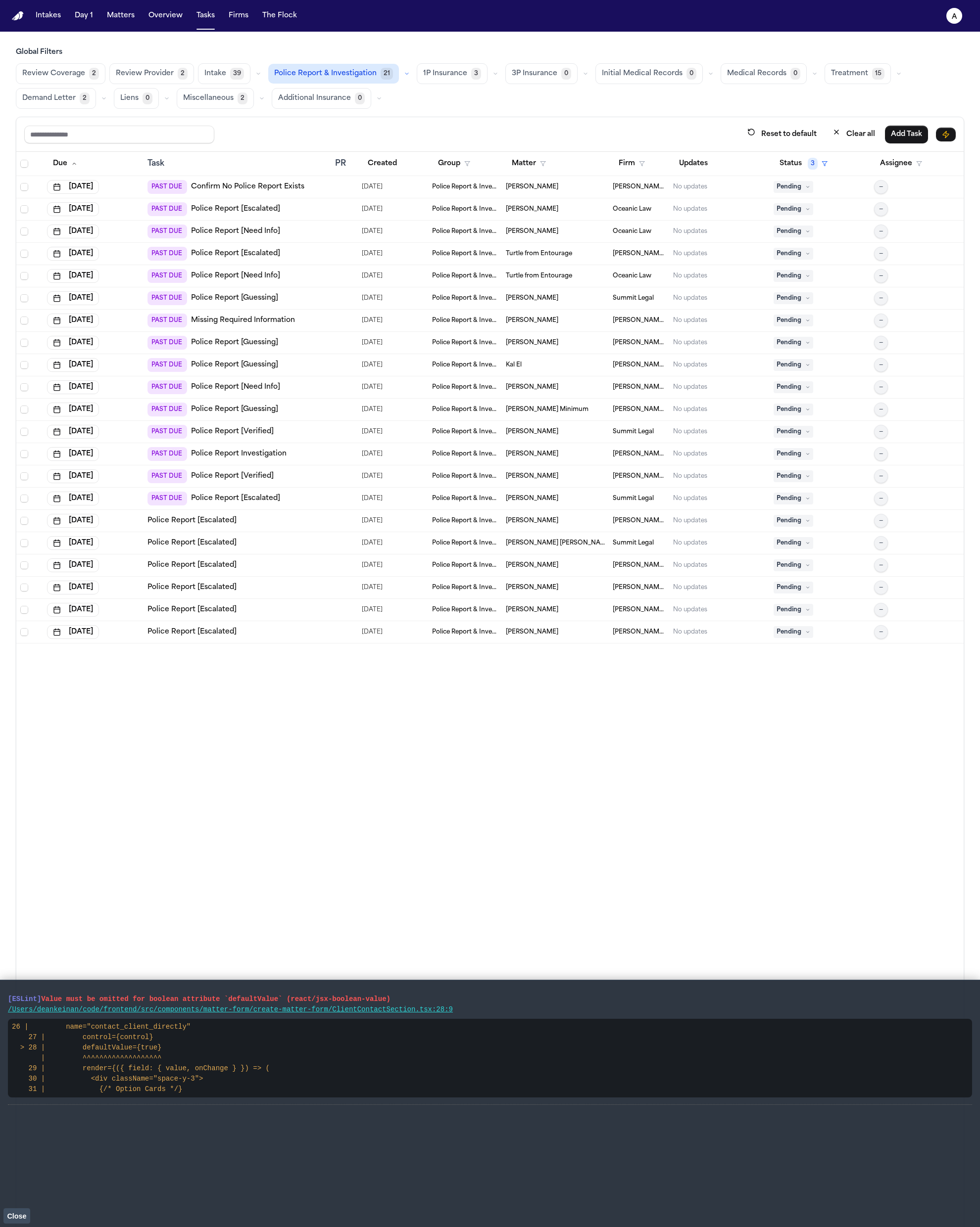
click at [249, 316] on link "Missing Required Information" at bounding box center [242, 320] width 104 height 10
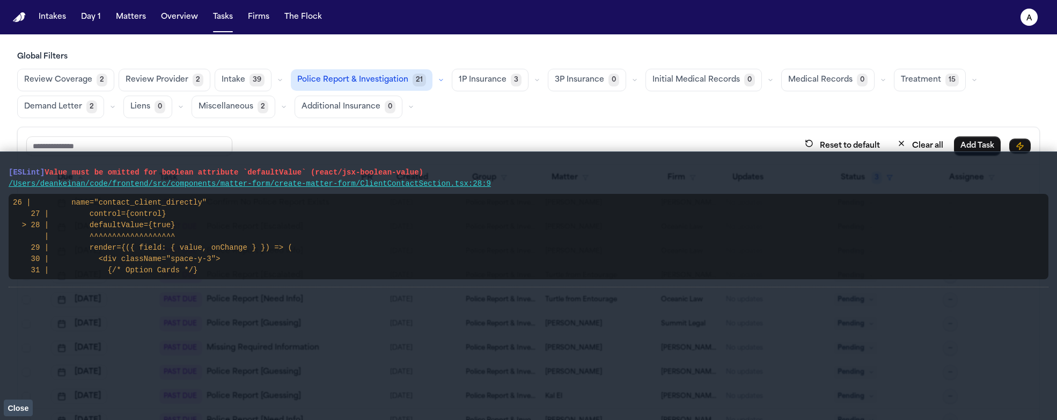
click at [21, 409] on span "Close" at bounding box center [18, 408] width 21 height 9
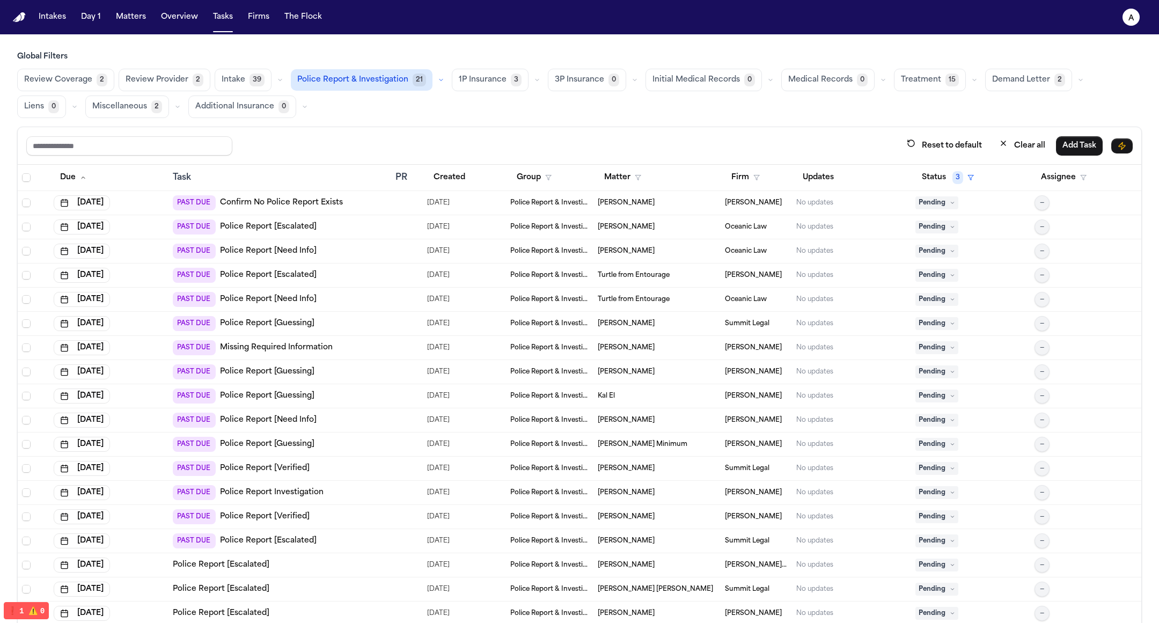
scroll to position [27, 0]
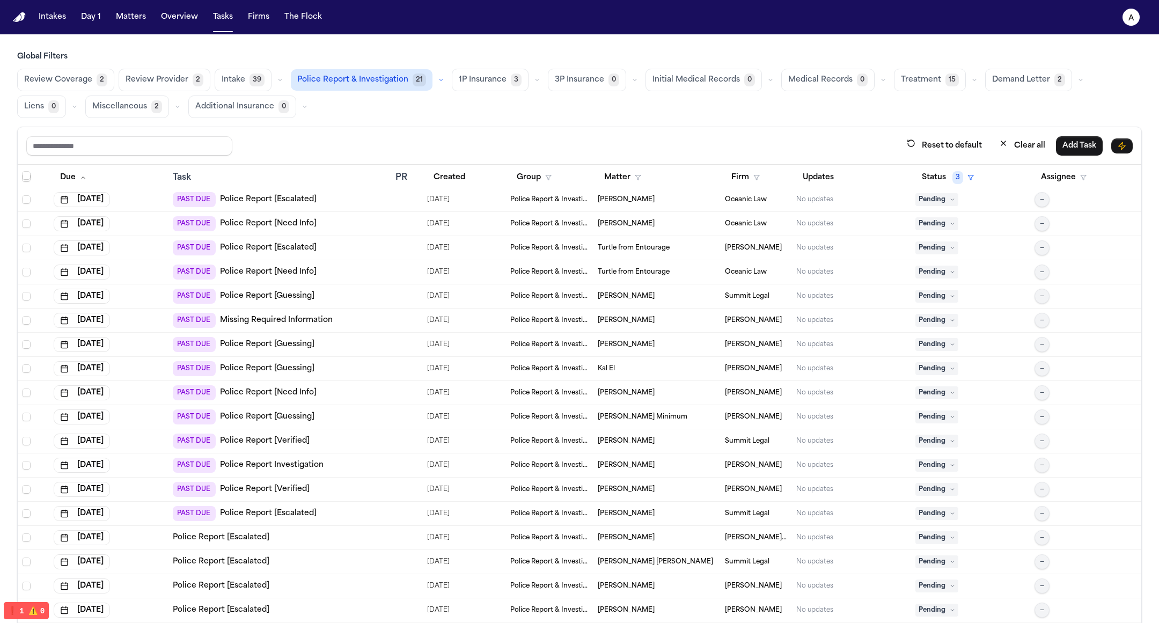
click at [346, 390] on div "PAST DUE Police Report [Need Info]" at bounding box center [280, 392] width 214 height 15
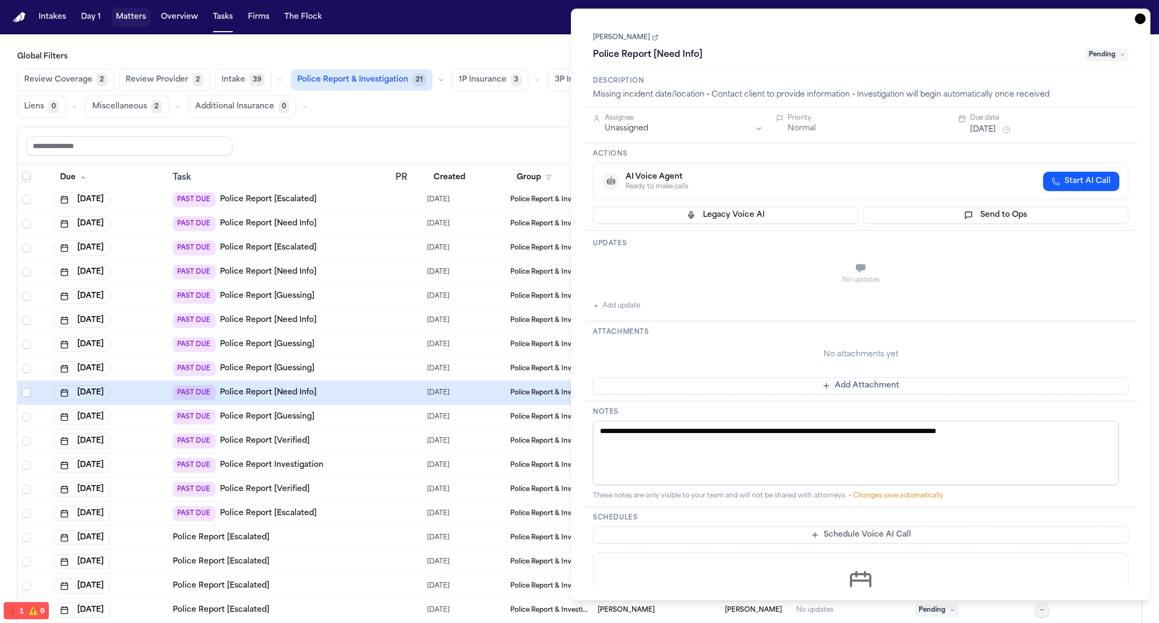
click at [118, 14] on button "Matters" at bounding box center [131, 17] width 39 height 19
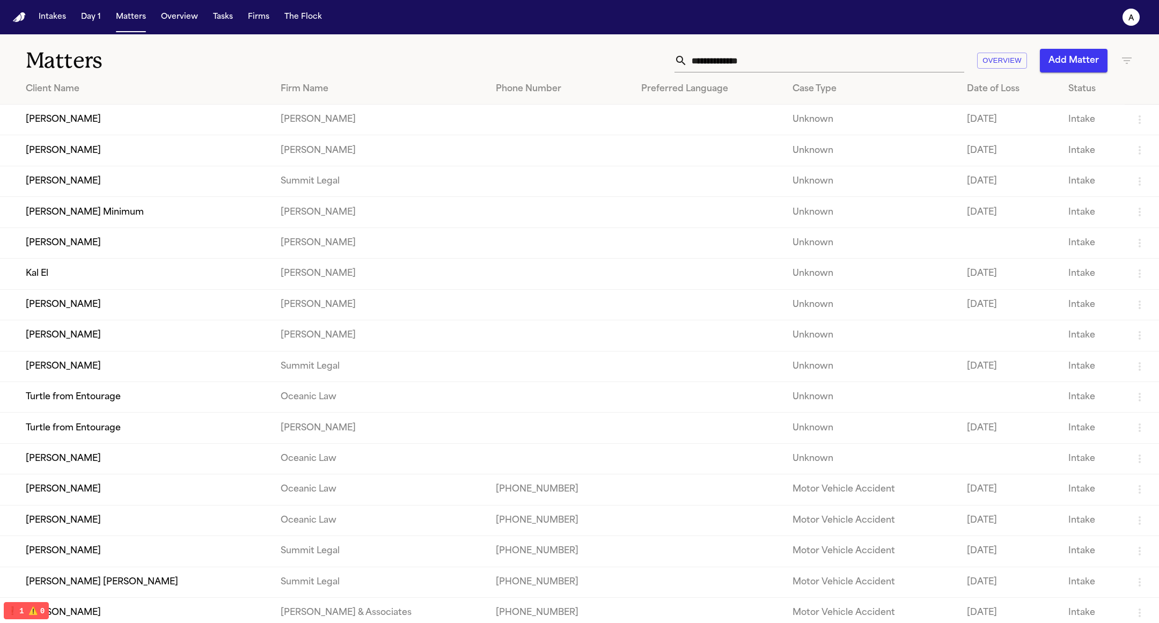
click at [149, 203] on td "Barry Minimum" at bounding box center [136, 212] width 272 height 31
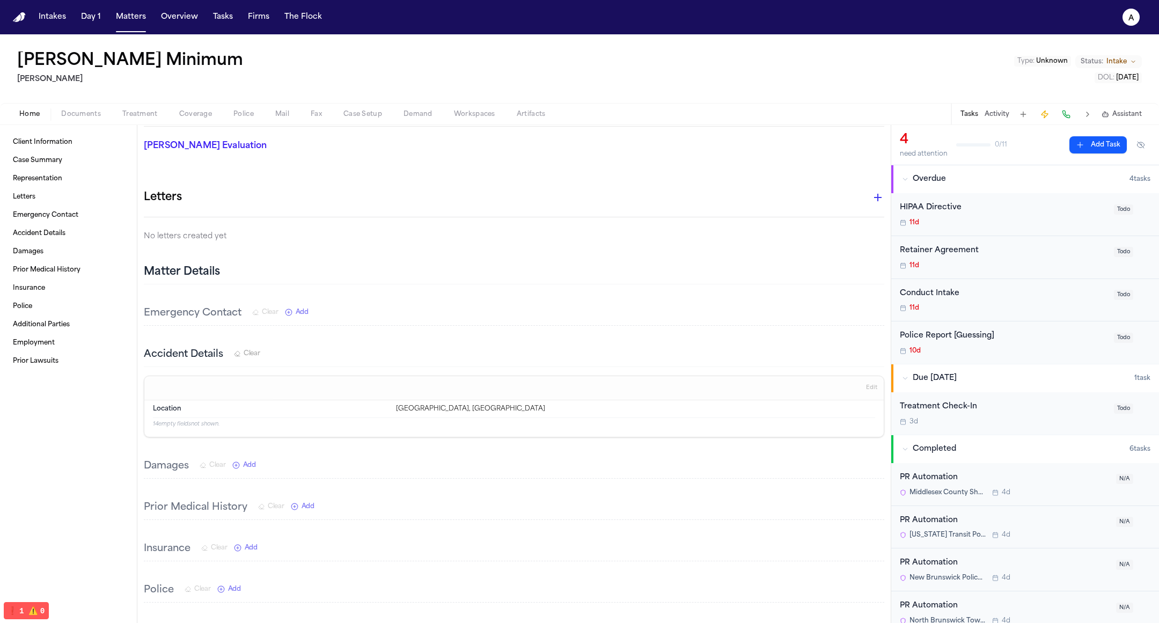
scroll to position [136, 0]
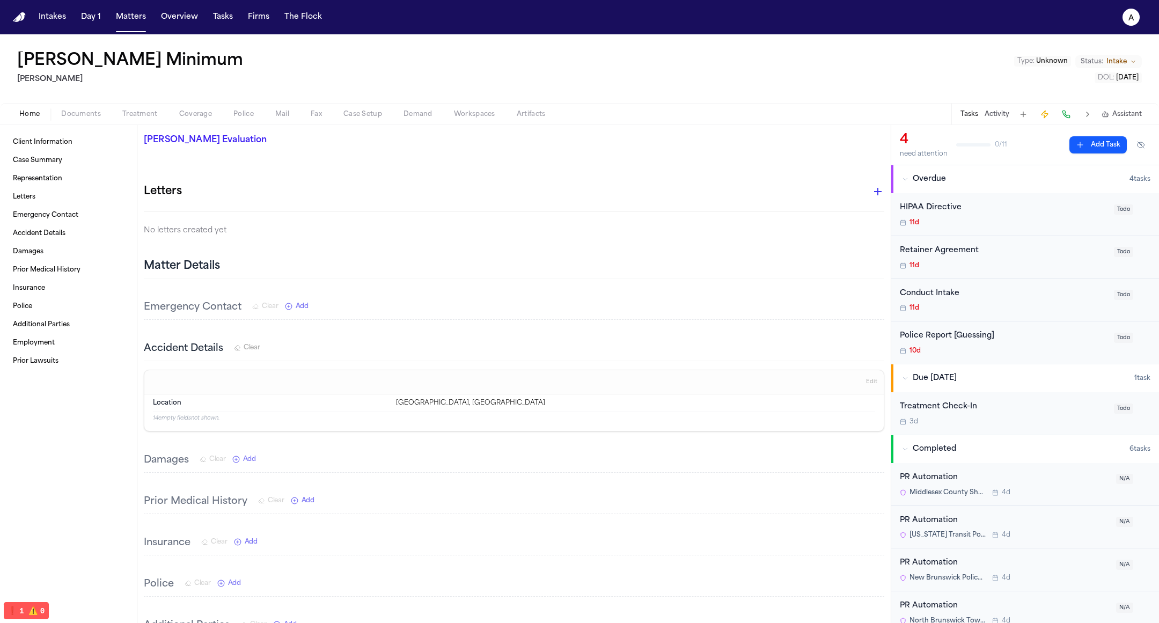
click at [235, 105] on div "Home Documents Treatment Coverage Police Mail Fax Case Setup Demand Workspaces …" at bounding box center [579, 113] width 1159 height 21
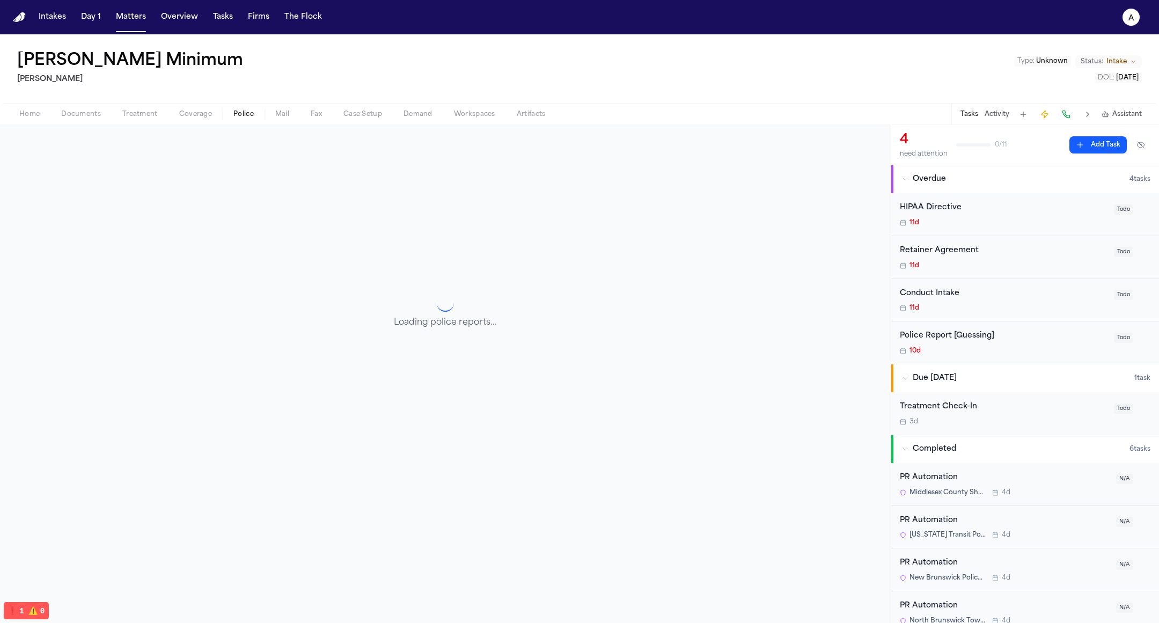
click at [240, 116] on span "Police" at bounding box center [243, 114] width 20 height 9
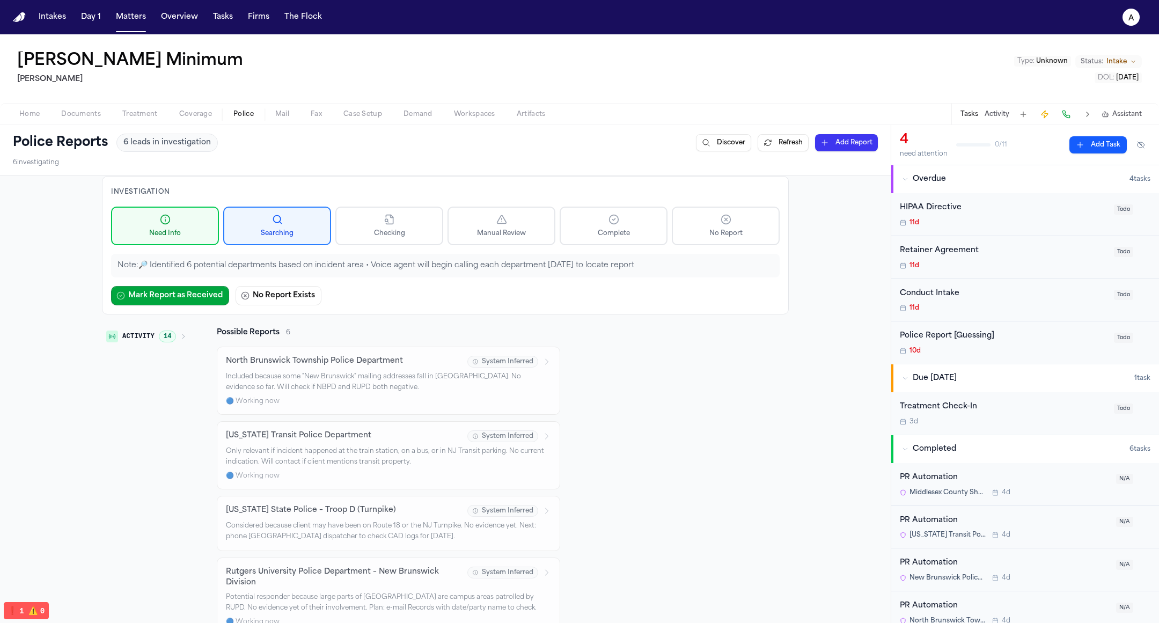
click at [209, 19] on button "Tasks" at bounding box center [223, 17] width 28 height 19
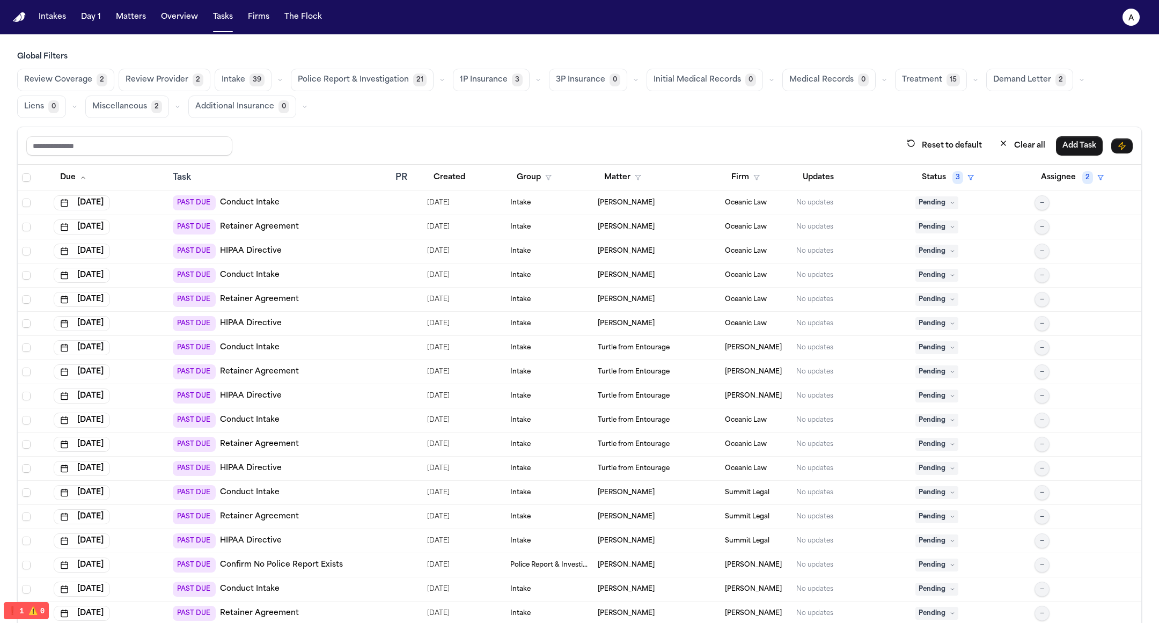
click at [261, 367] on link "Retainer Agreement" at bounding box center [259, 372] width 79 height 11
click at [365, 86] on button "Police Report & Investigation 21" at bounding box center [362, 80] width 143 height 23
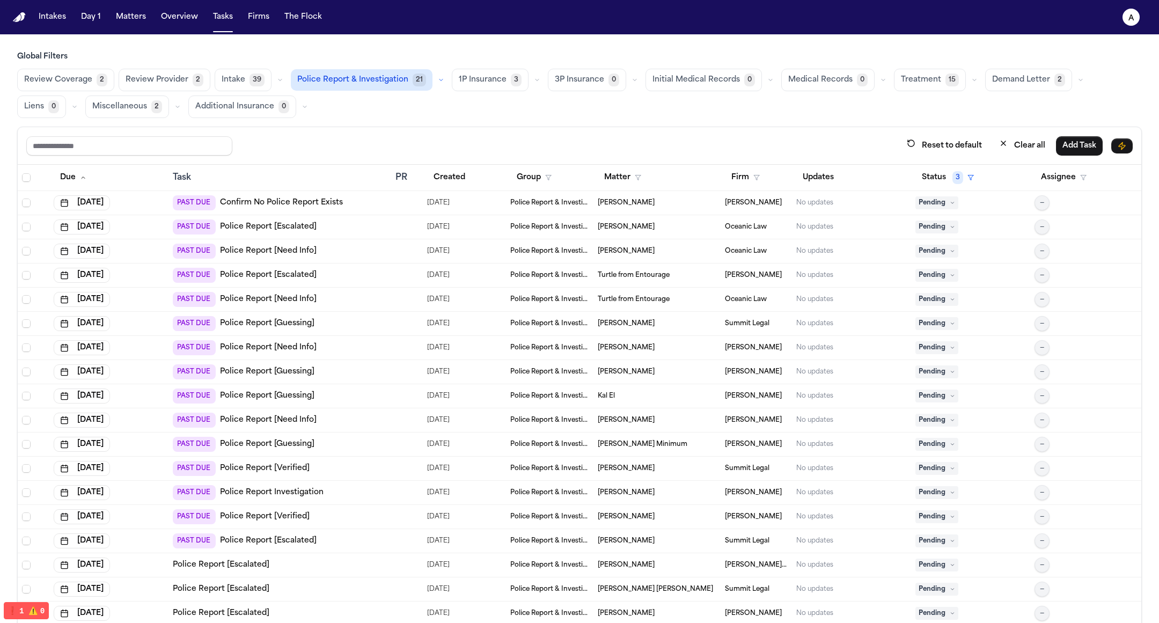
click at [374, 389] on div "PAST DUE Police Report [Guessing]" at bounding box center [280, 396] width 214 height 15
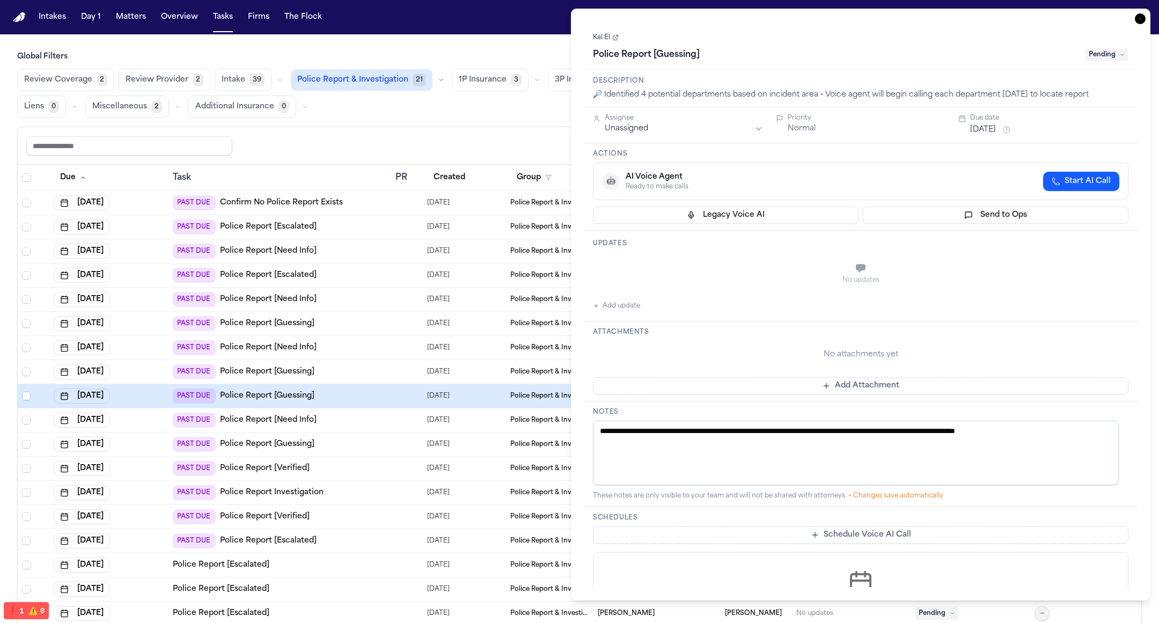
click at [357, 360] on td "PAST DUE Police Report [Guessing]" at bounding box center [280, 372] width 222 height 24
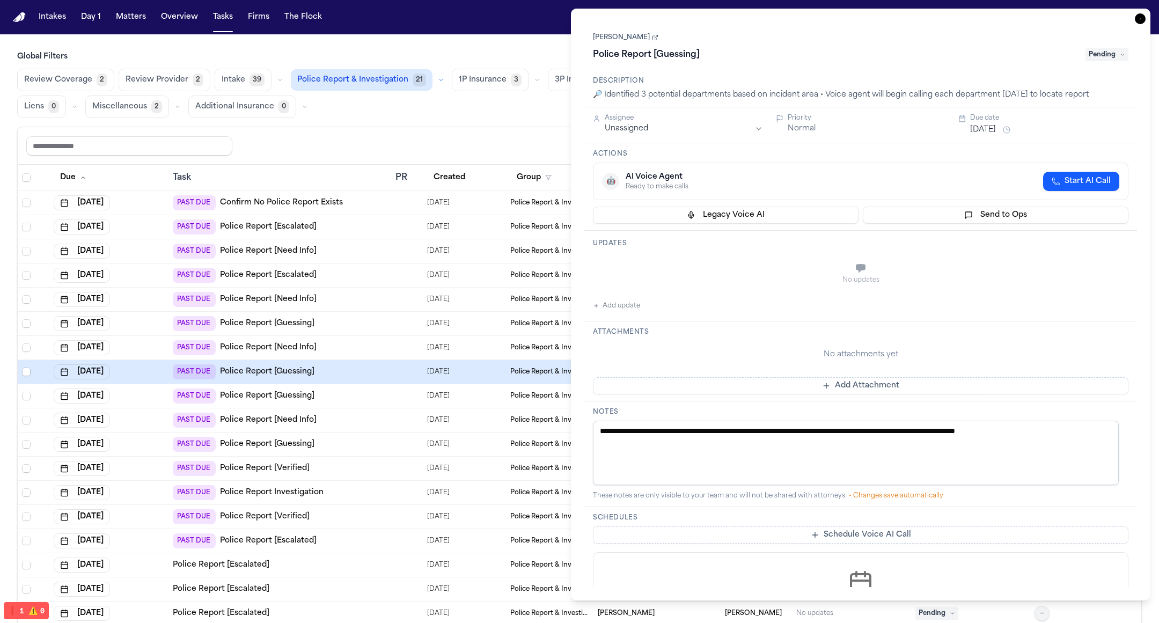
click at [371, 332] on td "PAST DUE Police Report [Guessing]" at bounding box center [280, 324] width 222 height 24
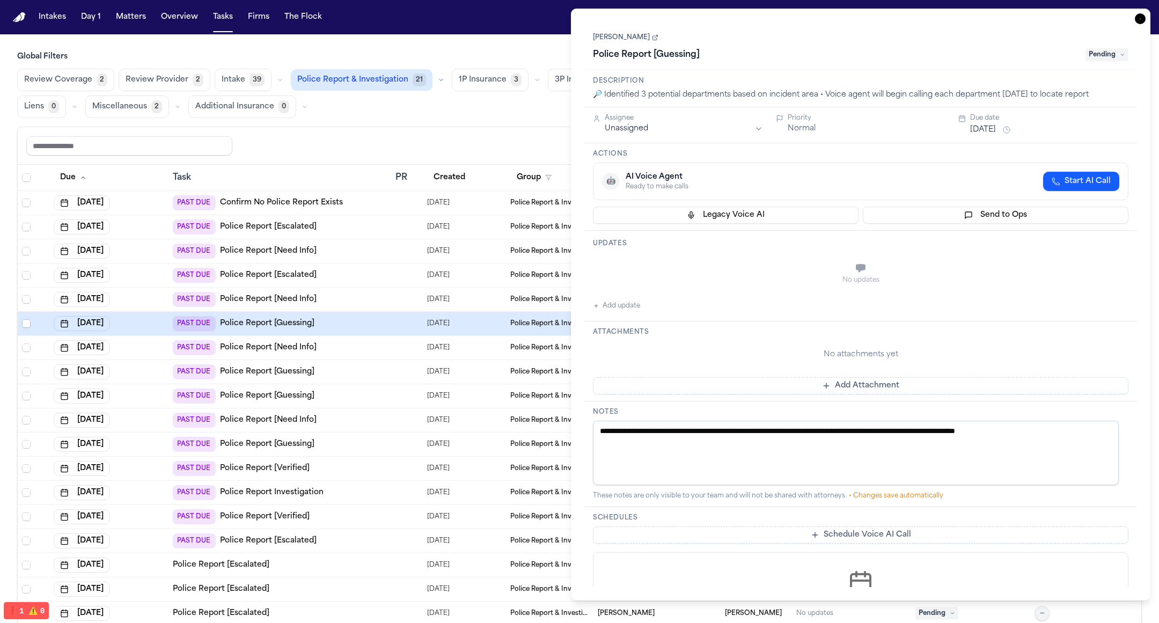
click at [363, 351] on div "PAST DUE Police Report [Need Info]" at bounding box center [280, 347] width 214 height 15
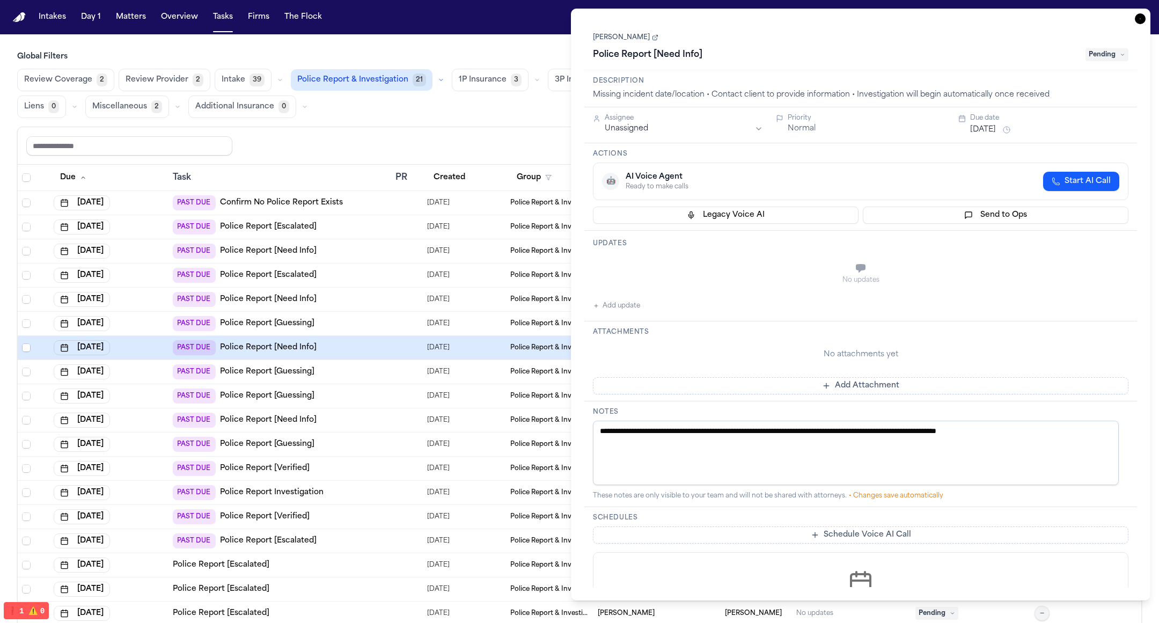
click at [631, 35] on link "[PERSON_NAME]" at bounding box center [625, 37] width 65 height 9
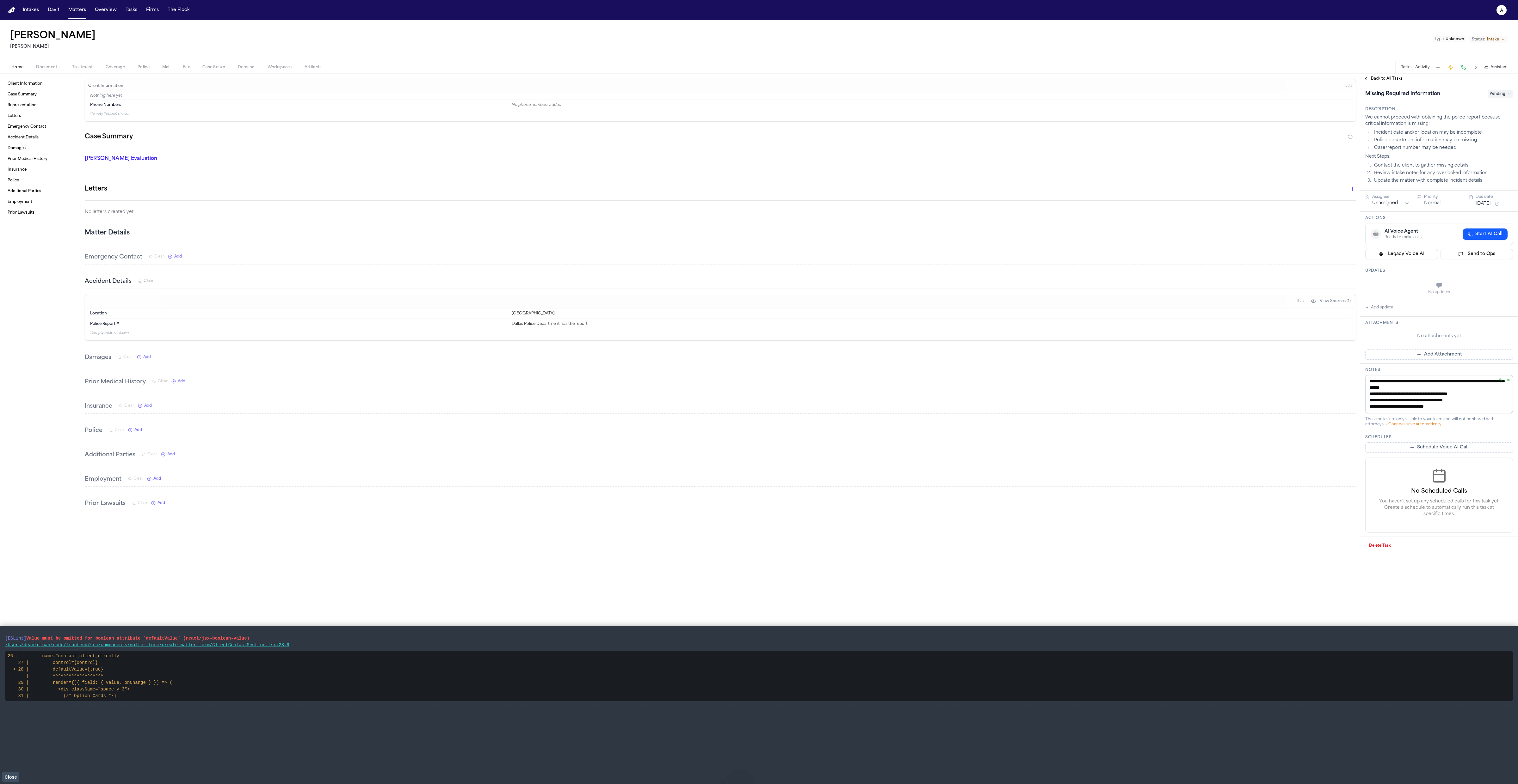
click at [131, 70] on button "Police" at bounding box center [144, 67] width 25 height 8
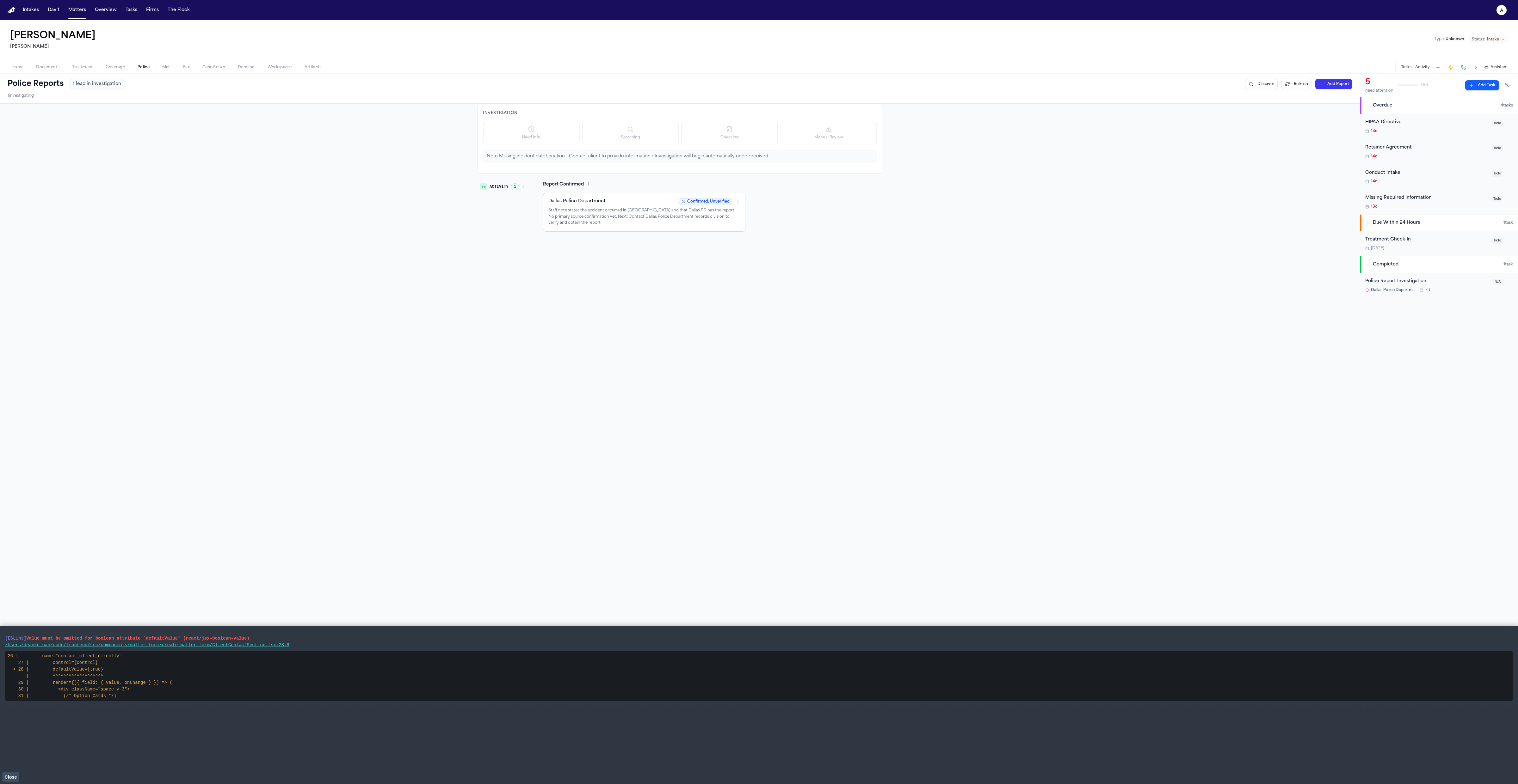
click at [596, 219] on p "Staff note states the accident occurred in [GEOGRAPHIC_DATA] and that Dallas PD…" at bounding box center [644, 217] width 192 height 19
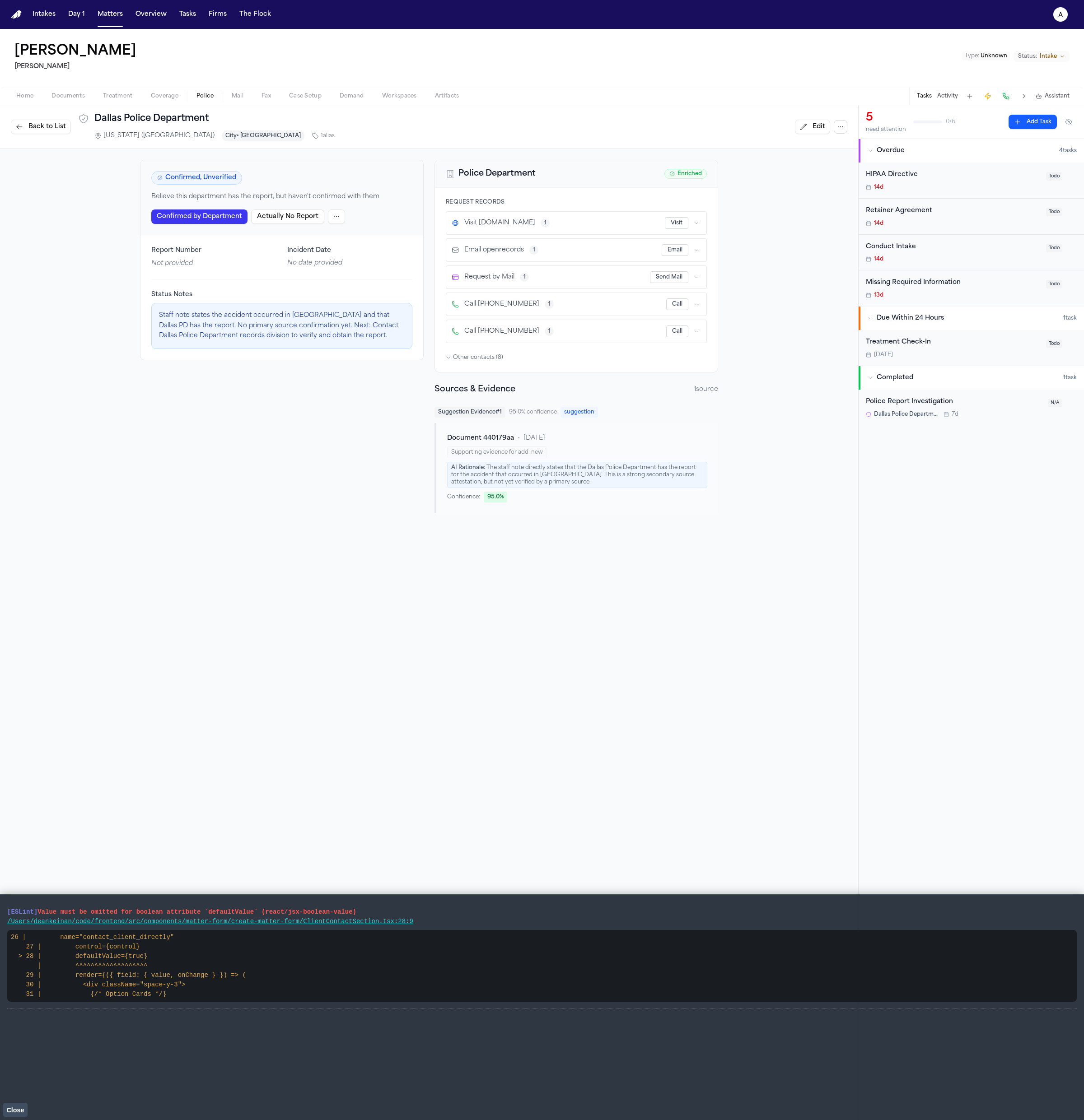
click at [837, 125] on button "button" at bounding box center [841, 127] width 13 height 13
click at [838, 166] on button "Ensure Tasks" at bounding box center [832, 163] width 96 height 16
click at [331, 217] on html "Intakes Day 1 Matters Overview Tasks Firms The Flock a Frankie Munez Kurtz Rile…" at bounding box center [542, 560] width 1084 height 1120
click at [298, 357] on p "Believe this department has the report, but haven't confirmed with them" at bounding box center [273, 364] width 119 height 18
click at [834, 133] on button "button" at bounding box center [841, 127] width 13 height 13
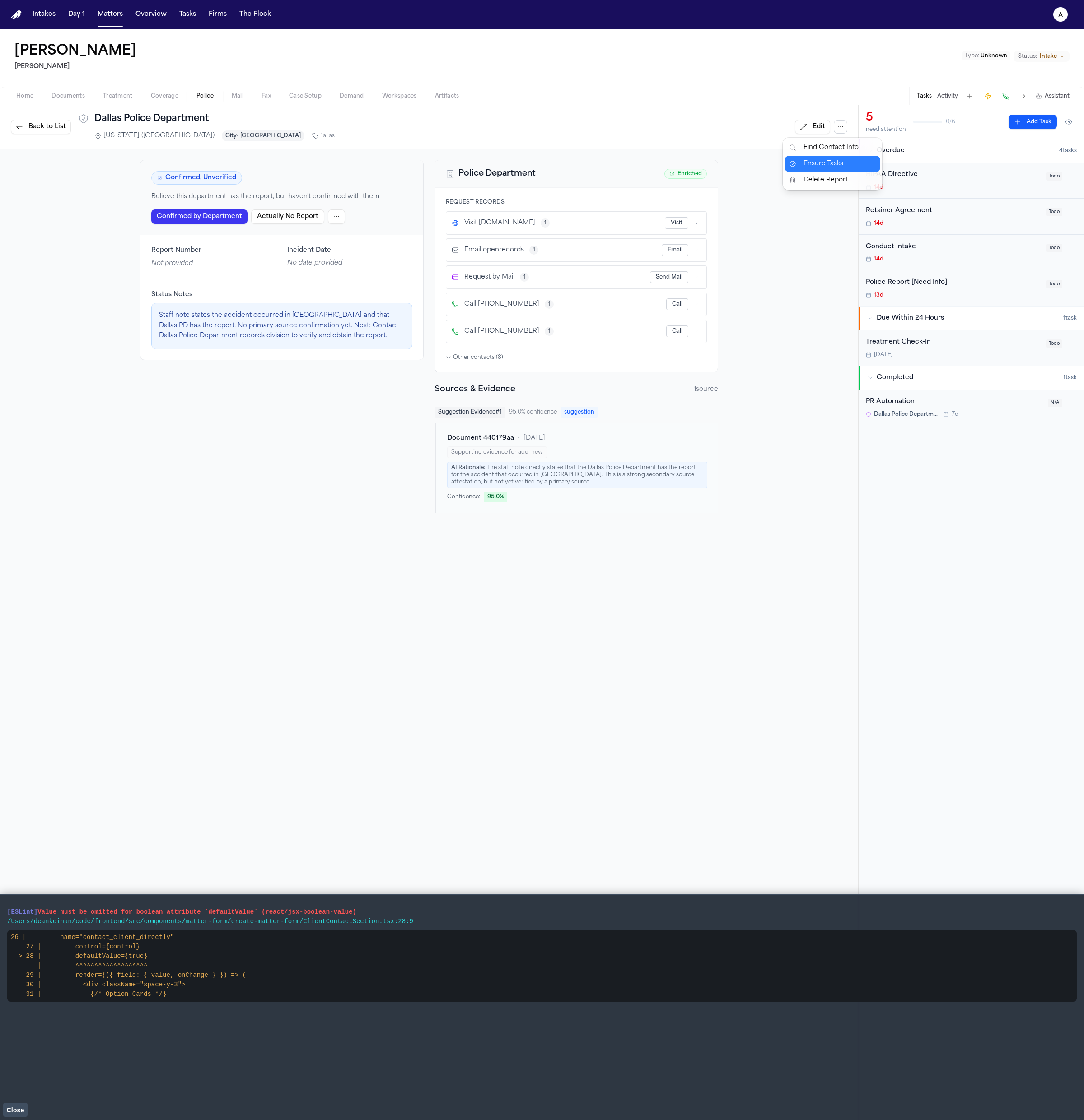
click at [815, 167] on button "Ensure Tasks" at bounding box center [832, 163] width 96 height 16
click at [834, 125] on button "button" at bounding box center [841, 127] width 13 height 13
click at [831, 160] on button "Ensure Tasks" at bounding box center [832, 163] width 96 height 16
click at [337, 216] on html "Intakes Day 1 Matters Overview Tasks Firms The Flock a Frankie Munez Kurtz Rile…" at bounding box center [542, 560] width 1084 height 1120
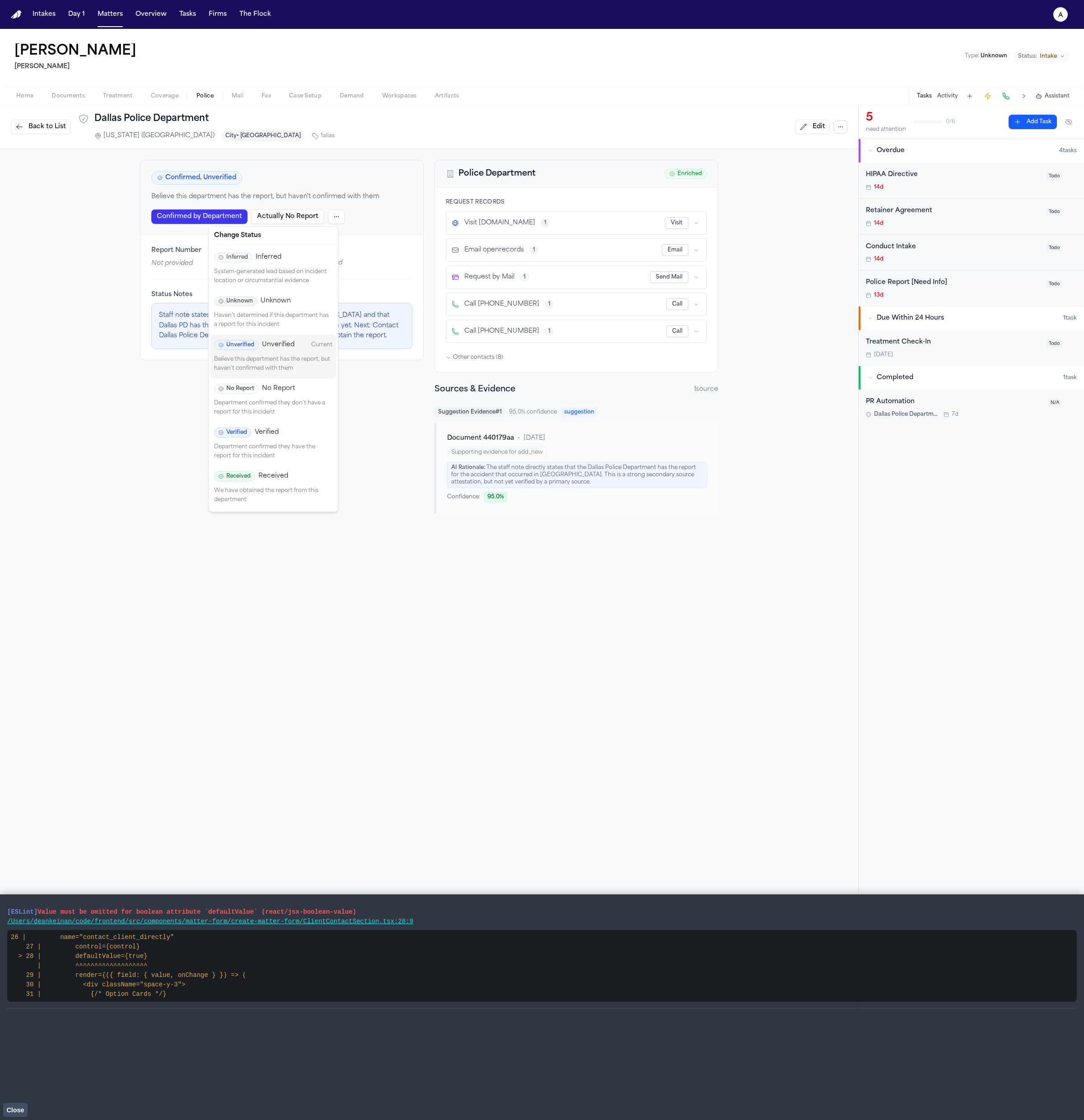
click at [829, 134] on html "Intakes Day 1 Matters Overview Tasks Firms The Flock a Frankie Munez Kurtz Rile…" at bounding box center [542, 560] width 1084 height 1120
click at [837, 129] on icon "button" at bounding box center [840, 127] width 8 height 8
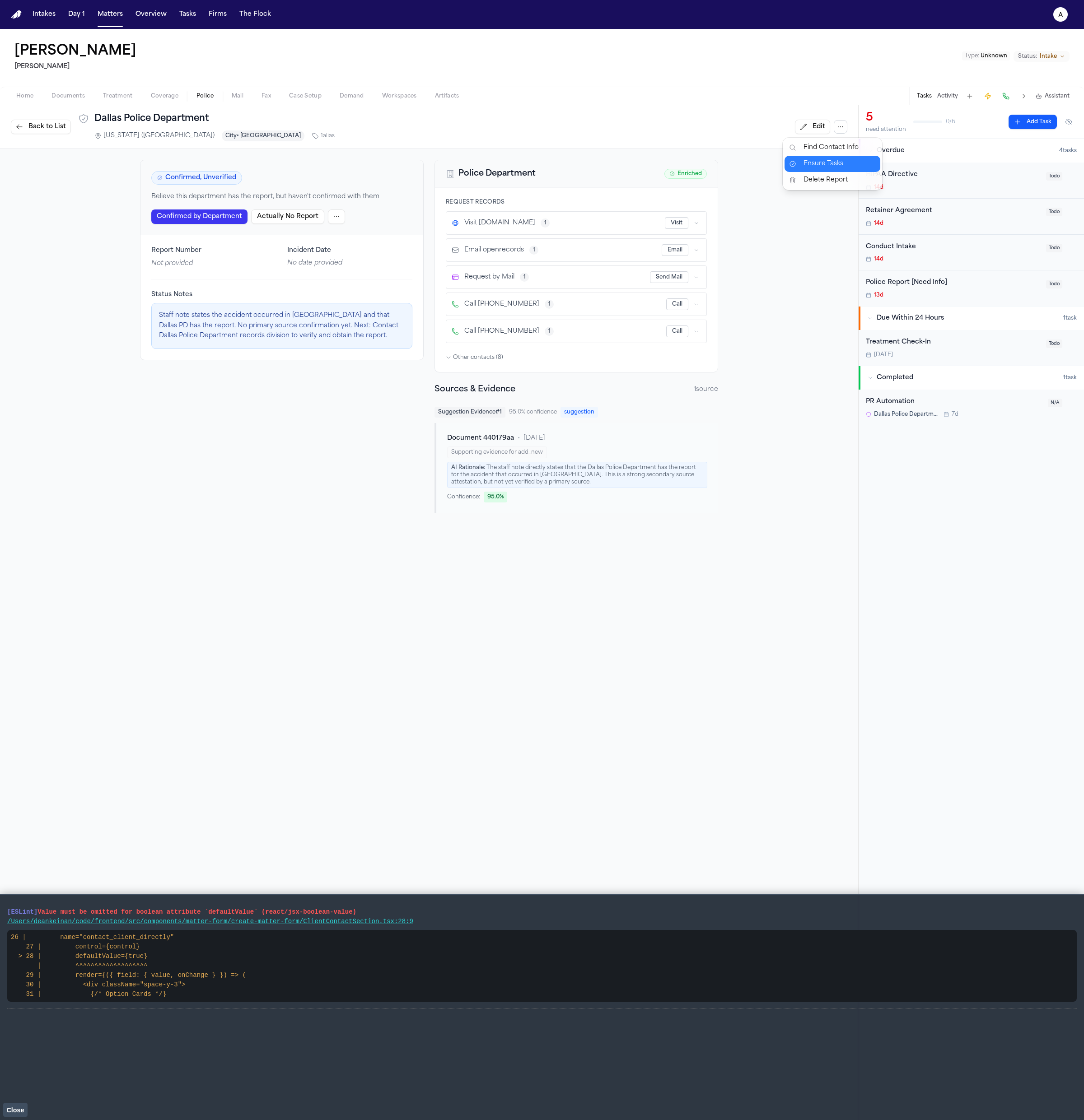
click at [826, 164] on button "Ensure Tasks" at bounding box center [832, 163] width 96 height 16
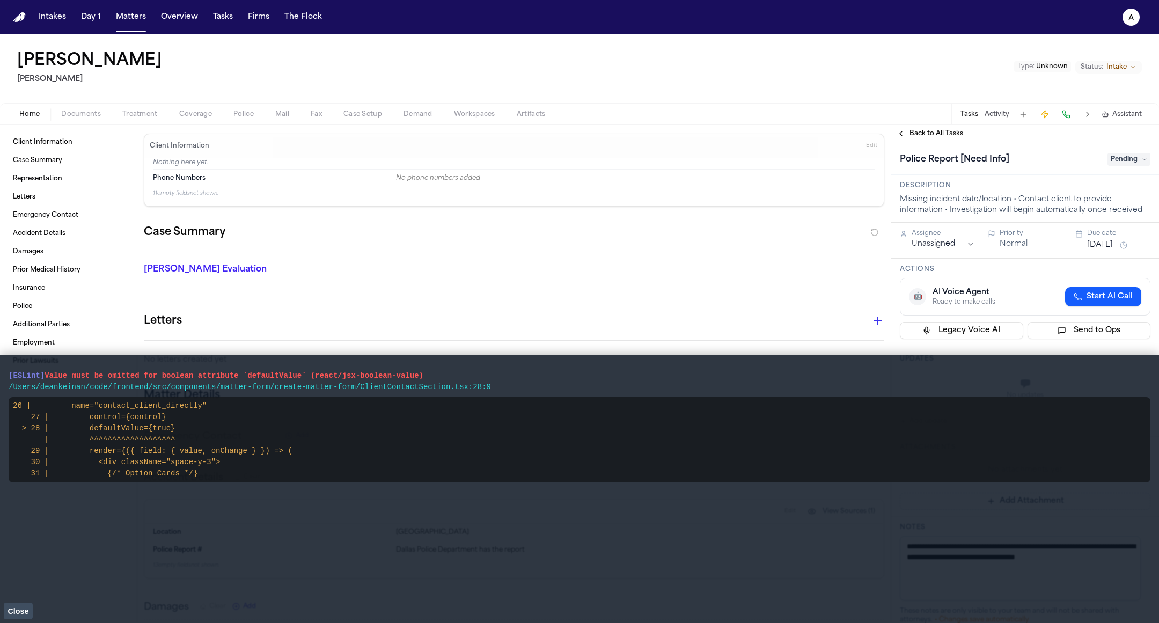
click at [21, 608] on span "Close" at bounding box center [18, 611] width 21 height 9
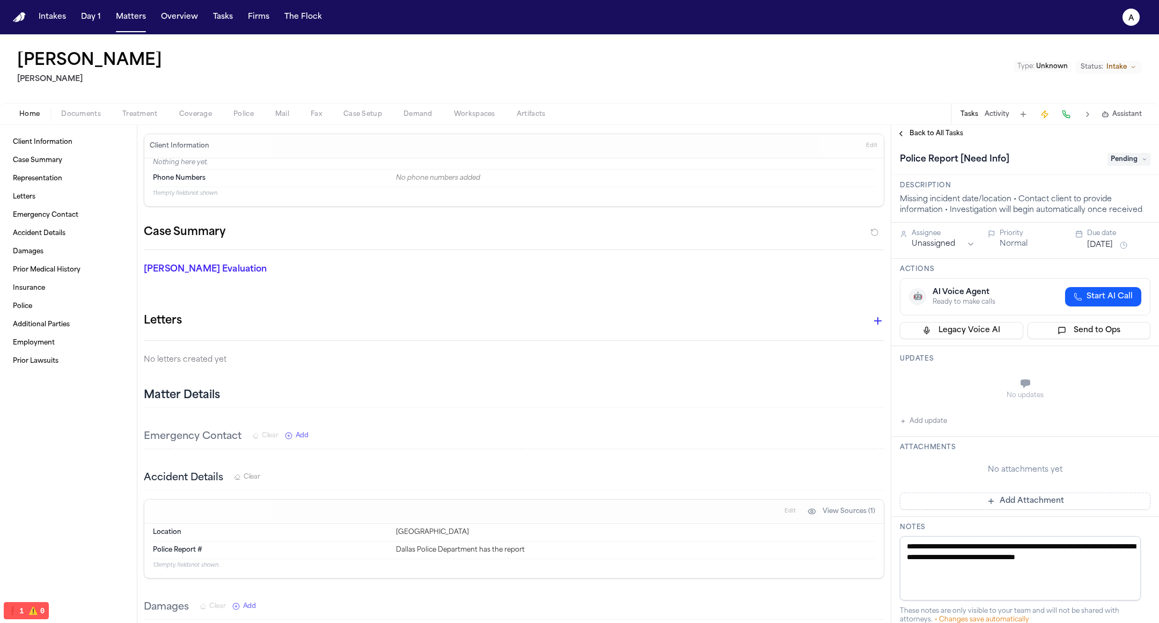
click at [235, 112] on span "Police" at bounding box center [243, 114] width 20 height 9
